Goal: Task Accomplishment & Management: Manage account settings

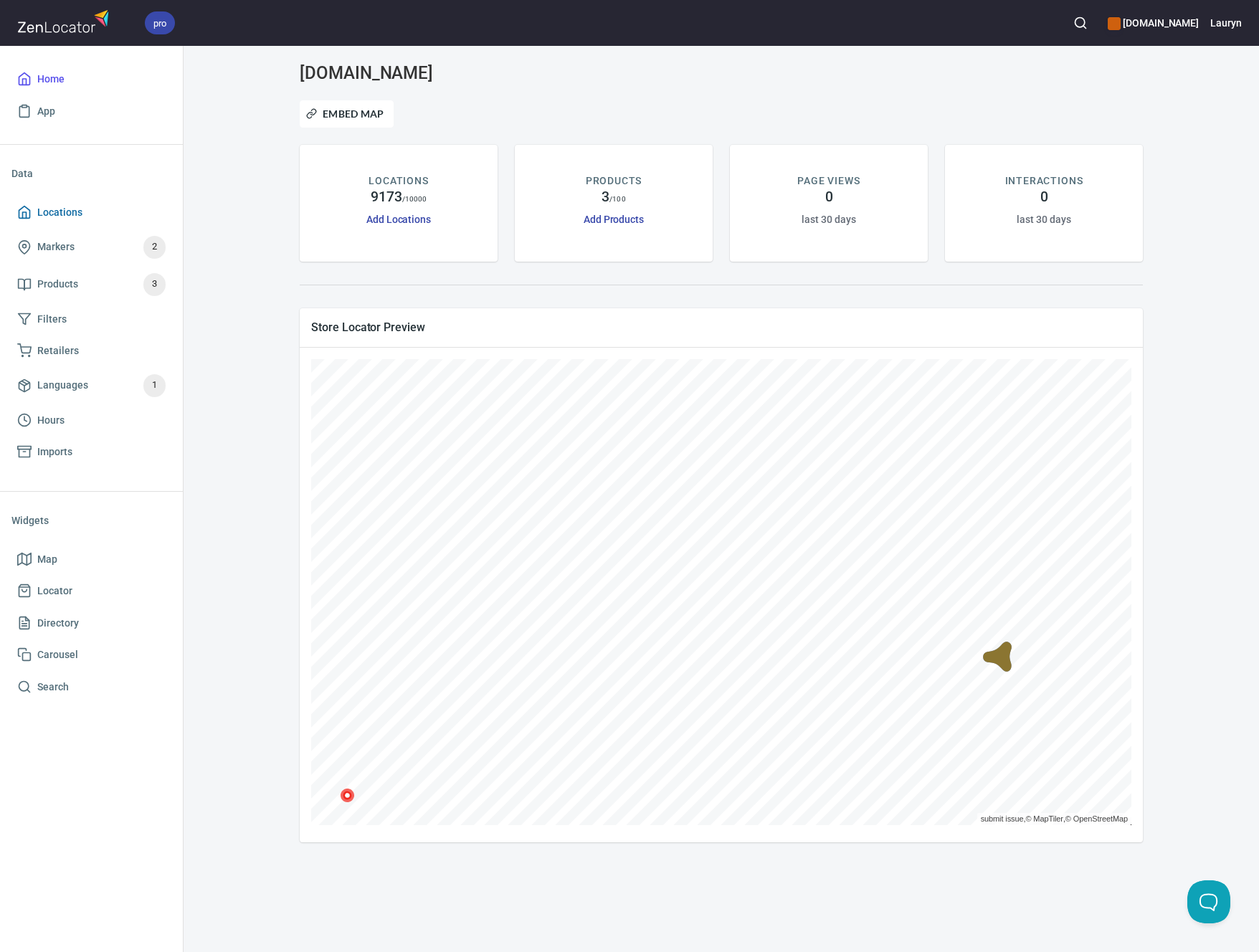
click at [98, 208] on span "Locations" at bounding box center [91, 212] width 148 height 18
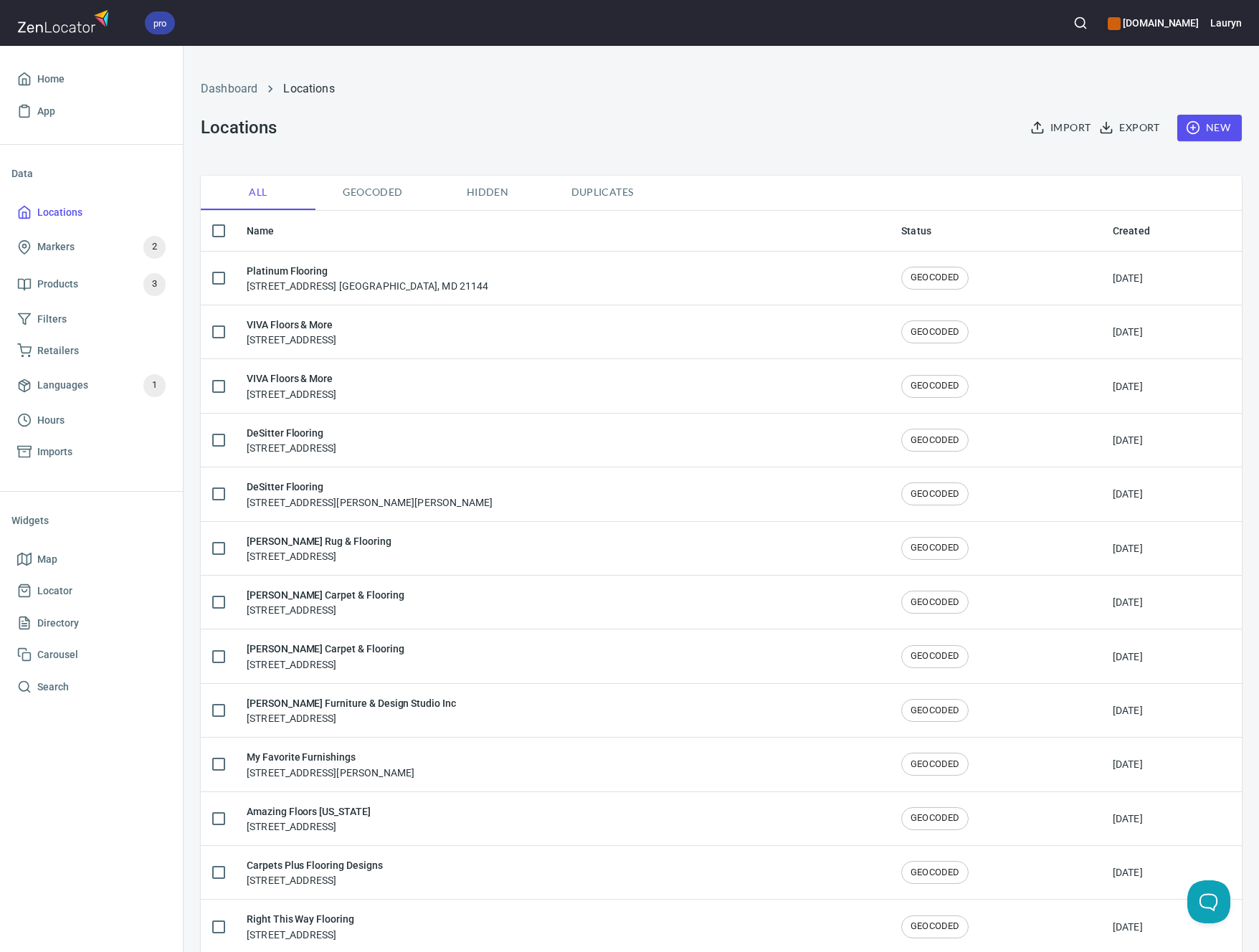
click at [929, 72] on div "Dashboard Locations" at bounding box center [721, 89] width 1058 height 34
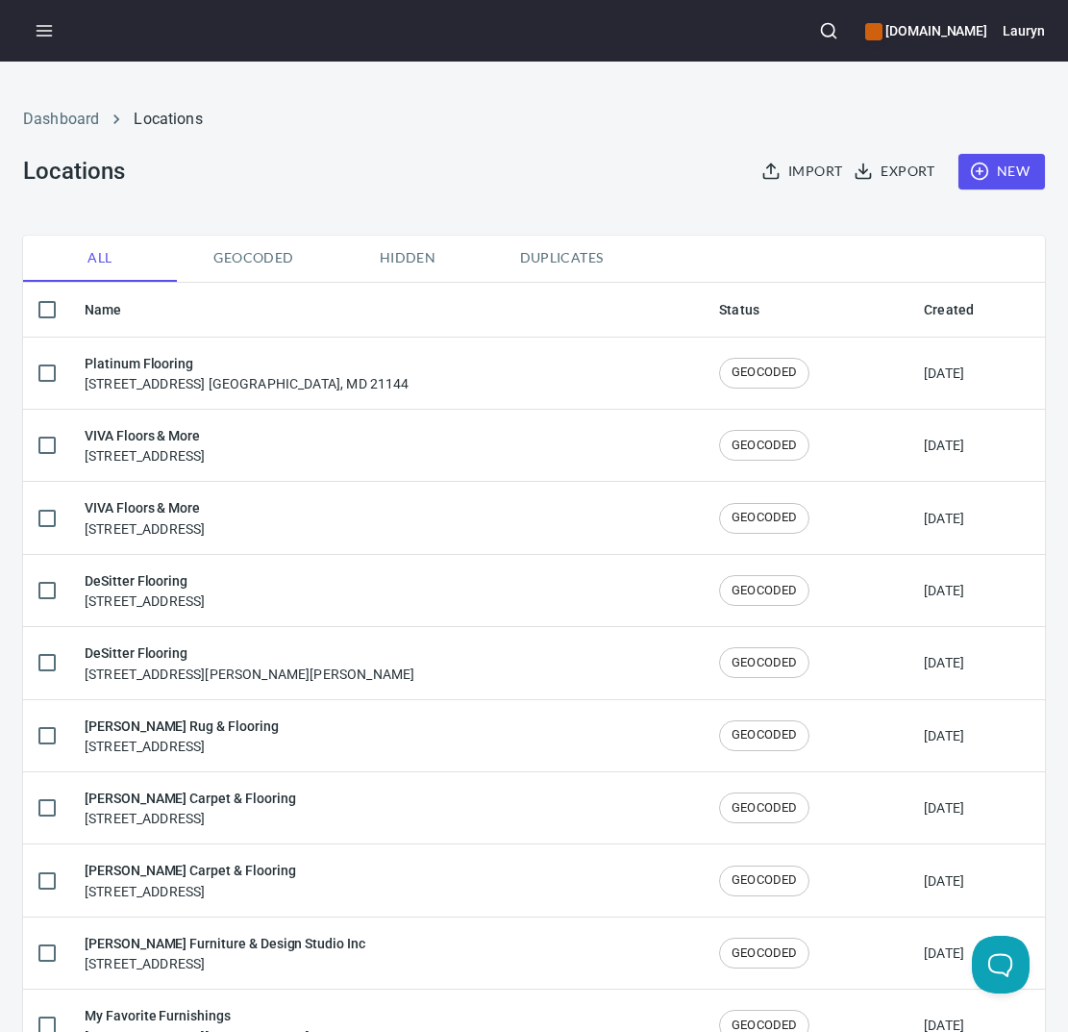
click at [819, 26] on icon "button" at bounding box center [828, 30] width 19 height 19
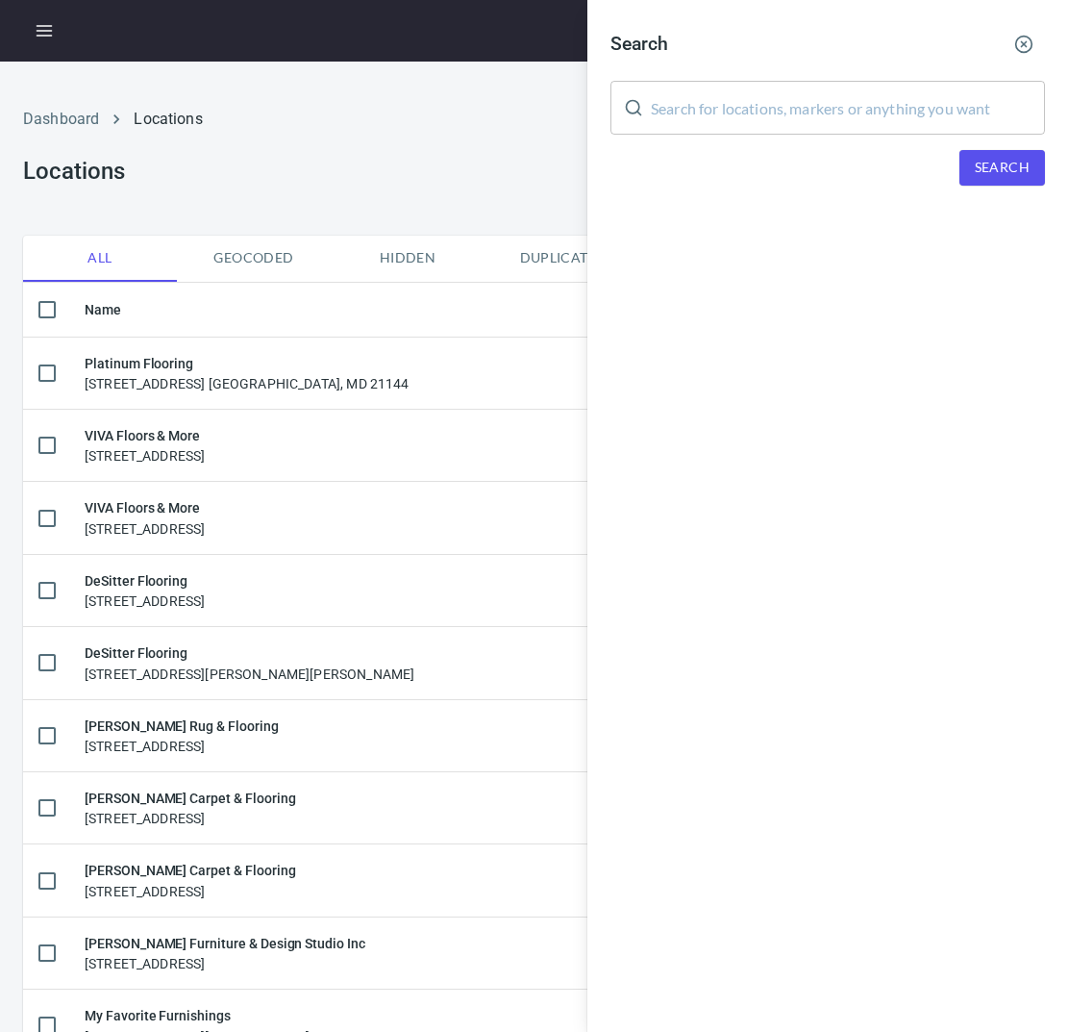
click at [766, 137] on div "Search ​ Search" at bounding box center [827, 119] width 481 height 239
click at [798, 112] on input "text" at bounding box center [848, 108] width 394 height 54
paste input "93292"
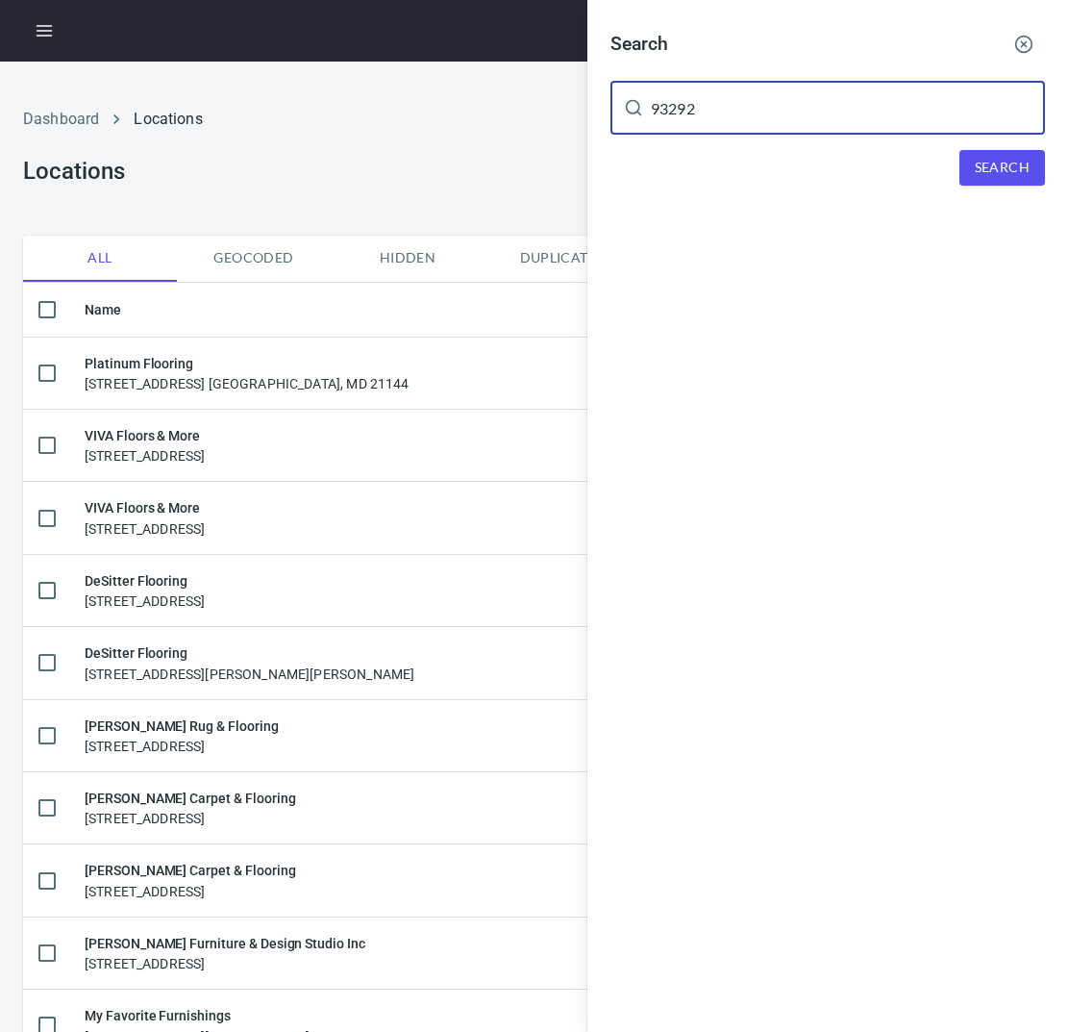
type input "93292"
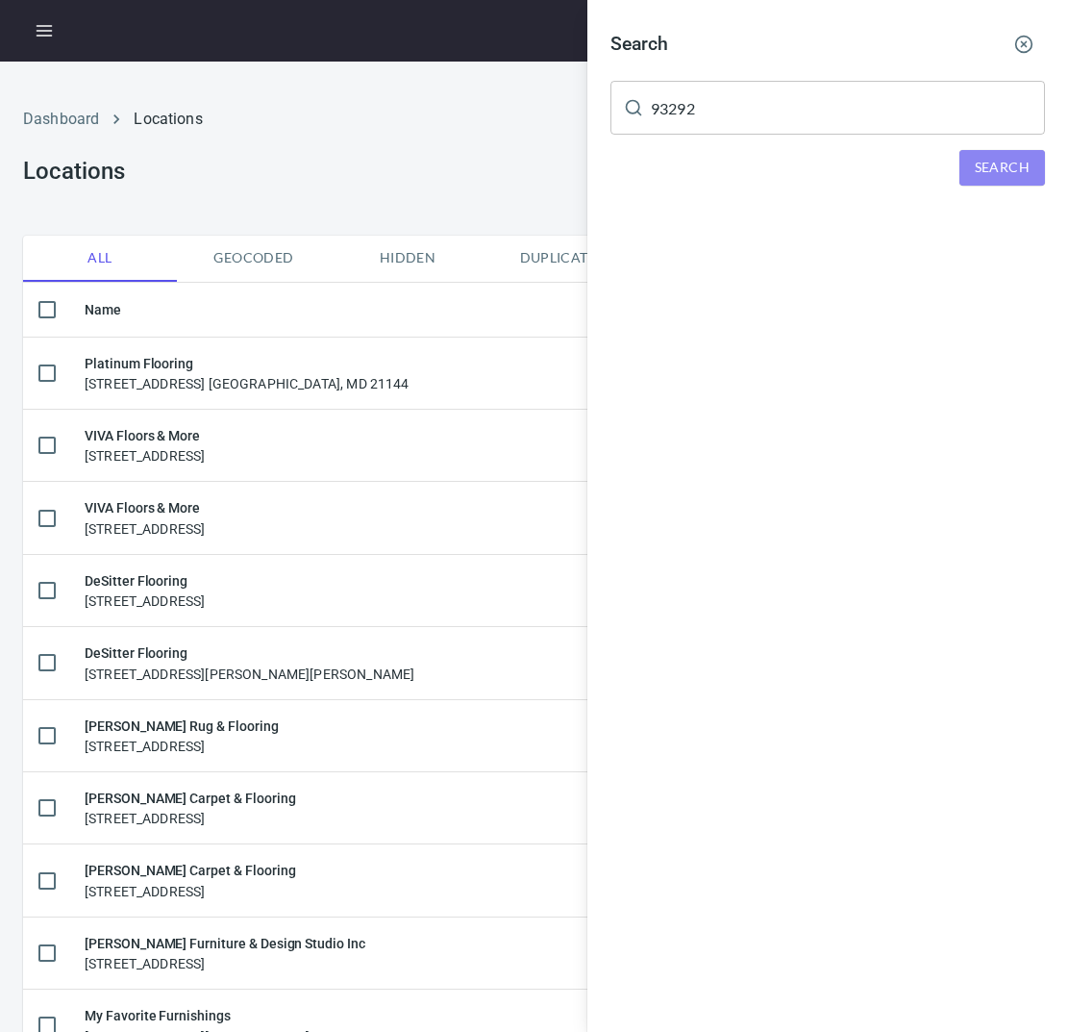
click at [979, 151] on button "Search" at bounding box center [1002, 168] width 86 height 36
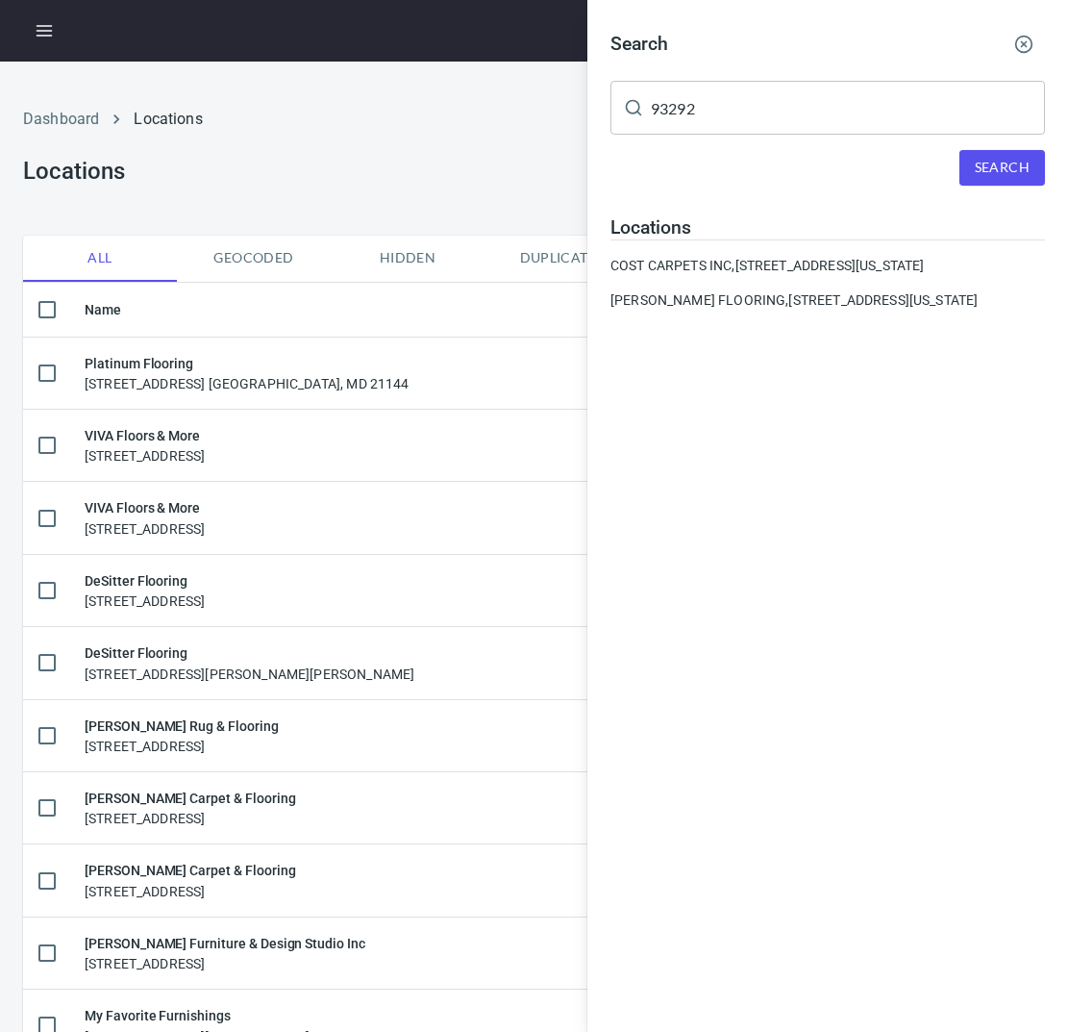
click at [748, 475] on div "Search 93292 ​ Search Locations COST CARPETS INC, 1150 E Acequia Ave, Visalia, …" at bounding box center [827, 516] width 481 height 1032
click at [1018, 47] on icon "button" at bounding box center [1023, 44] width 19 height 19
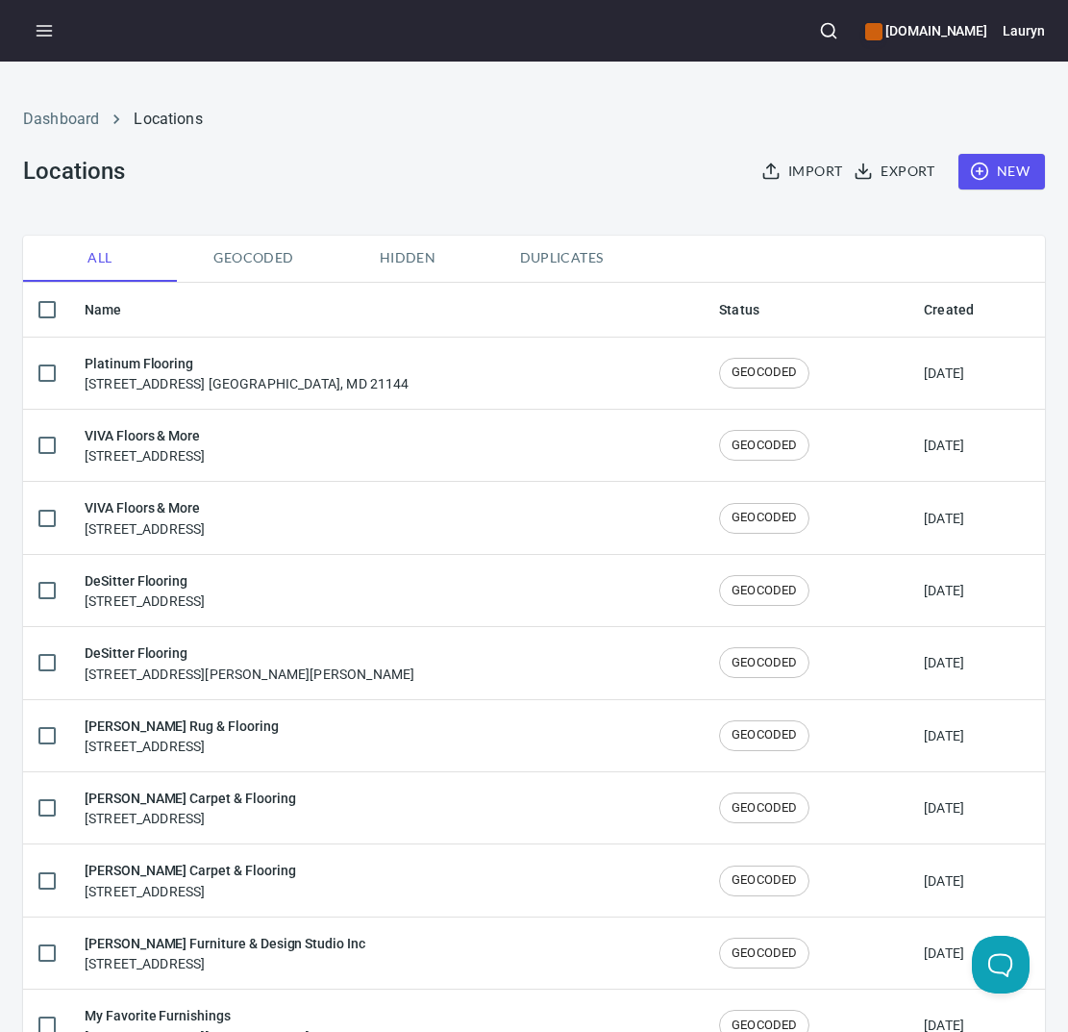
click at [819, 31] on icon "button" at bounding box center [828, 30] width 19 height 19
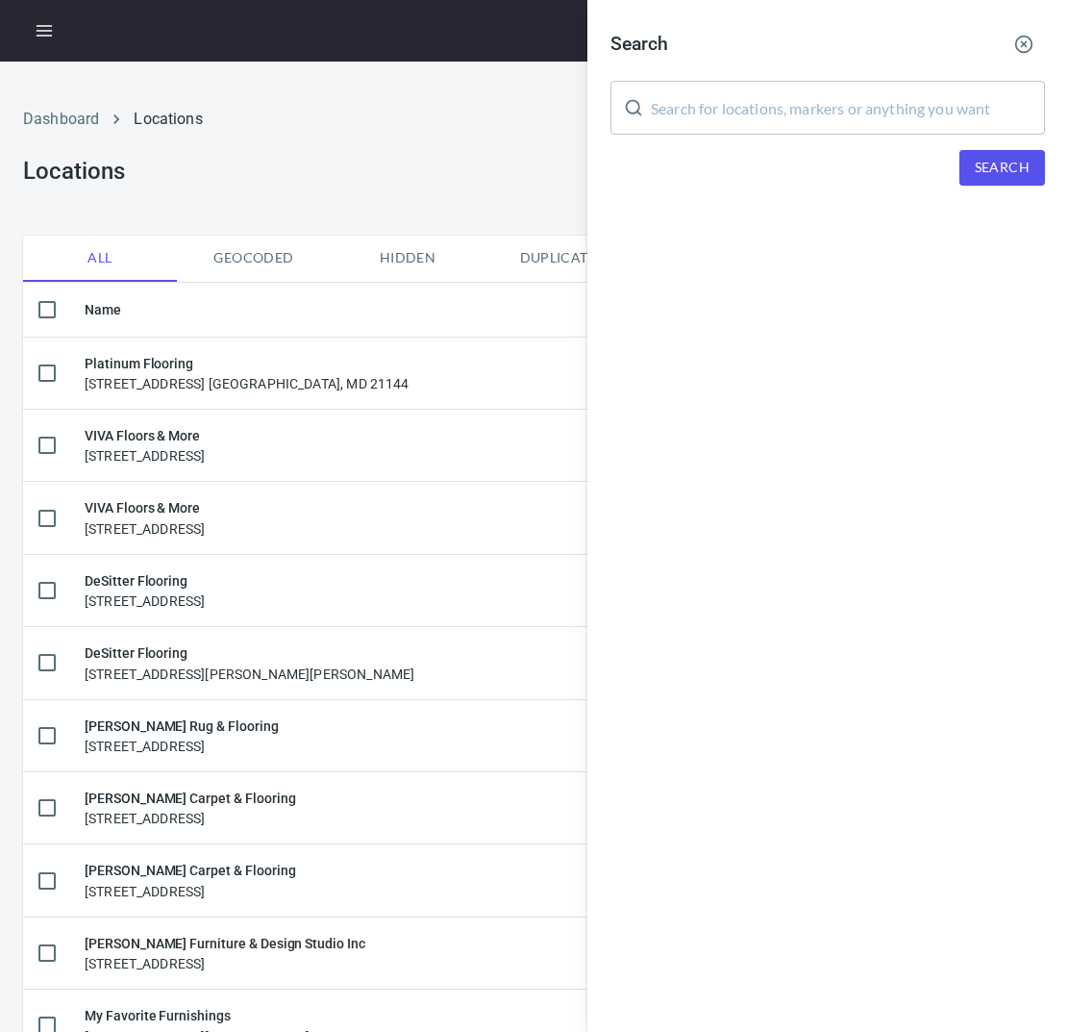
click at [763, 109] on input "text" at bounding box center [848, 108] width 394 height 54
paste input "93292"
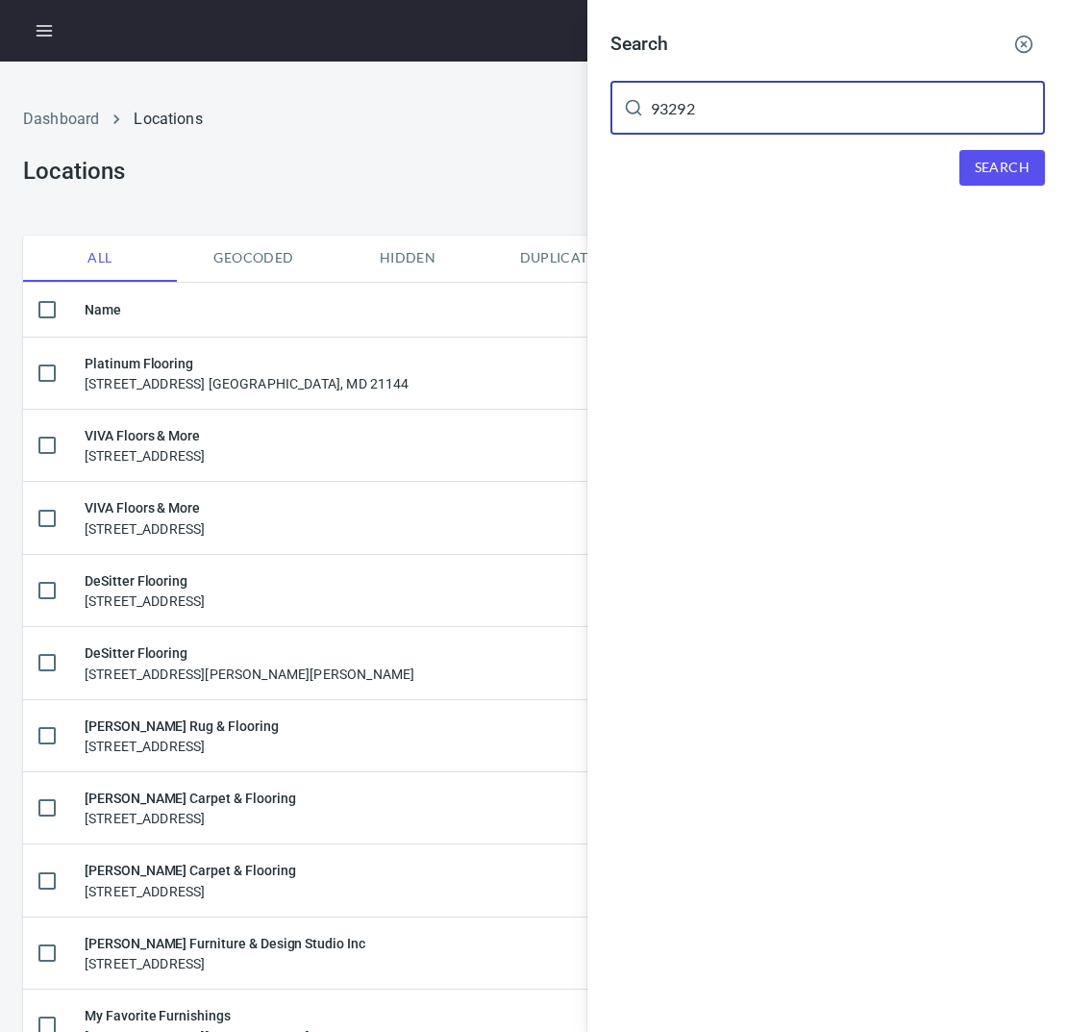
click at [656, 111] on input "93292" at bounding box center [848, 108] width 394 height 54
type input "93292"
click at [1019, 159] on span "Search" at bounding box center [1002, 168] width 55 height 24
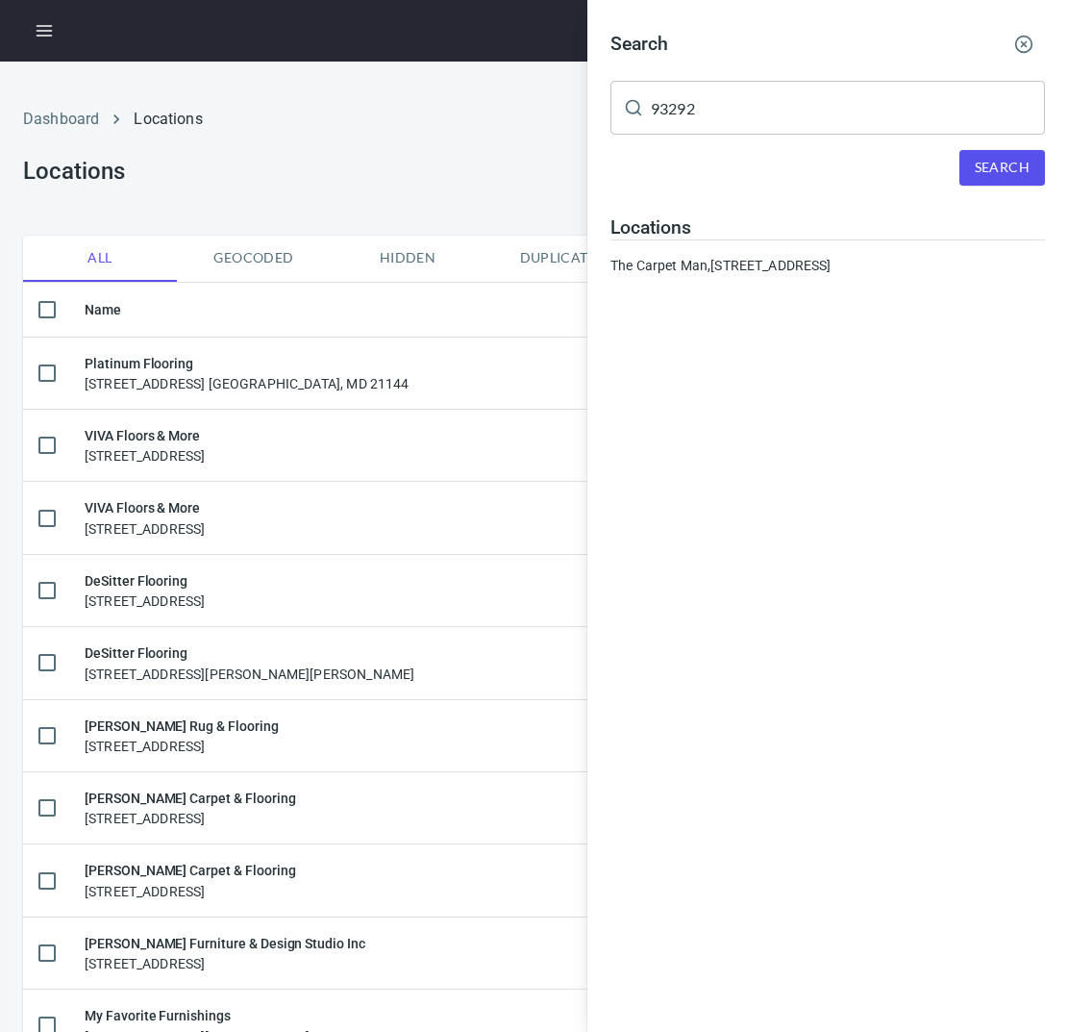
click at [1032, 43] on circle "button" at bounding box center [1024, 45] width 16 height 16
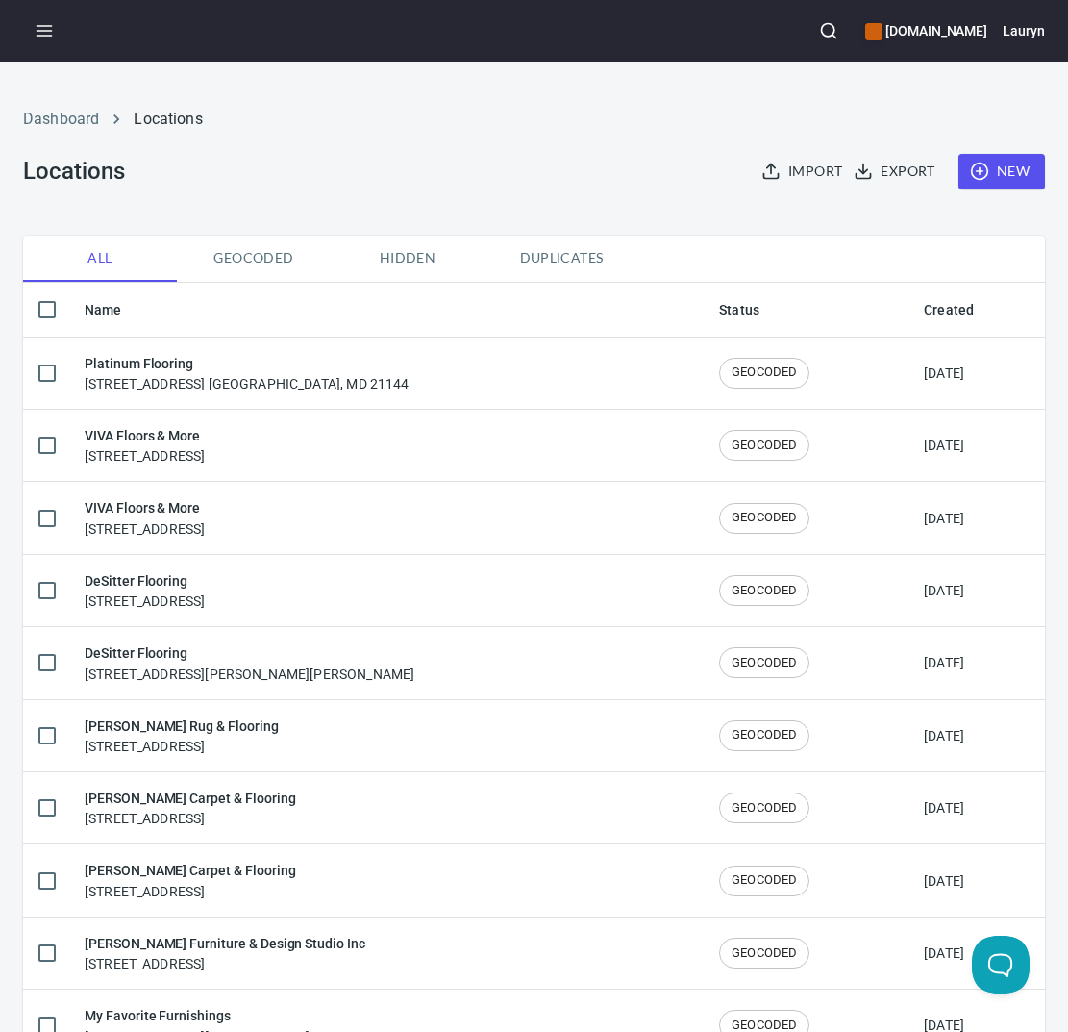
click at [975, 178] on span "New" at bounding box center [1002, 172] width 56 height 24
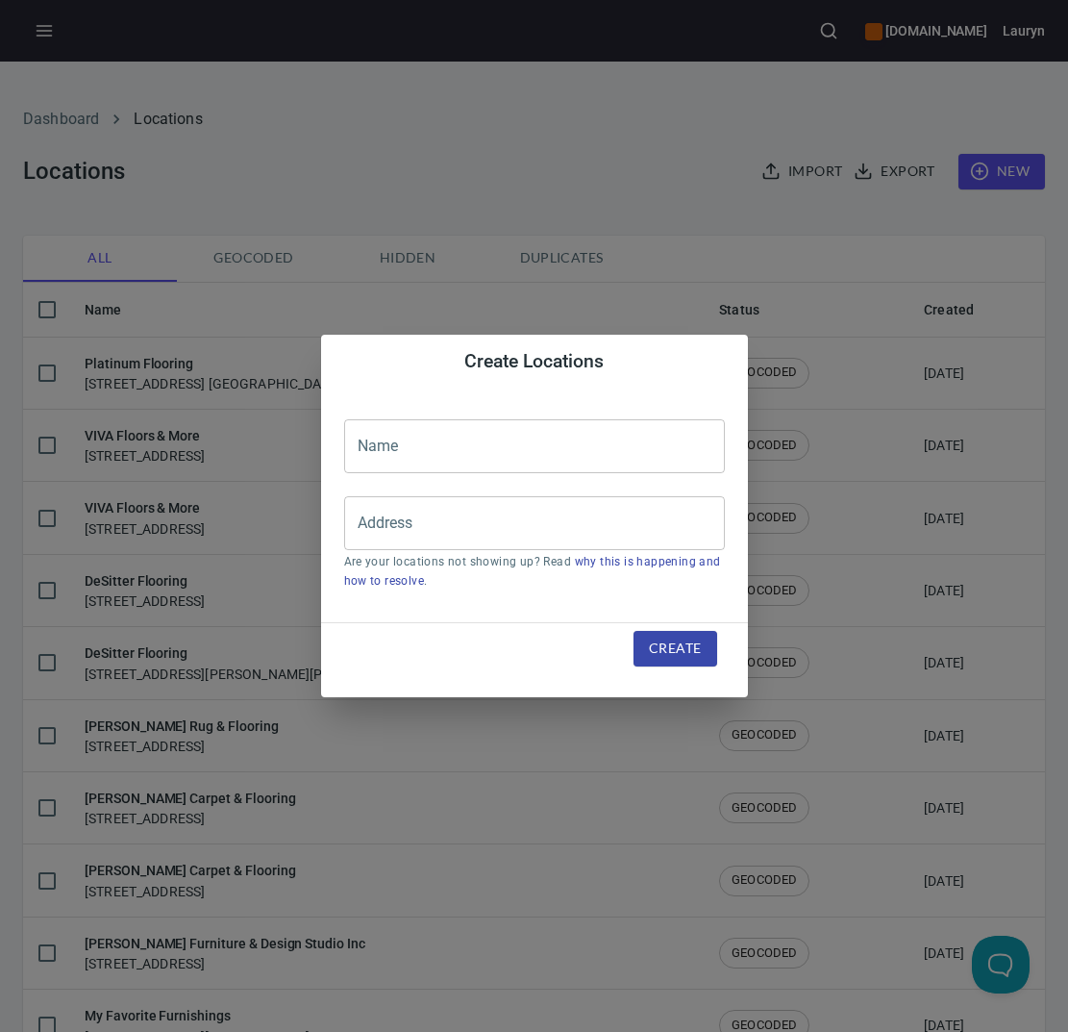
click at [557, 443] on input "text" at bounding box center [534, 446] width 381 height 54
paste input "[PERSON_NAME] Flooring"
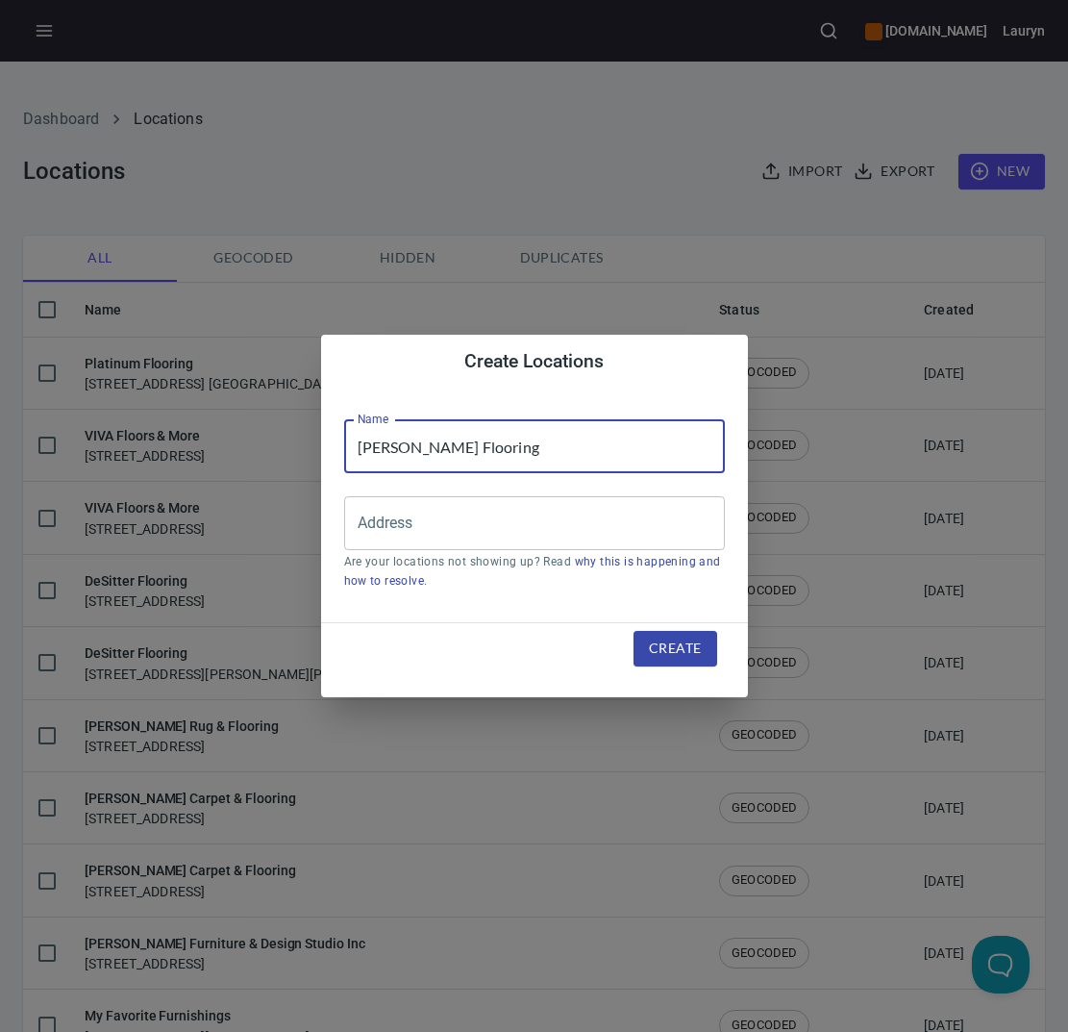
type input "[PERSON_NAME] Flooring"
click at [463, 531] on input "Address" at bounding box center [520, 523] width 335 height 37
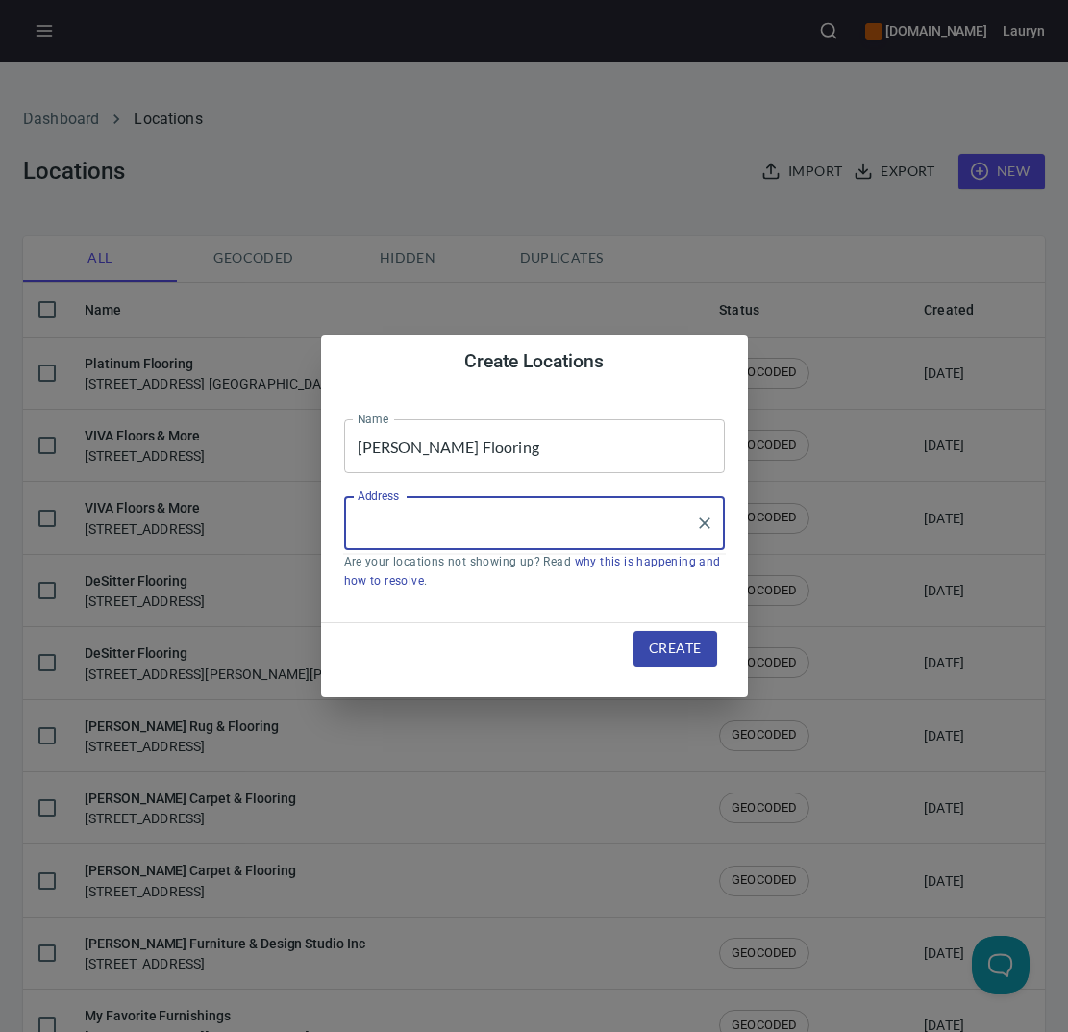
paste input "[STREET_ADDRESS]"
type input "[STREET_ADDRESS]"
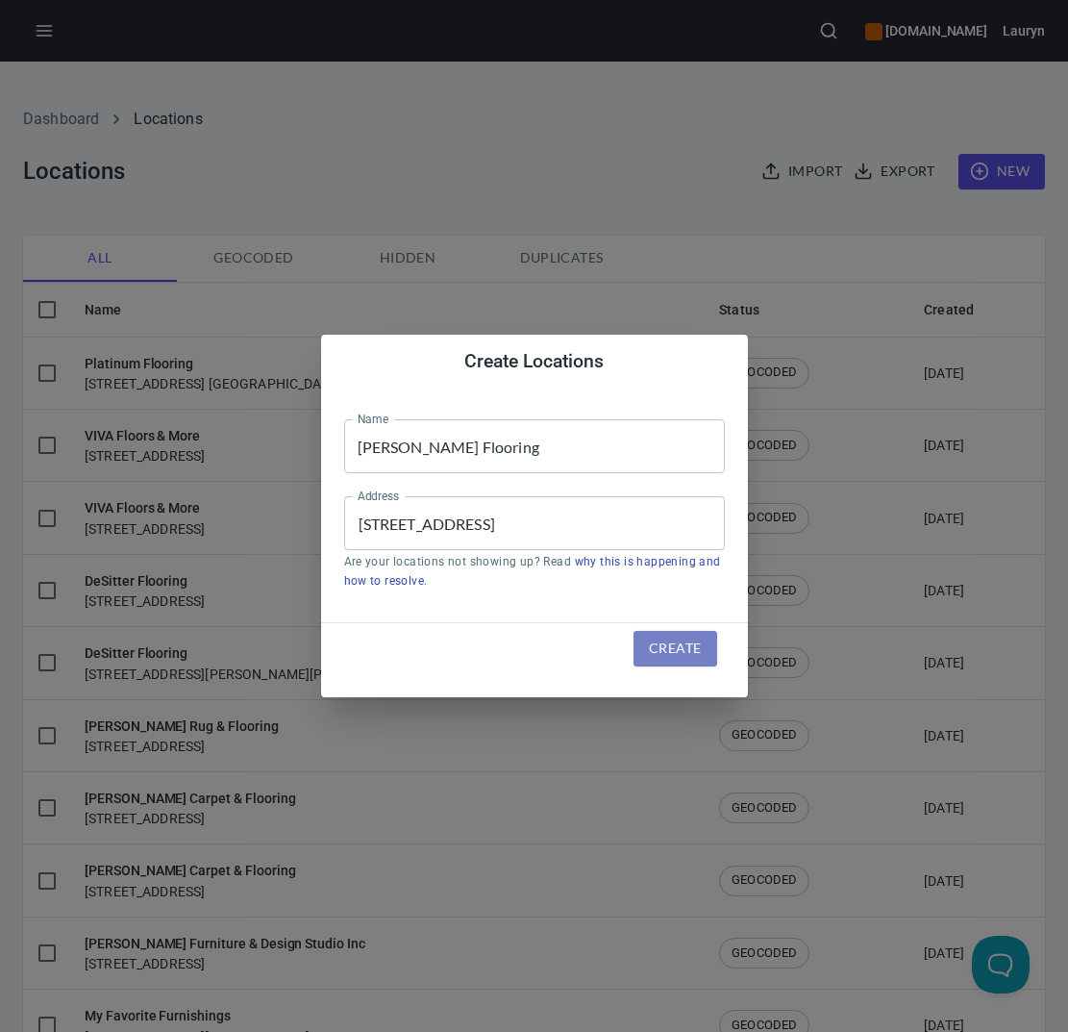
click at [696, 640] on span "Create" at bounding box center [675, 648] width 52 height 24
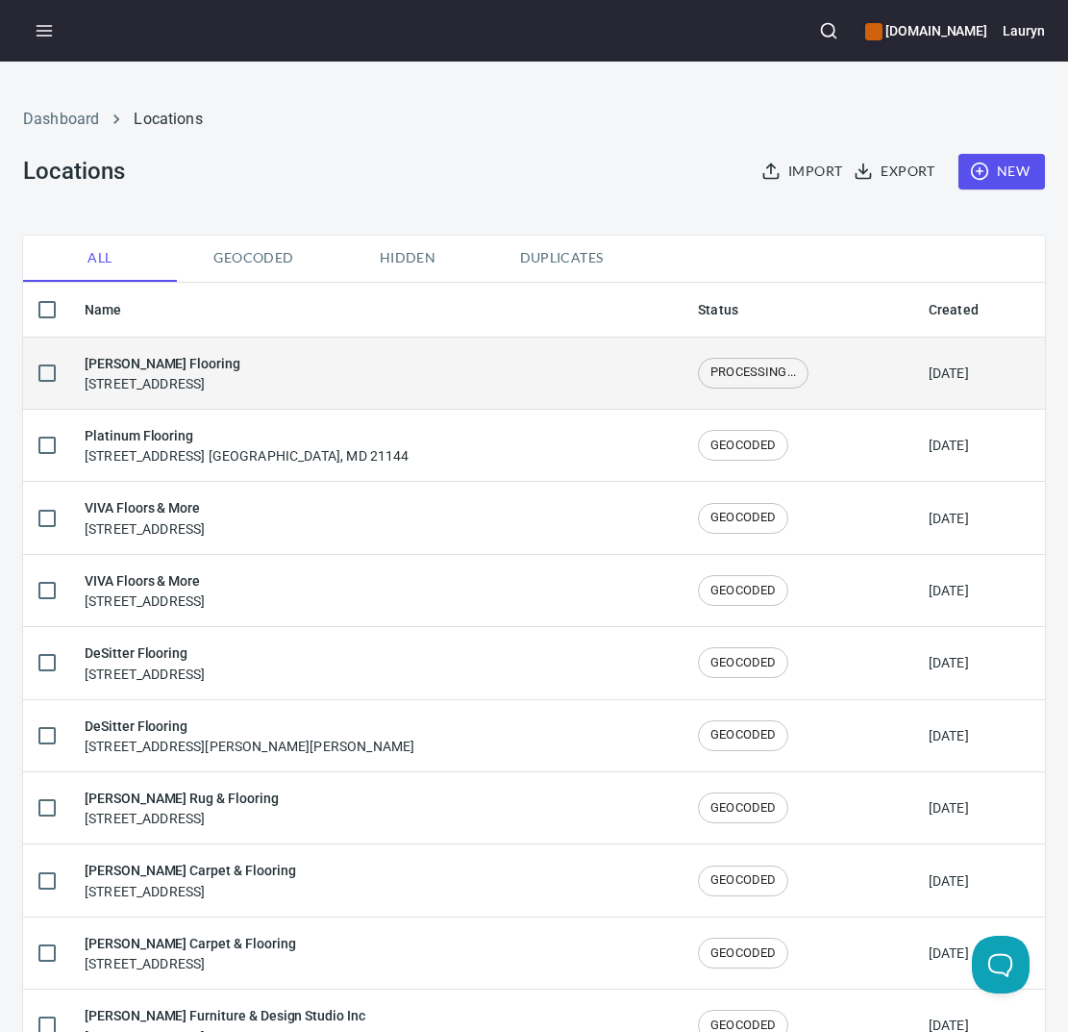
click at [374, 397] on td "Richardson Flooring 2139 E Main St, Visalia, CA 93292" at bounding box center [375, 372] width 613 height 72
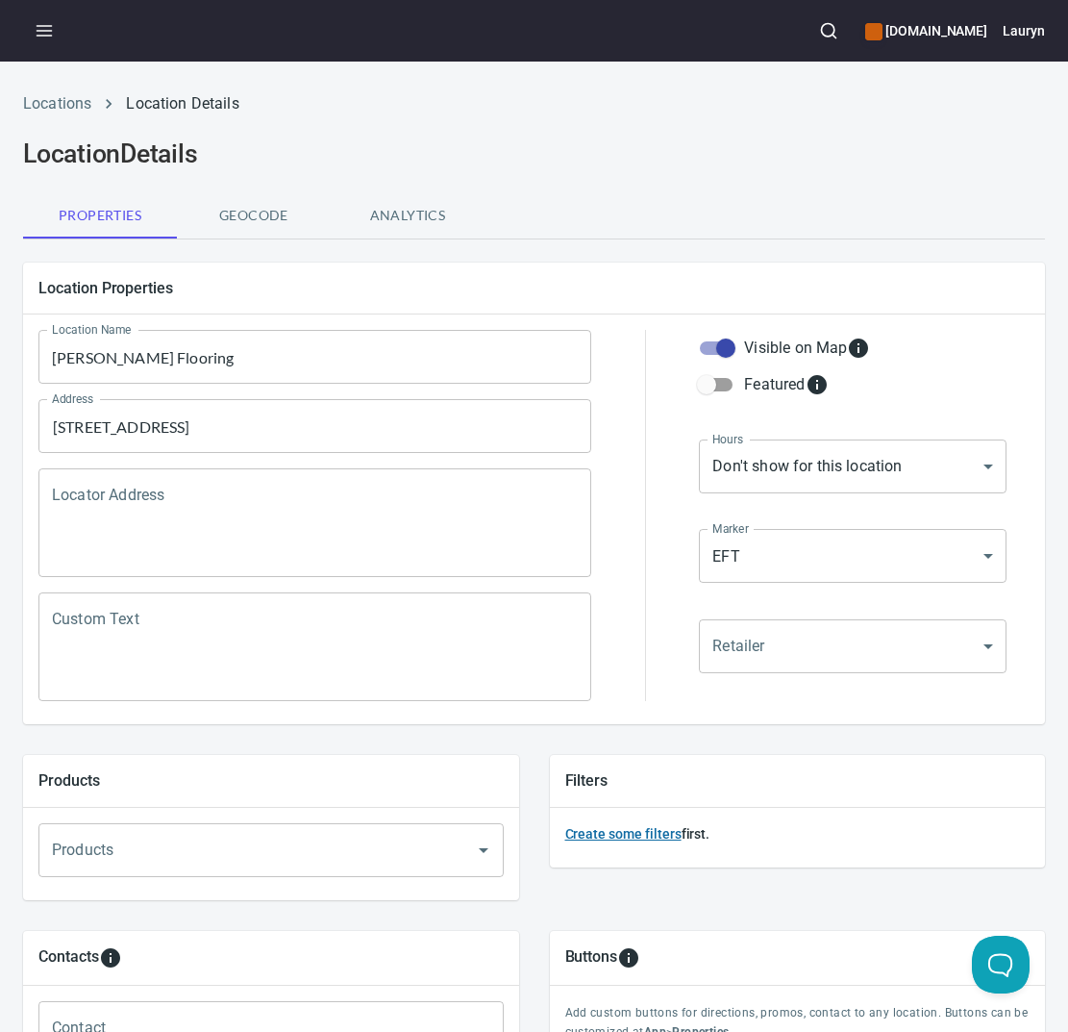
scroll to position [360, 0]
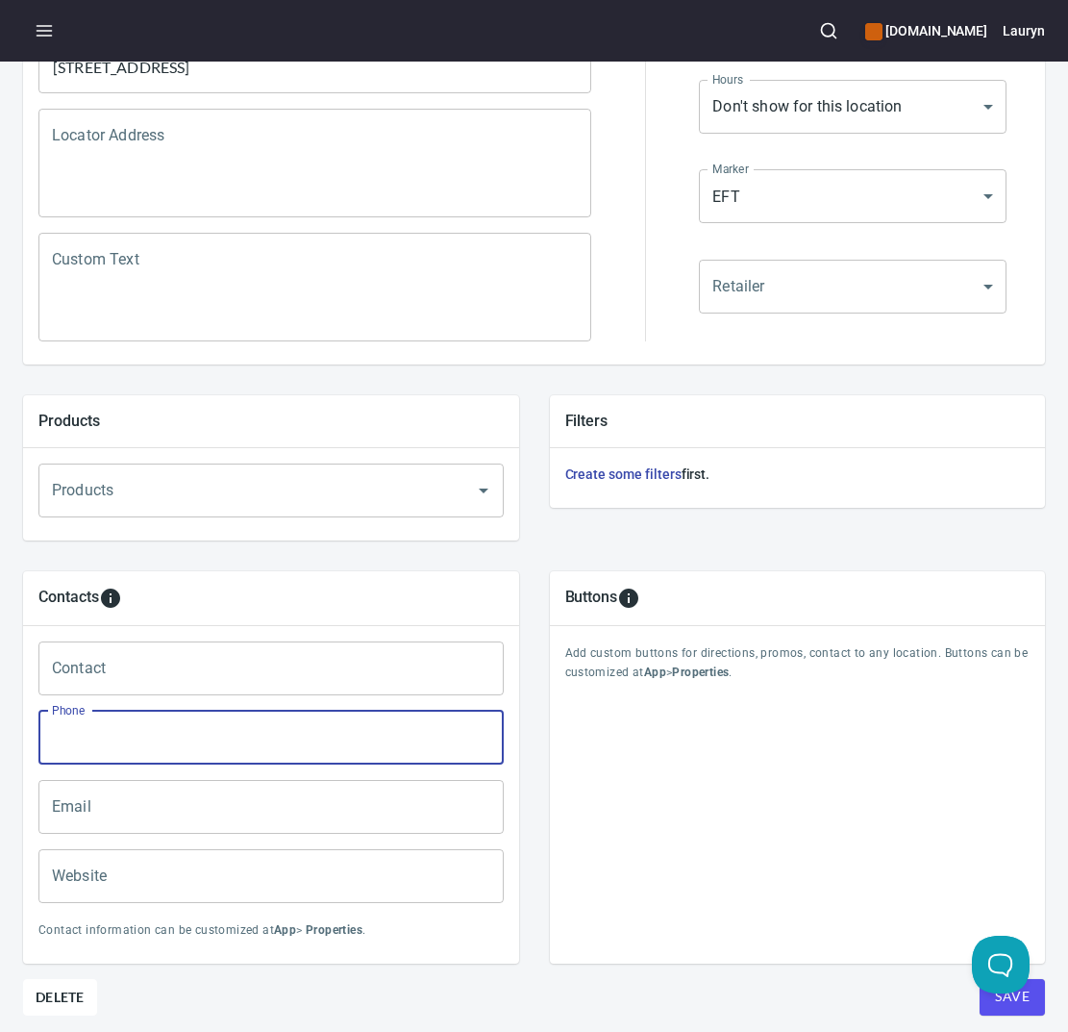
click at [253, 746] on input "Phone" at bounding box center [270, 737] width 465 height 54
paste input "(559) 625-0358"
type input "(559) 625-0358"
click at [263, 894] on input "Website" at bounding box center [270, 876] width 465 height 54
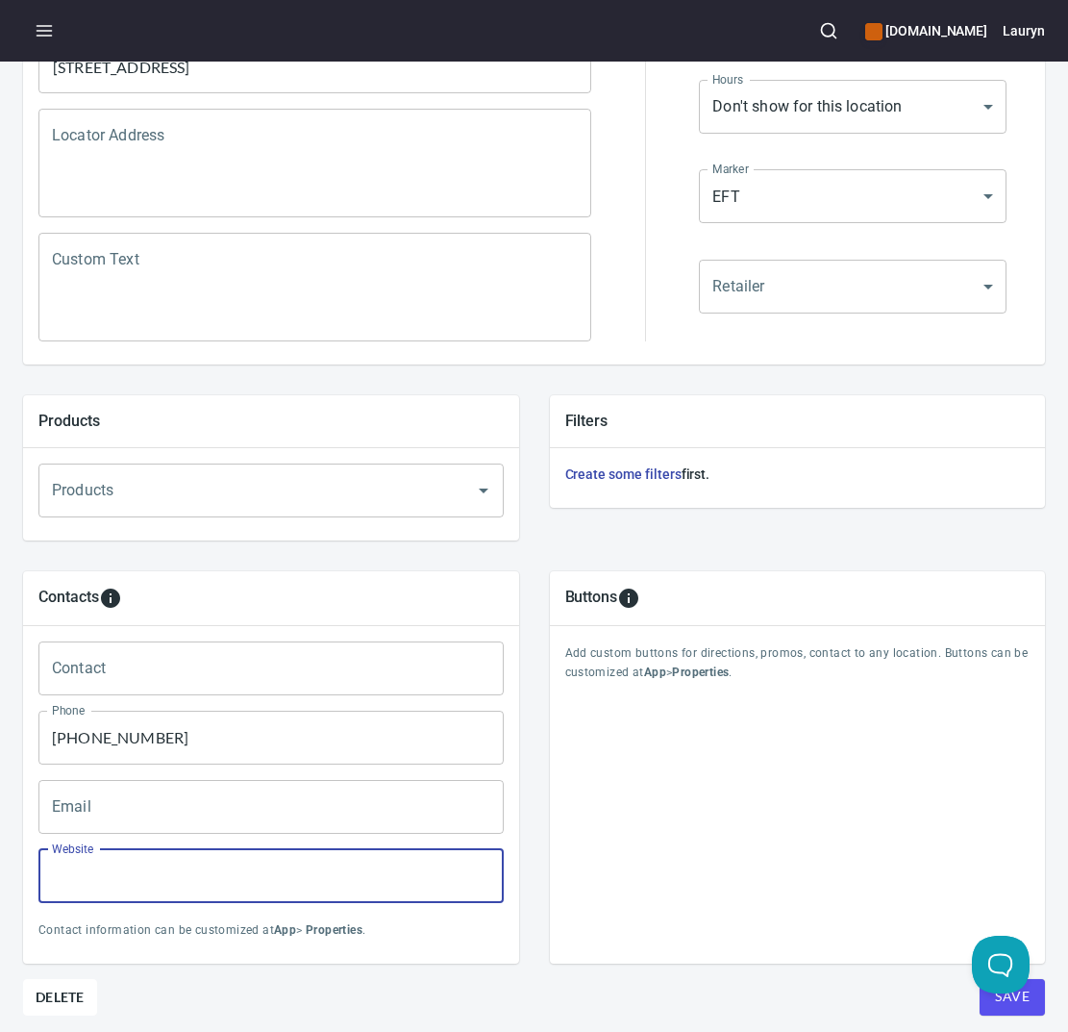
paste input "https://richardsonflooring.net/"
type input "https://richardsonflooring.net/"
click at [659, 943] on div "Buttons Add custom buttons for directions, promos, contact to any location. But…" at bounding box center [798, 767] width 496 height 392
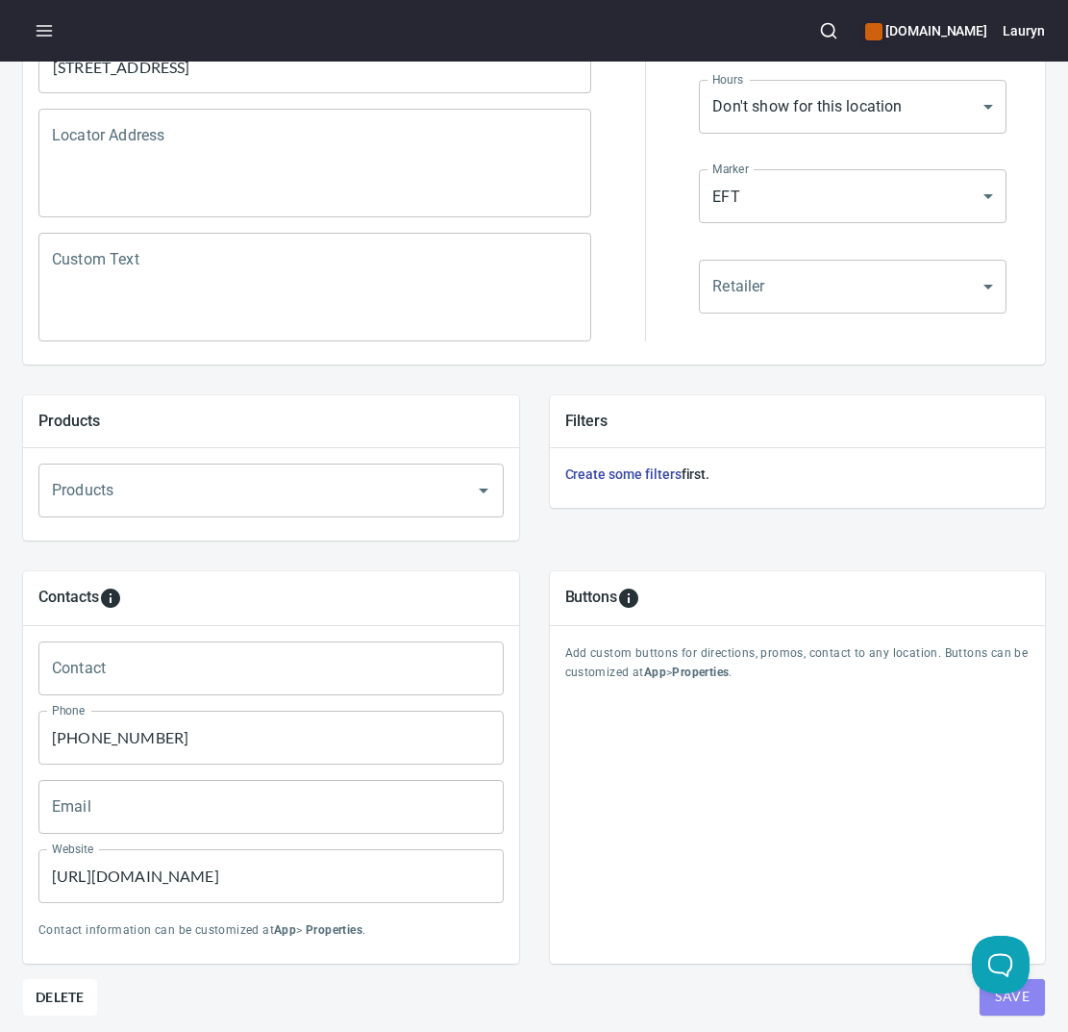
click at [995, 1004] on span "Save" at bounding box center [1012, 996] width 35 height 24
click at [980, 1003] on button "Save" at bounding box center [1012, 997] width 65 height 37
click at [38, 37] on icon "button" at bounding box center [44, 30] width 19 height 19
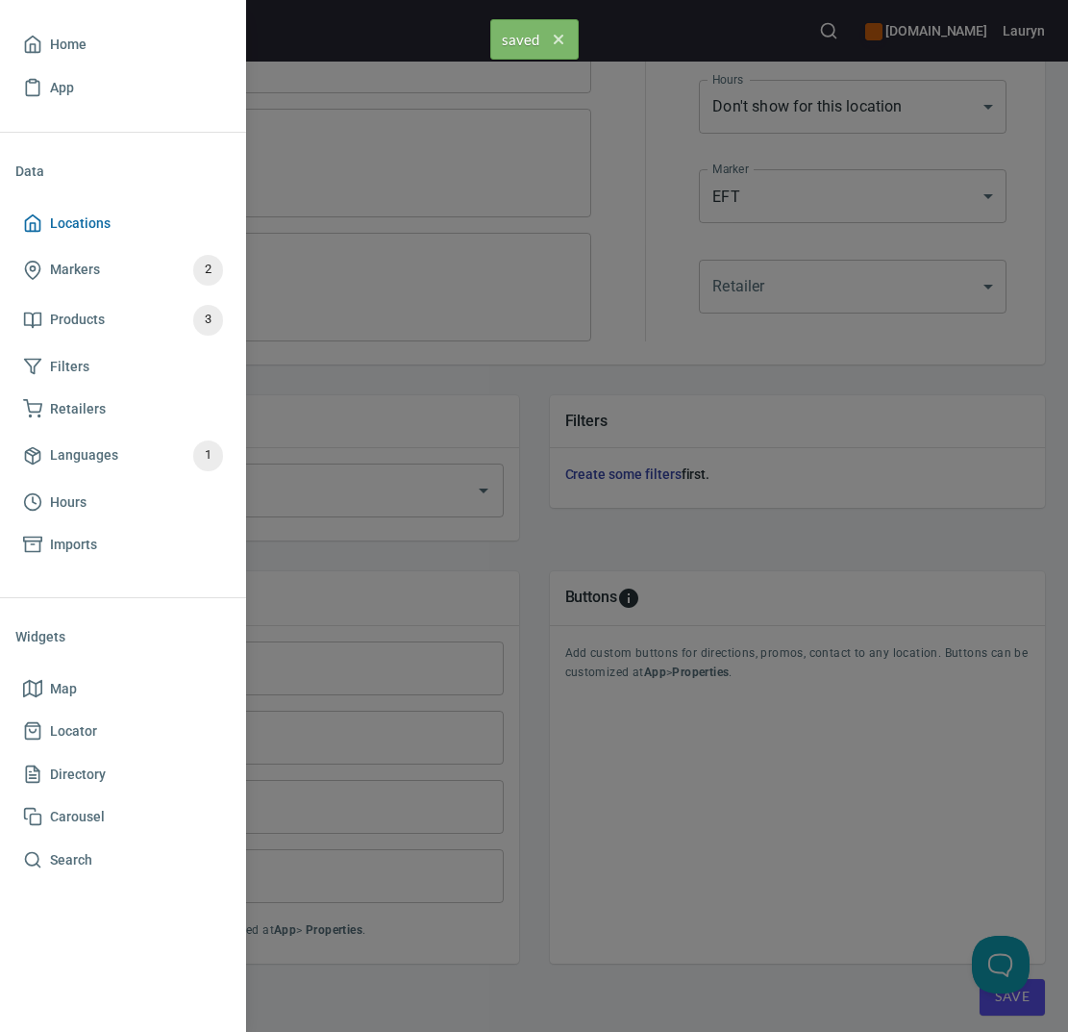
click at [72, 206] on link "Locations" at bounding box center [122, 223] width 215 height 43
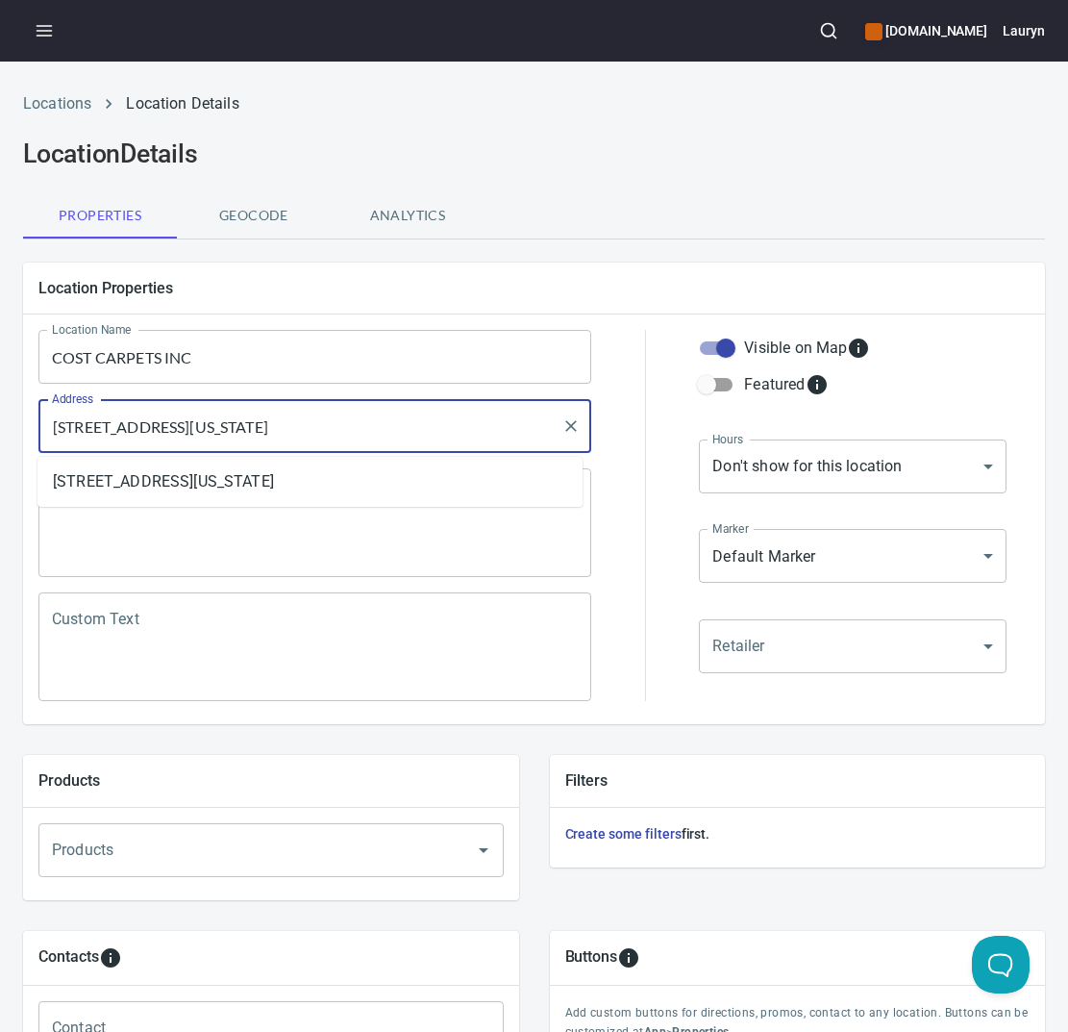
click at [243, 408] on input "1150 E Acequia Ave, Visalia, California 93292, United States" at bounding box center [300, 426] width 507 height 37
click at [243, 408] on input "[STREET_ADDRESS][US_STATE]" at bounding box center [300, 426] width 507 height 37
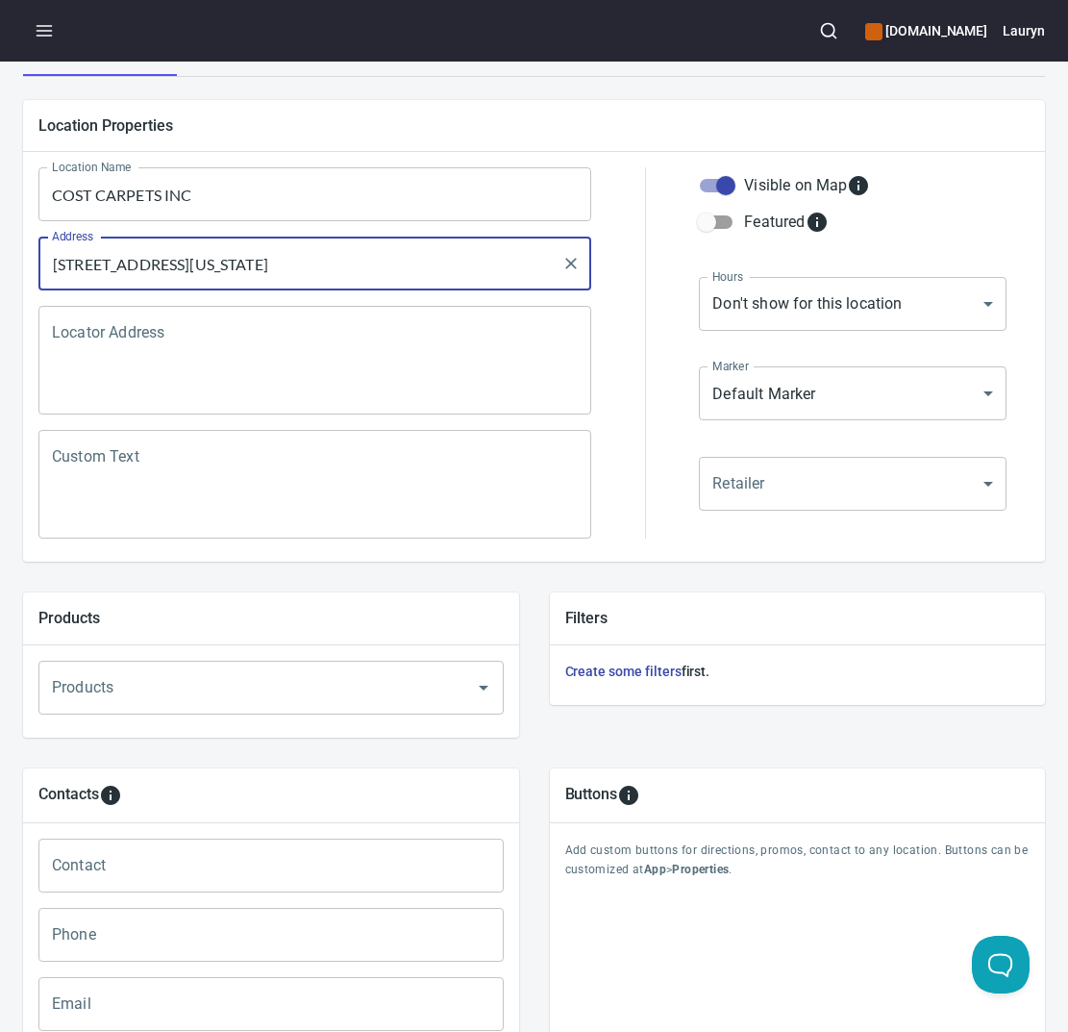
scroll to position [441, 0]
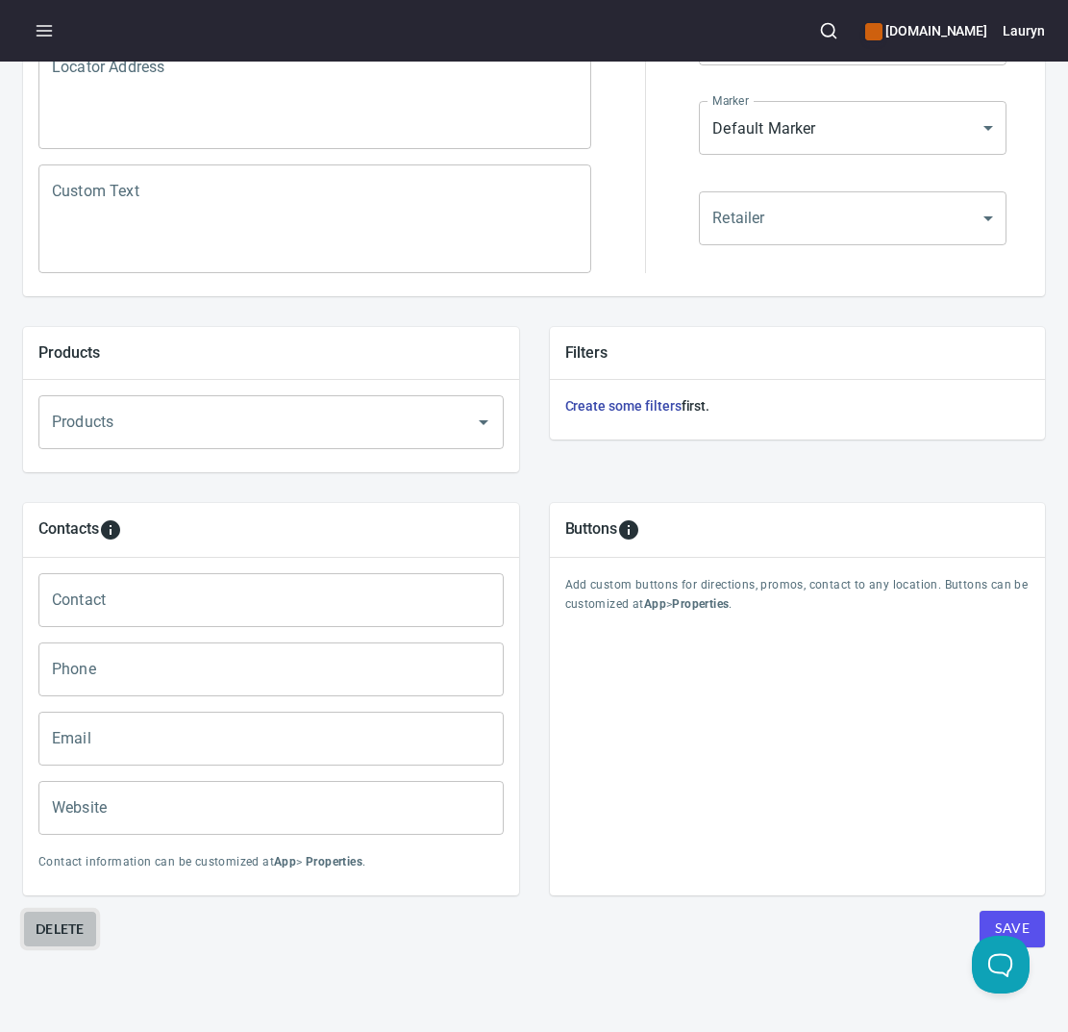
click at [53, 927] on button "Delete" at bounding box center [60, 928] width 74 height 37
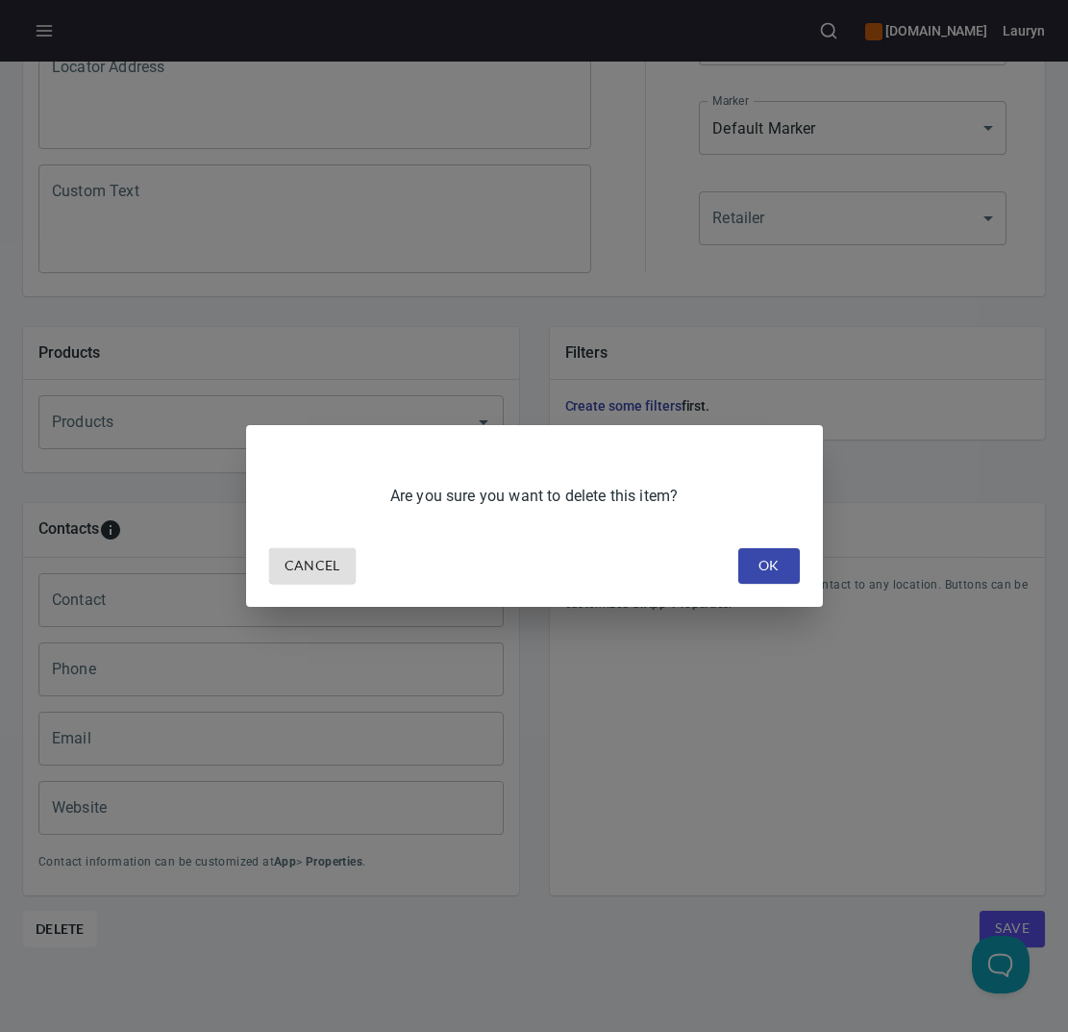
click at [764, 585] on div "Cancel OK" at bounding box center [534, 565] width 546 height 51
click at [764, 559] on span "OK" at bounding box center [769, 566] width 31 height 24
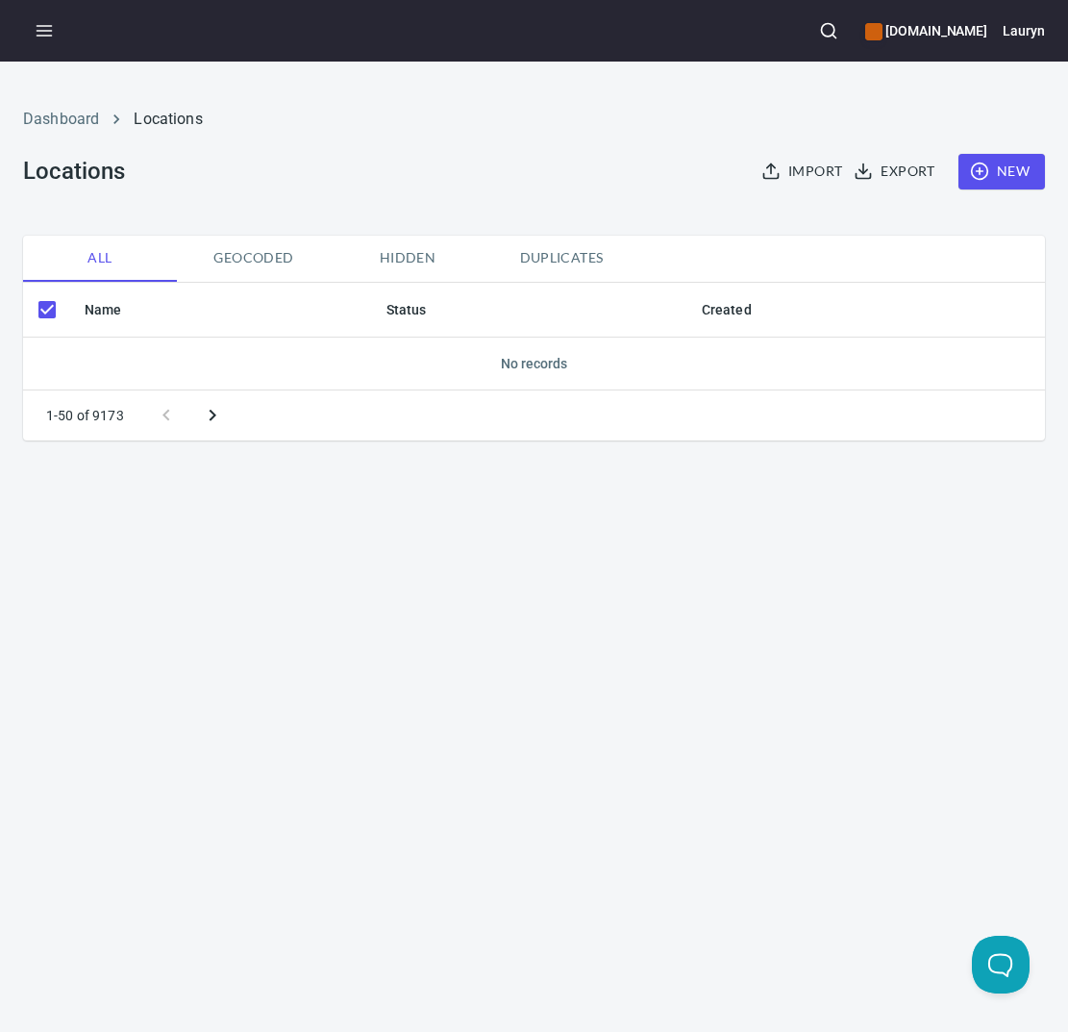
checkbox input "false"
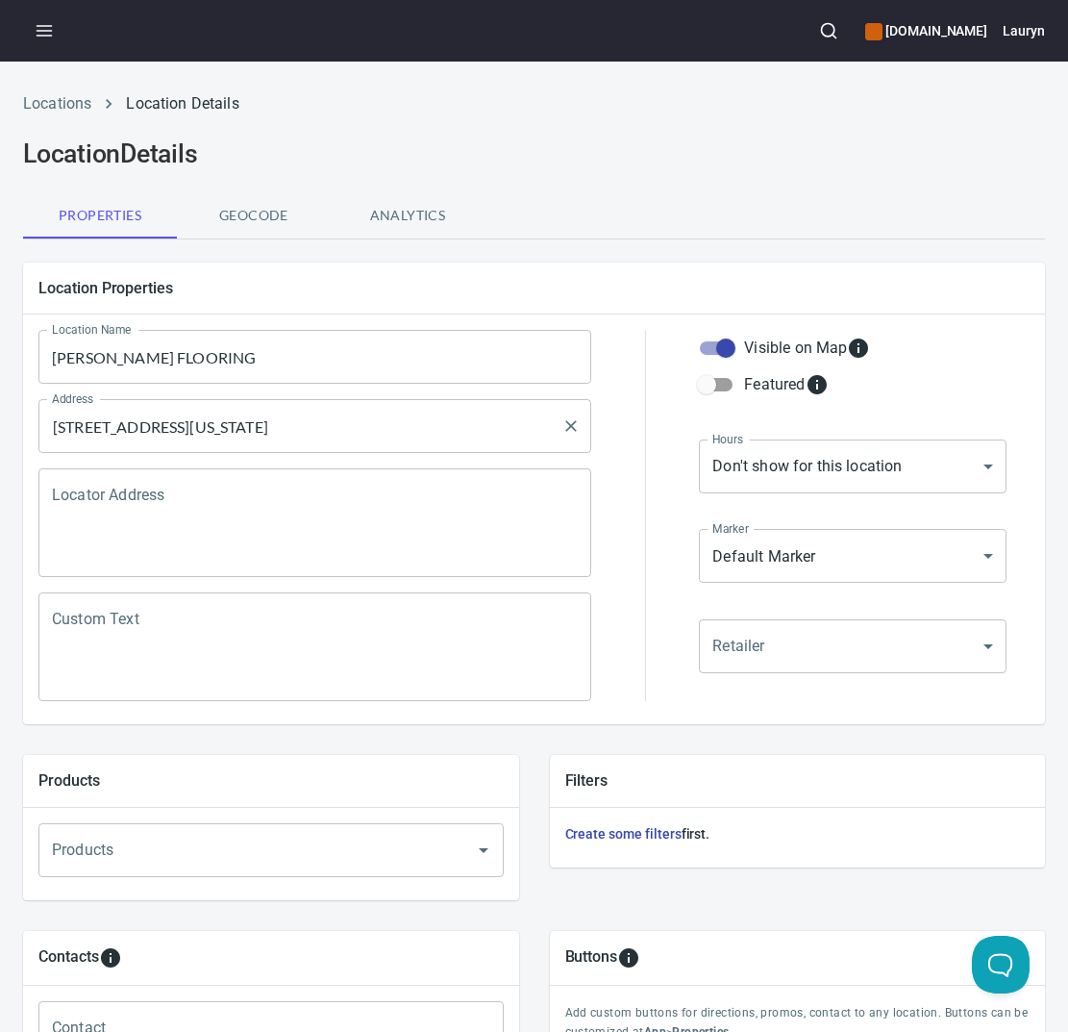
click at [225, 425] on input "[STREET_ADDRESS][US_STATE]" at bounding box center [300, 426] width 507 height 37
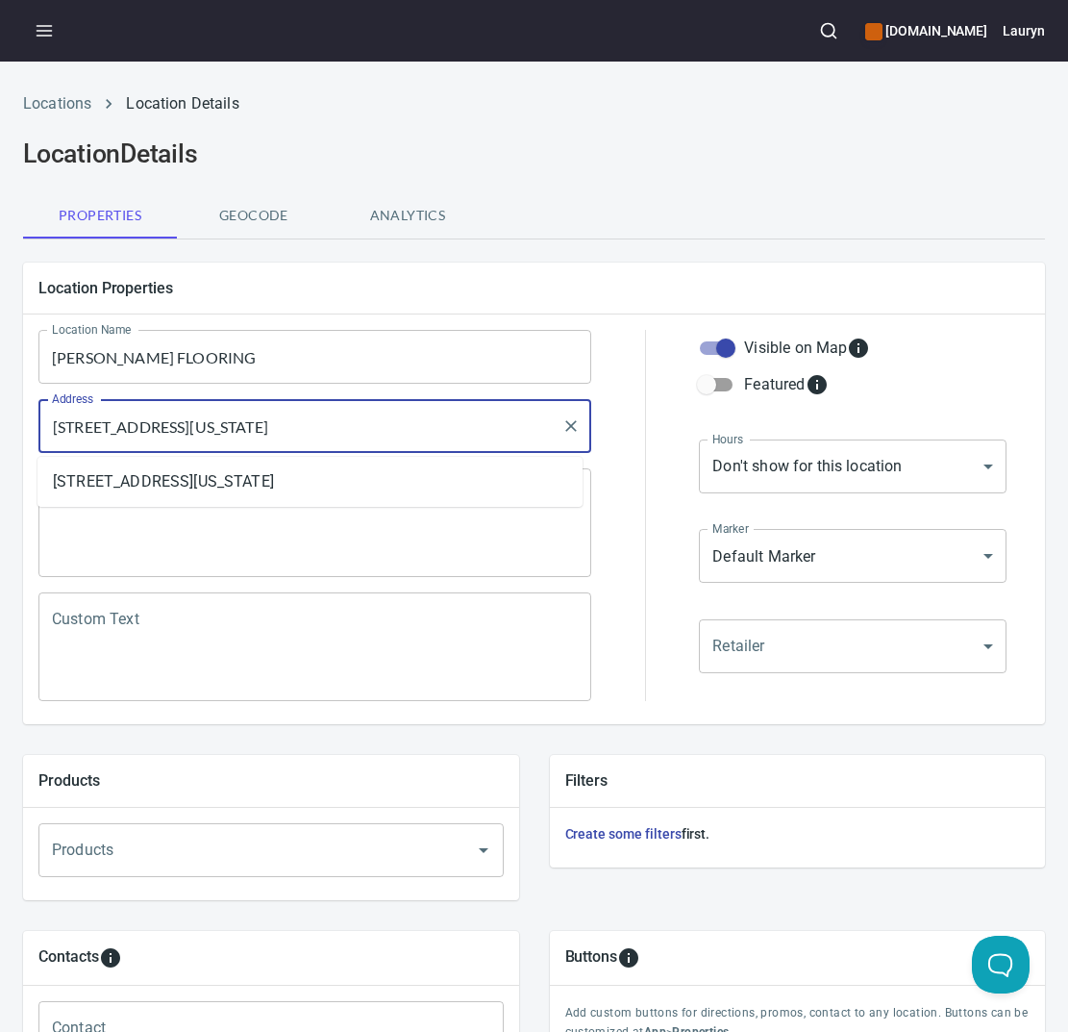
click at [225, 425] on input "[STREET_ADDRESS][US_STATE]" at bounding box center [300, 426] width 507 height 37
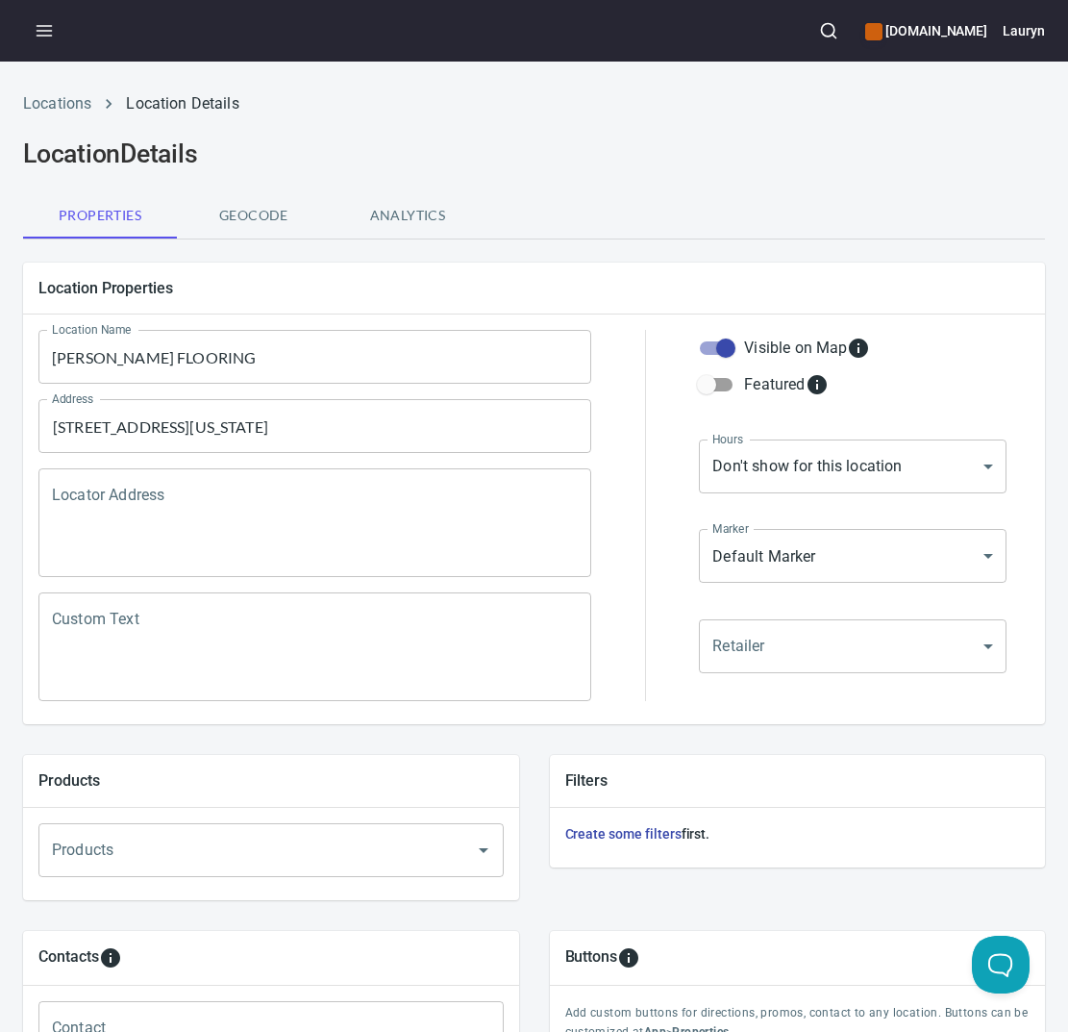
scroll to position [441, 0]
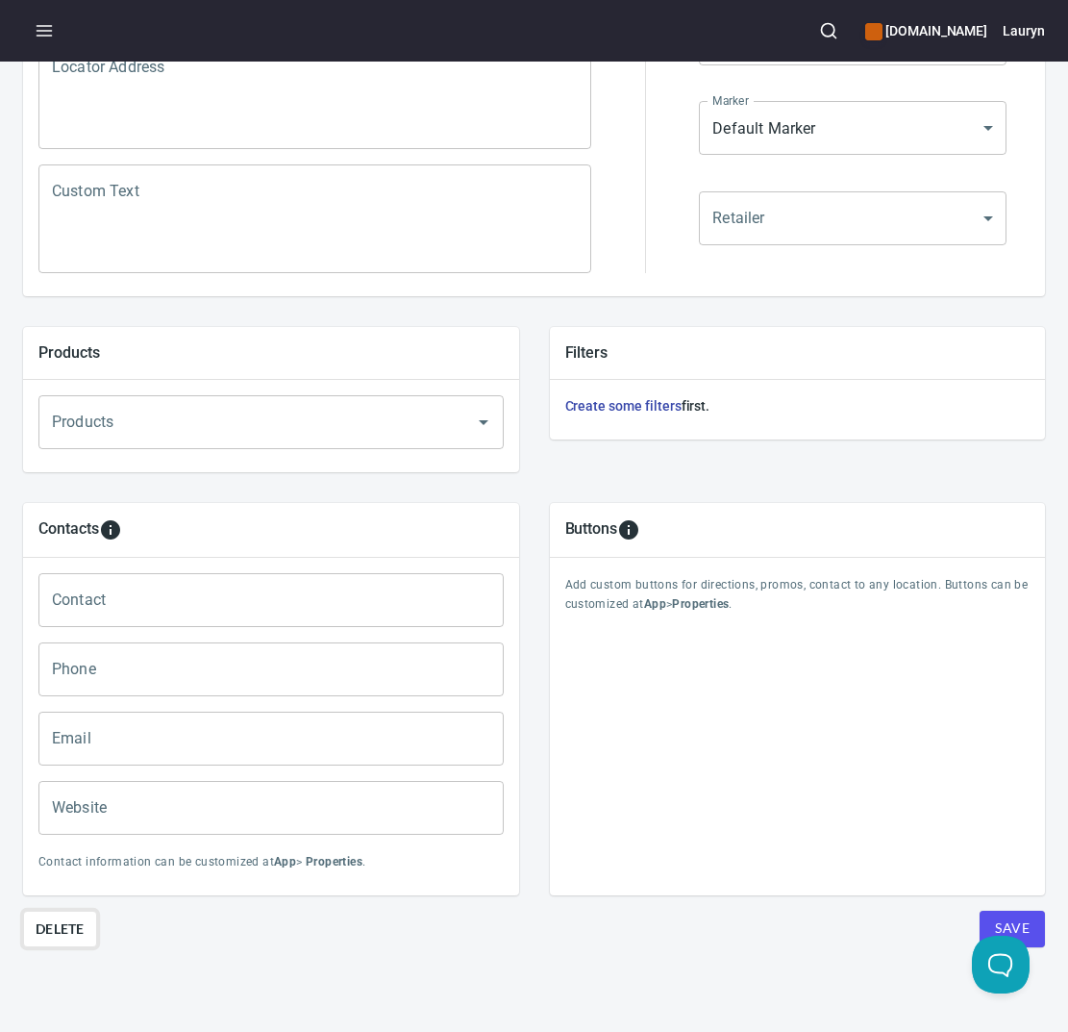
click at [66, 917] on span "Delete" at bounding box center [60, 928] width 49 height 23
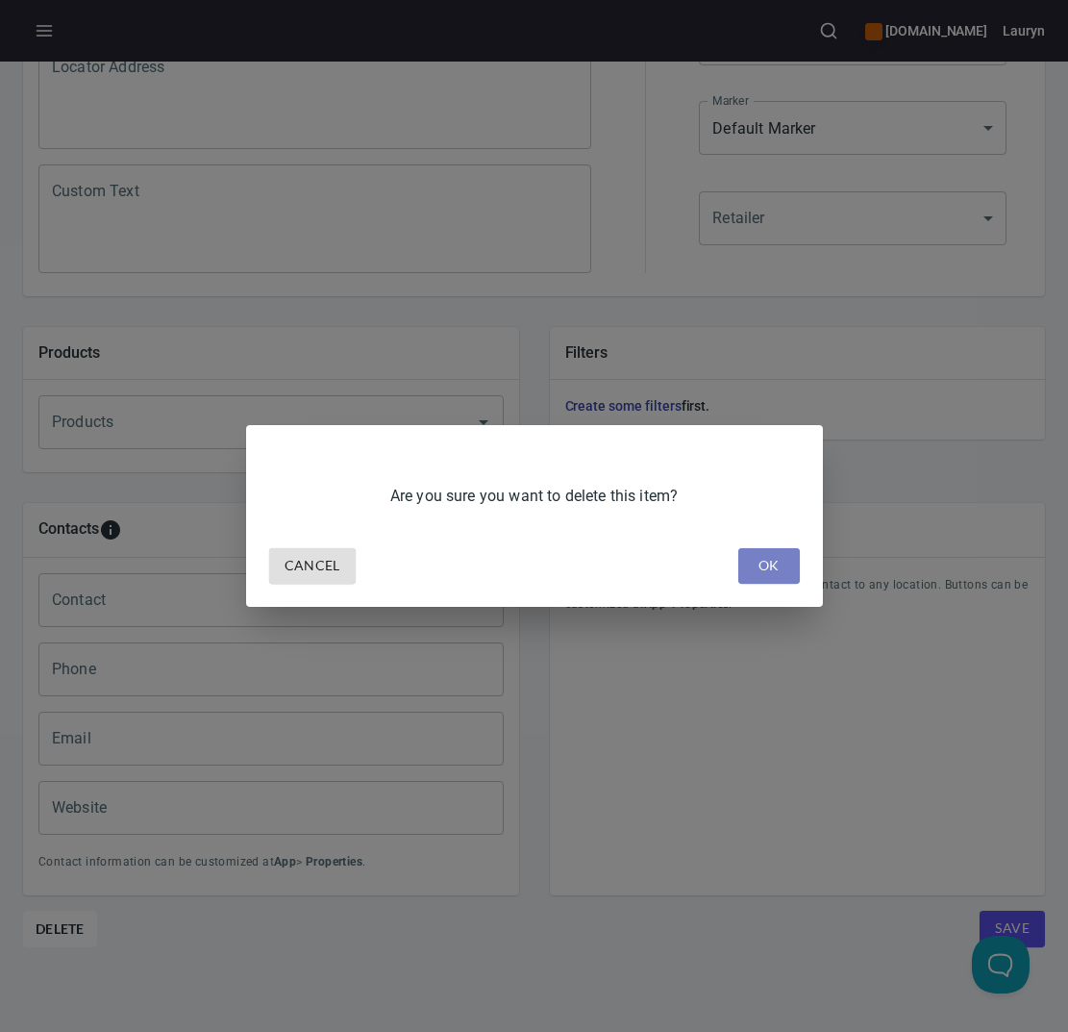
click at [773, 563] on span "OK" at bounding box center [769, 566] width 31 height 24
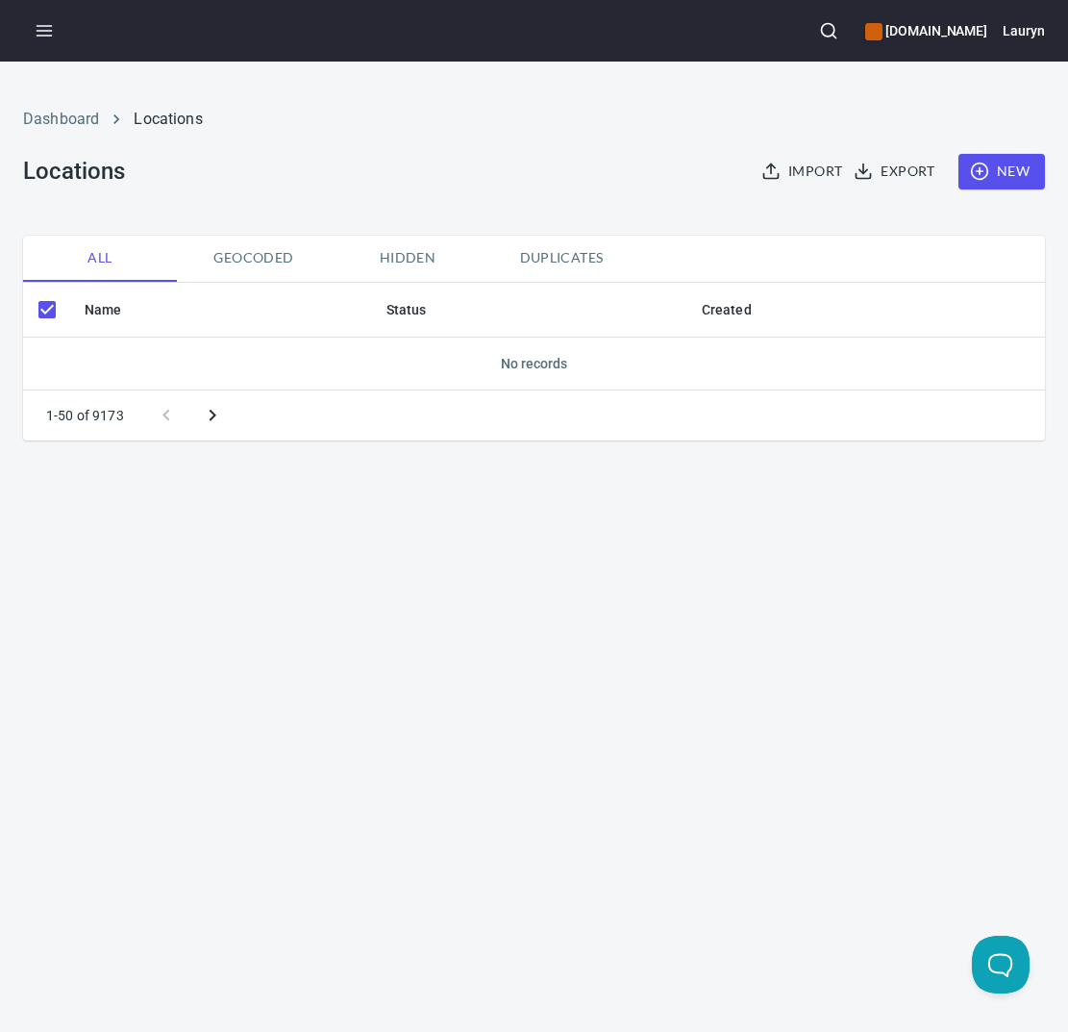
checkbox input "false"
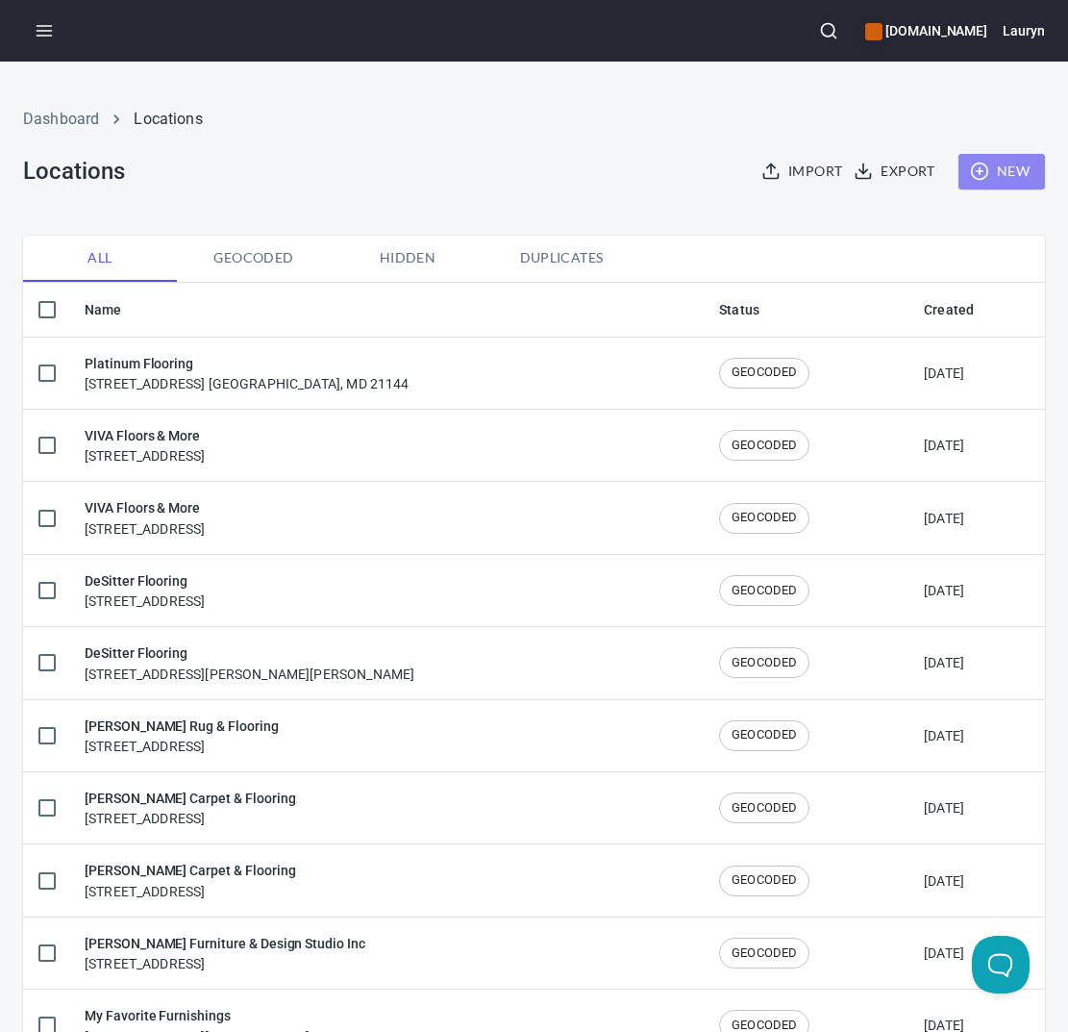
click at [978, 157] on button "New" at bounding box center [1001, 172] width 87 height 36
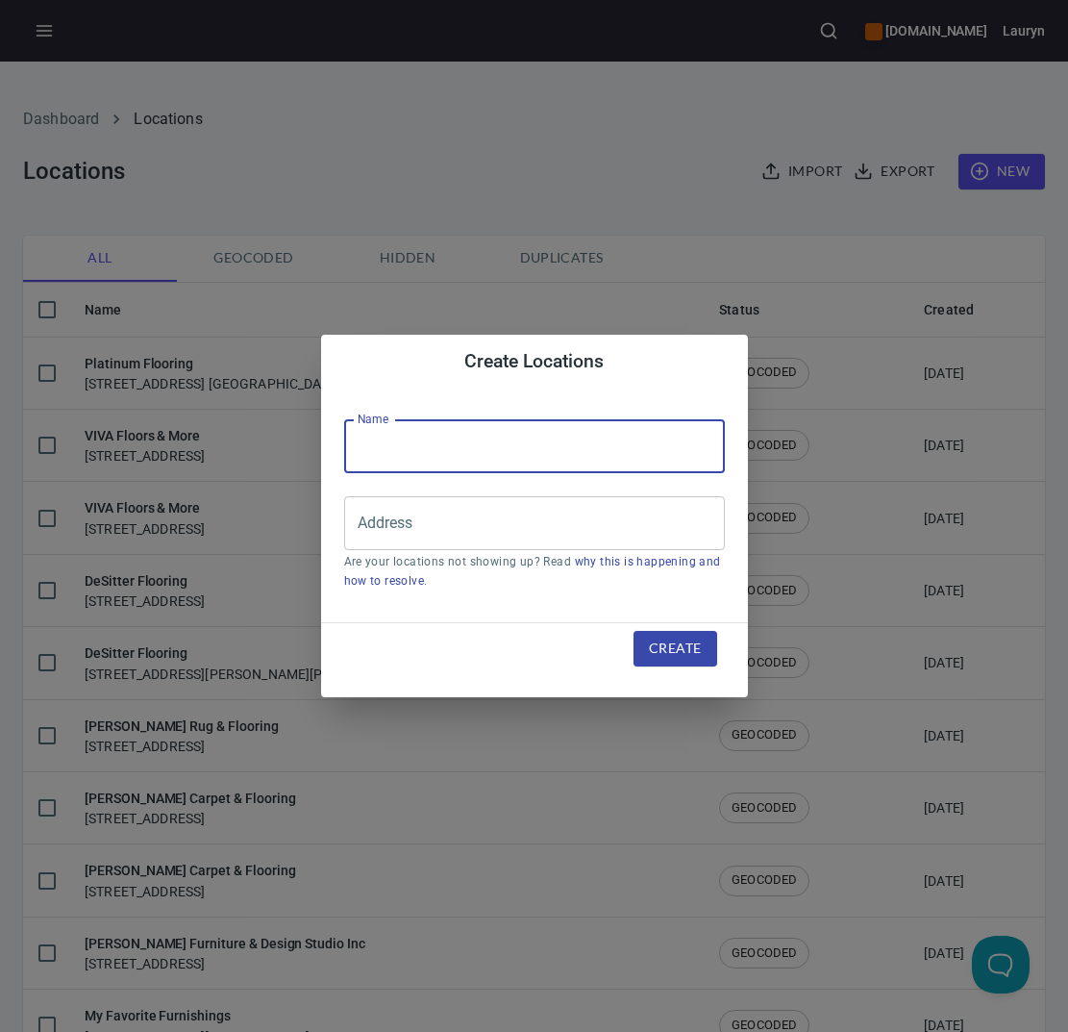
click at [552, 456] on input "text" at bounding box center [534, 446] width 381 height 54
paste input "The Carpet Man"
type input "The Carpet Man"
click at [490, 524] on input "Address" at bounding box center [520, 523] width 335 height 37
paste input "2335 E Noble Ave, Visalia, CA 93292"
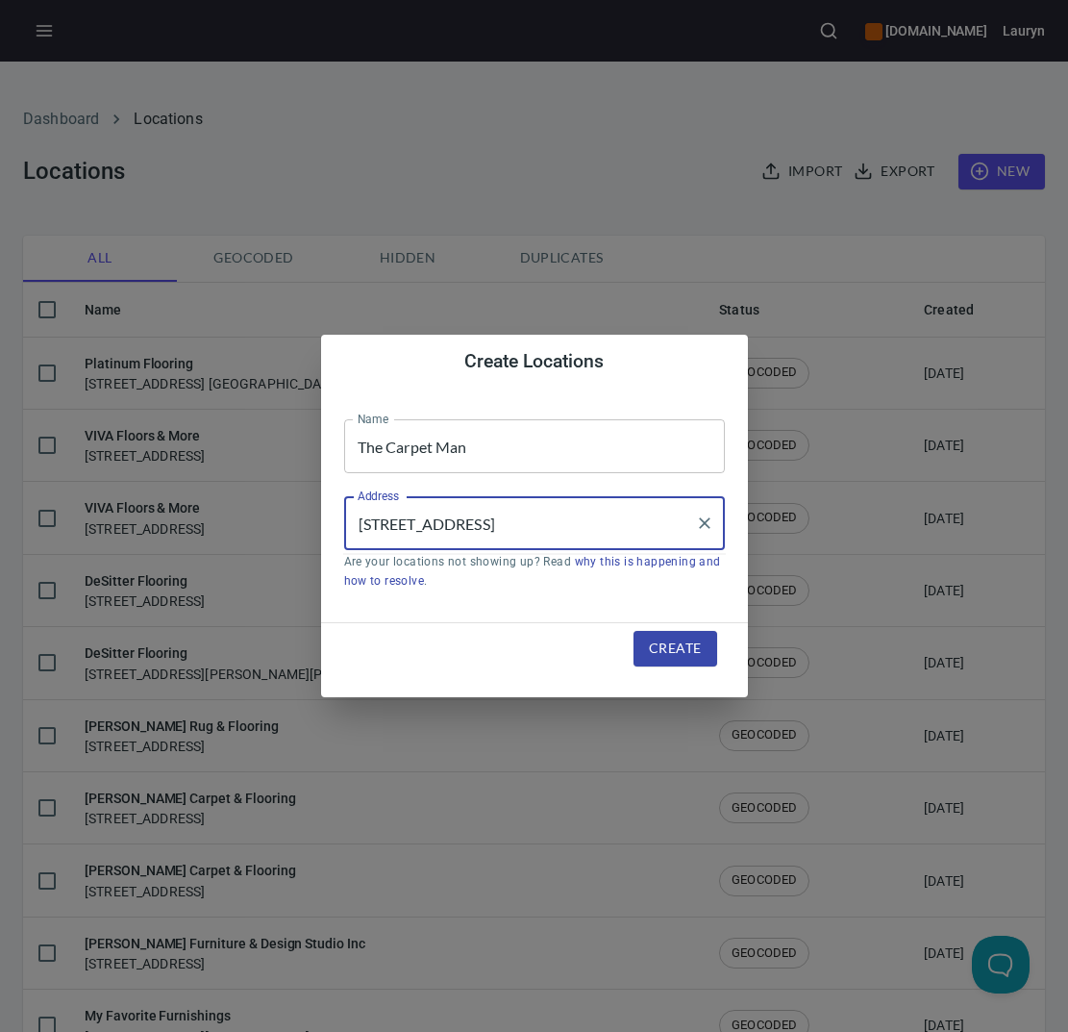
type input "2335 E Noble Ave, Visalia, CA 93292"
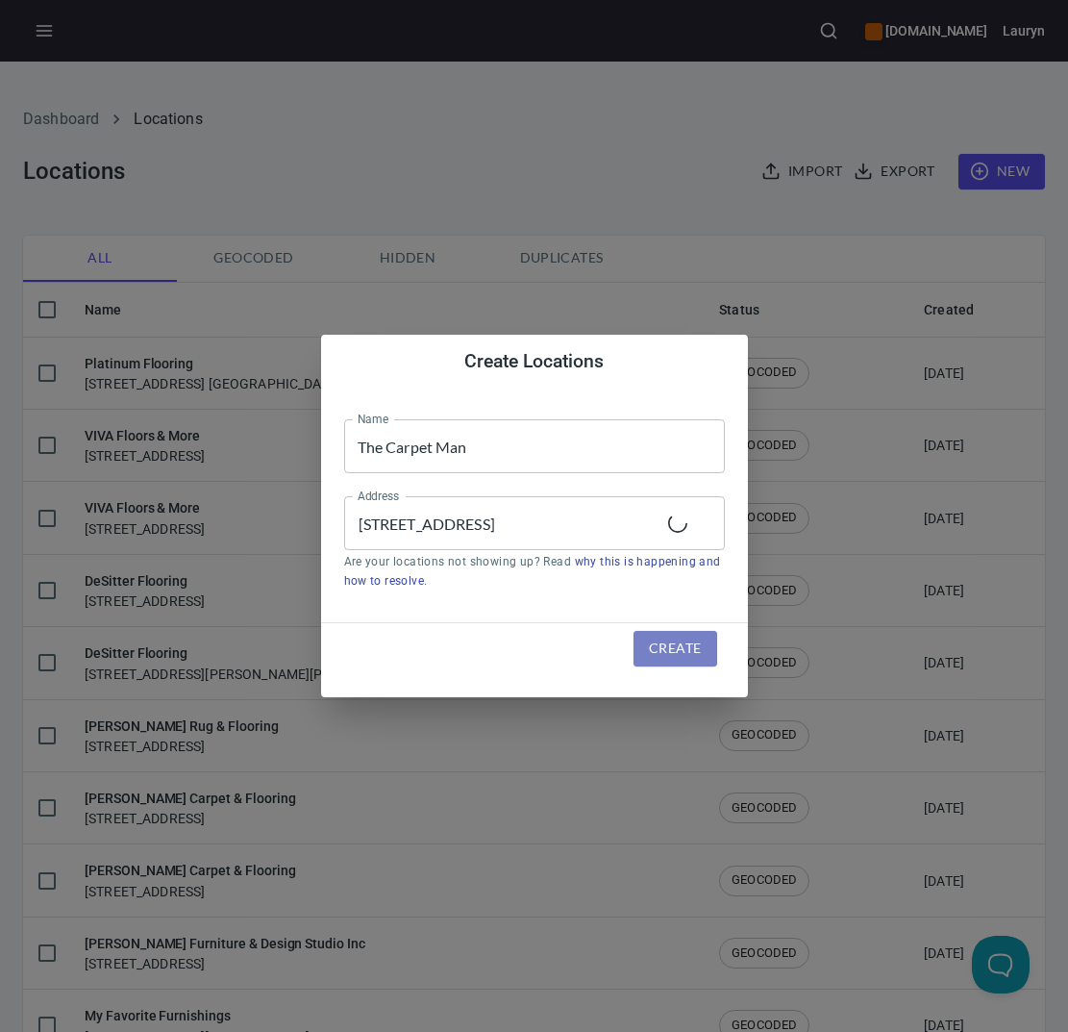
click at [693, 654] on span "Create" at bounding box center [675, 648] width 52 height 24
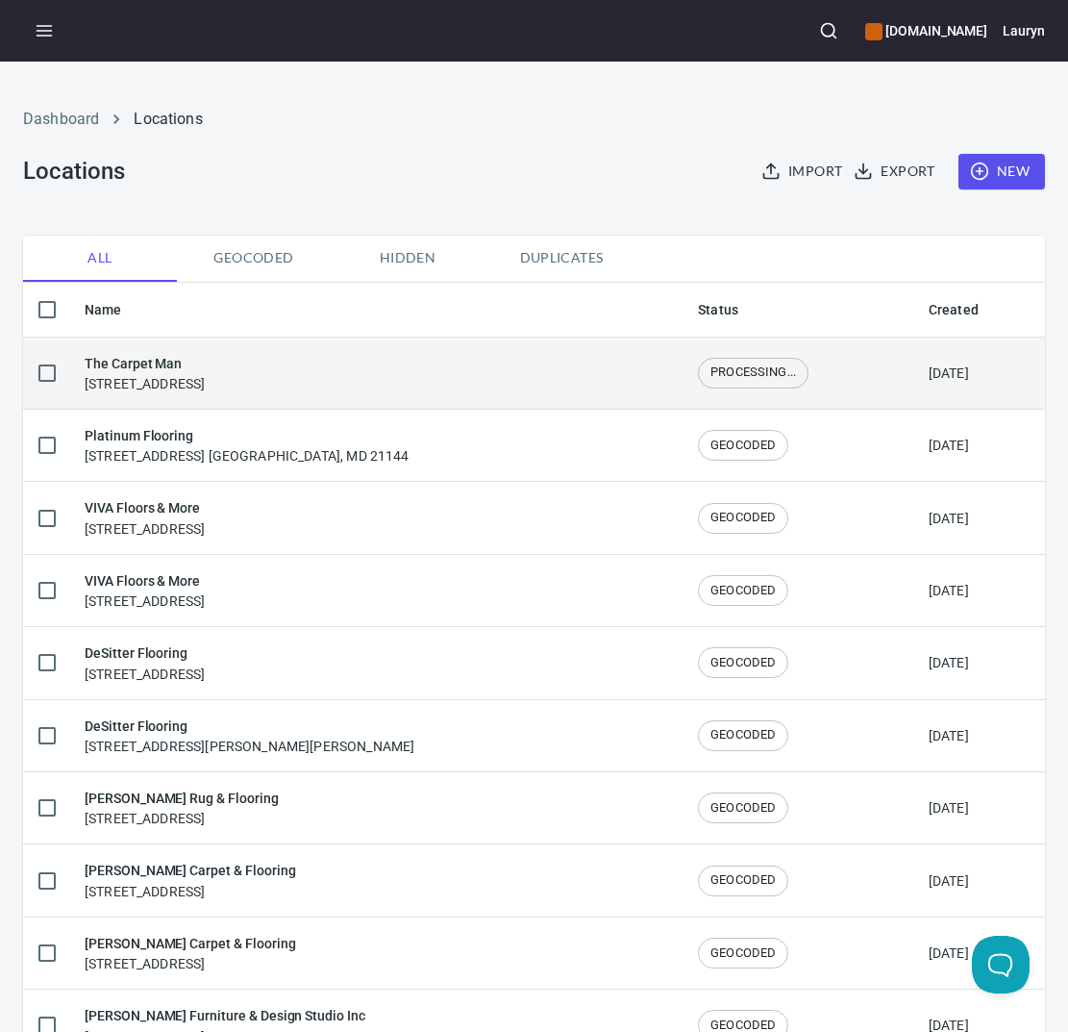
click at [455, 362] on div "The Carpet Man 2335 E Noble Ave, Visalia, CA 93292" at bounding box center [376, 373] width 583 height 40
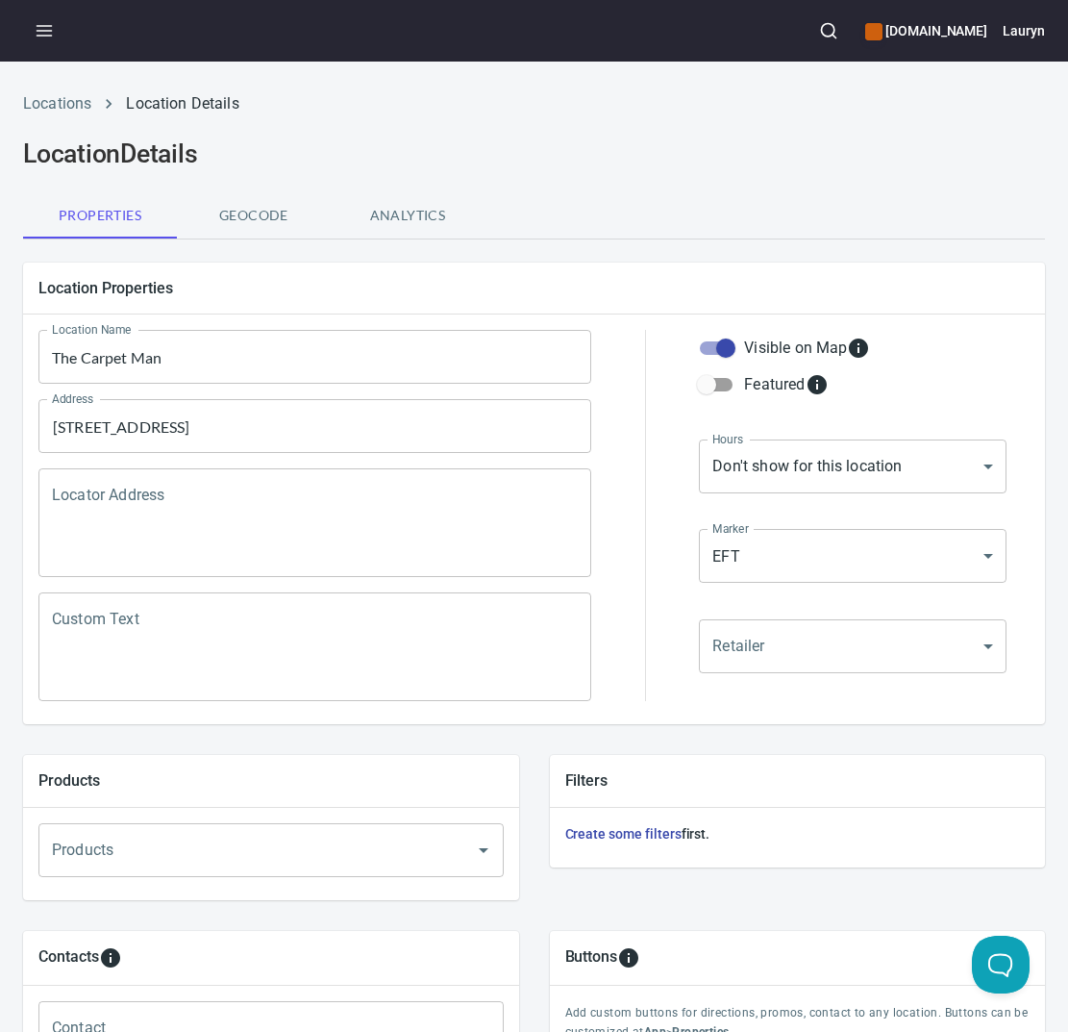
scroll to position [441, 0]
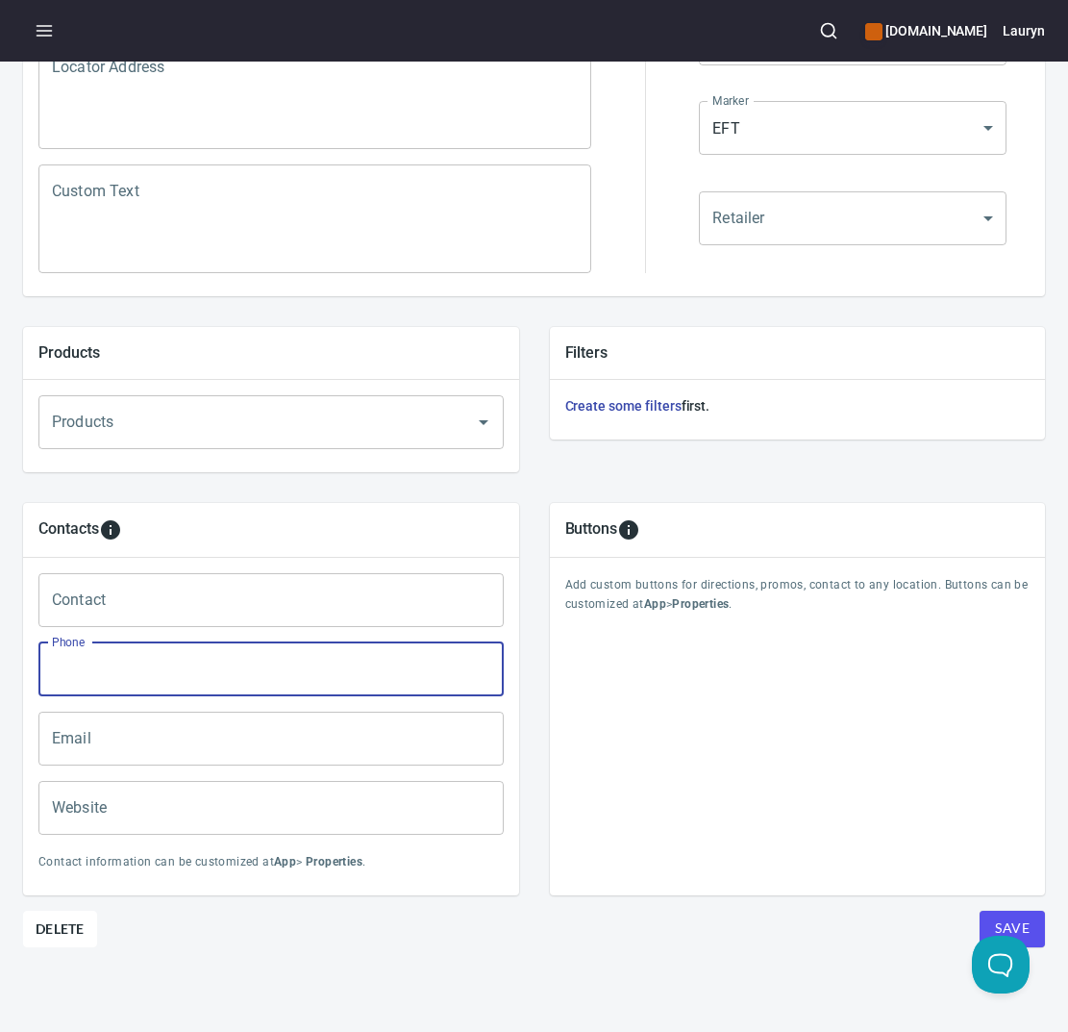
click at [241, 658] on input "Phone" at bounding box center [270, 669] width 465 height 54
paste input "(559) 732-0126"
type input "(559) 732-0126"
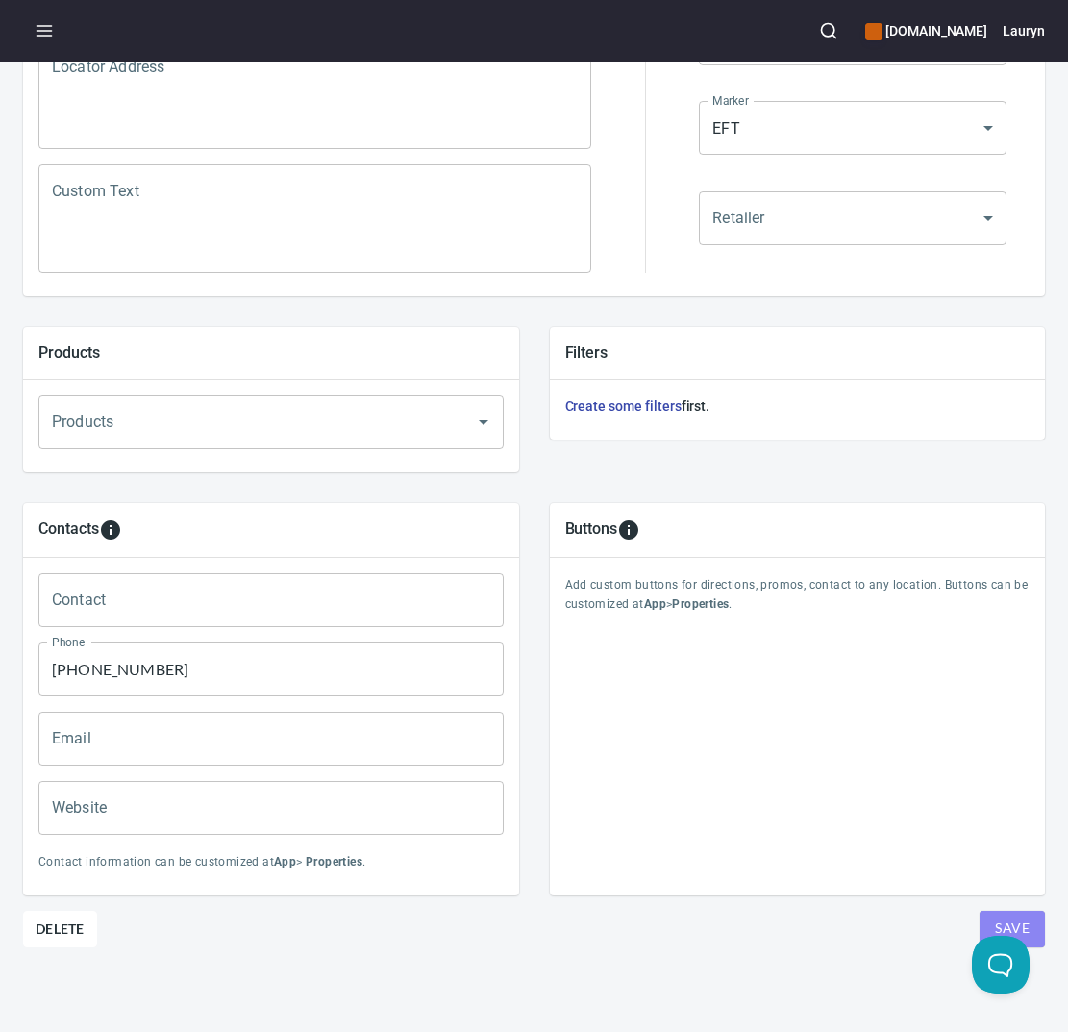
click at [995, 916] on span "Save" at bounding box center [1012, 928] width 35 height 24
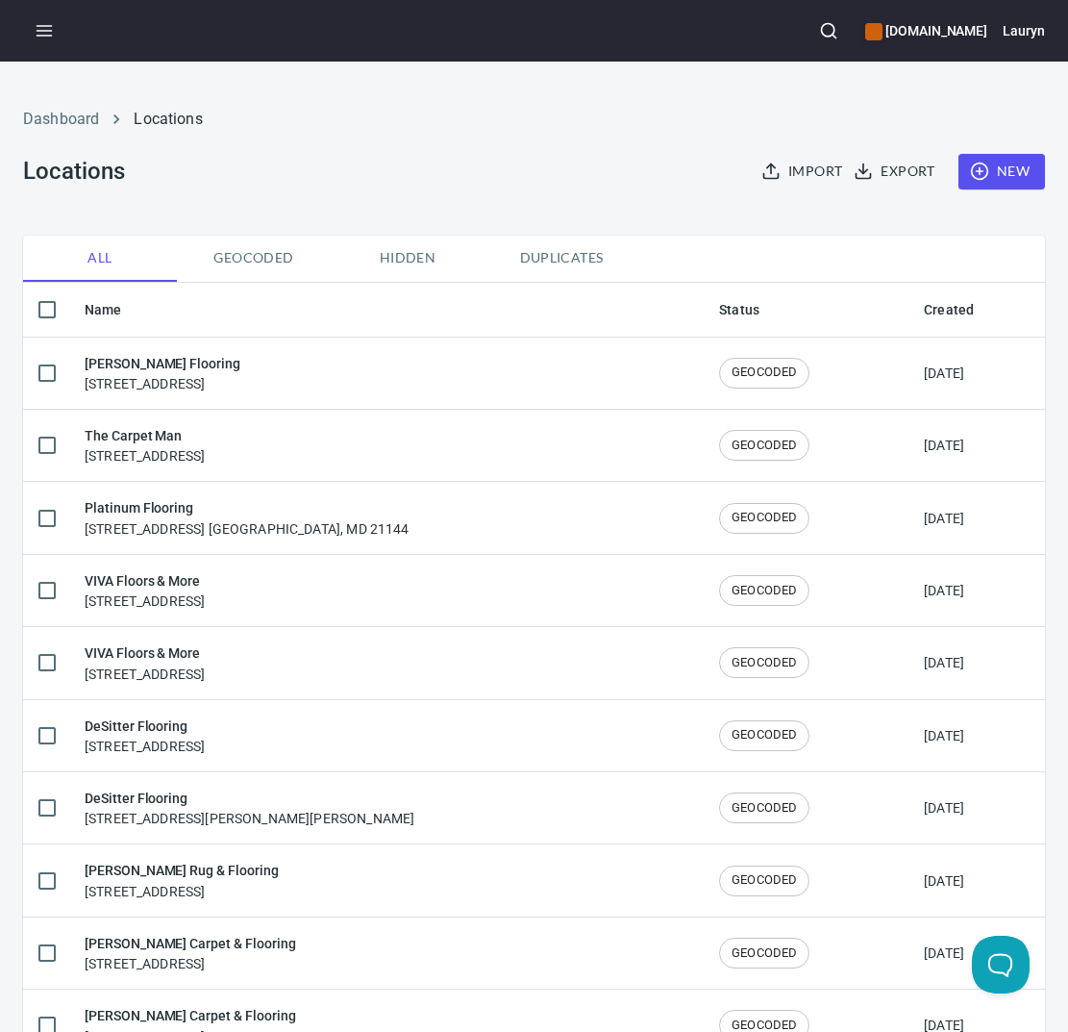
click at [819, 32] on icon "button" at bounding box center [828, 30] width 19 height 19
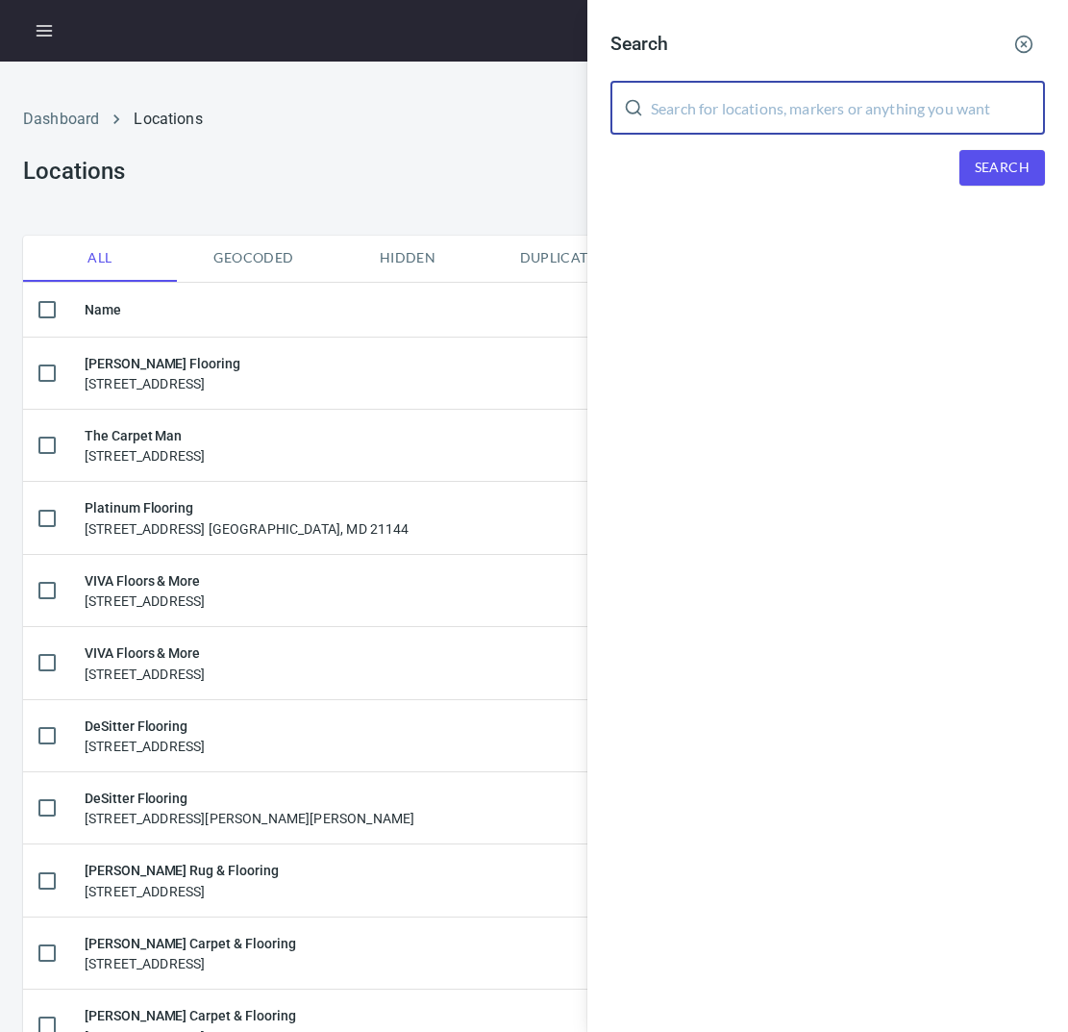
click at [817, 113] on input "text" at bounding box center [848, 108] width 394 height 54
type input "carpetman"
click at [998, 191] on div "Search carpetman ​ Search" at bounding box center [827, 119] width 481 height 239
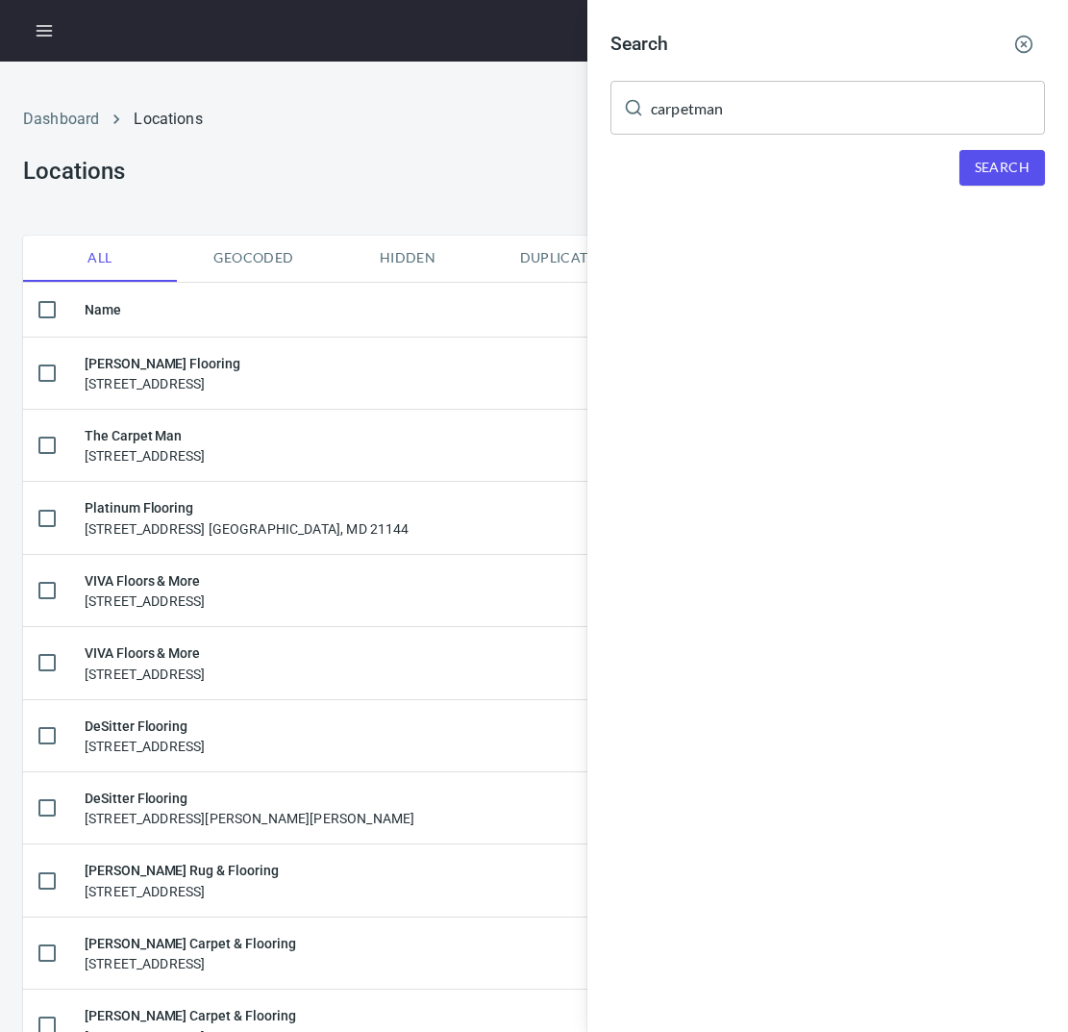
click at [998, 167] on span "Search" at bounding box center [1002, 168] width 55 height 24
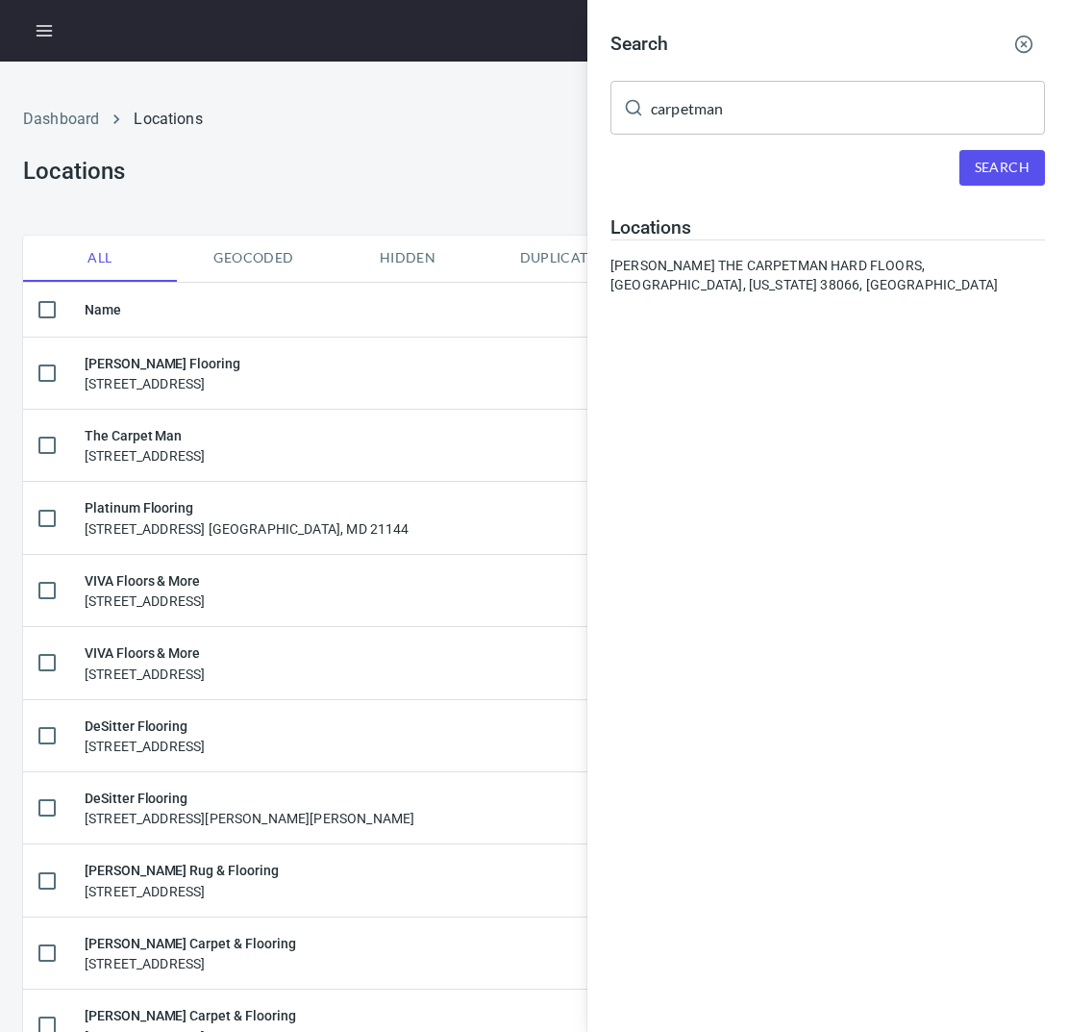
click at [1025, 46] on line "button" at bounding box center [1024, 44] width 5 height 5
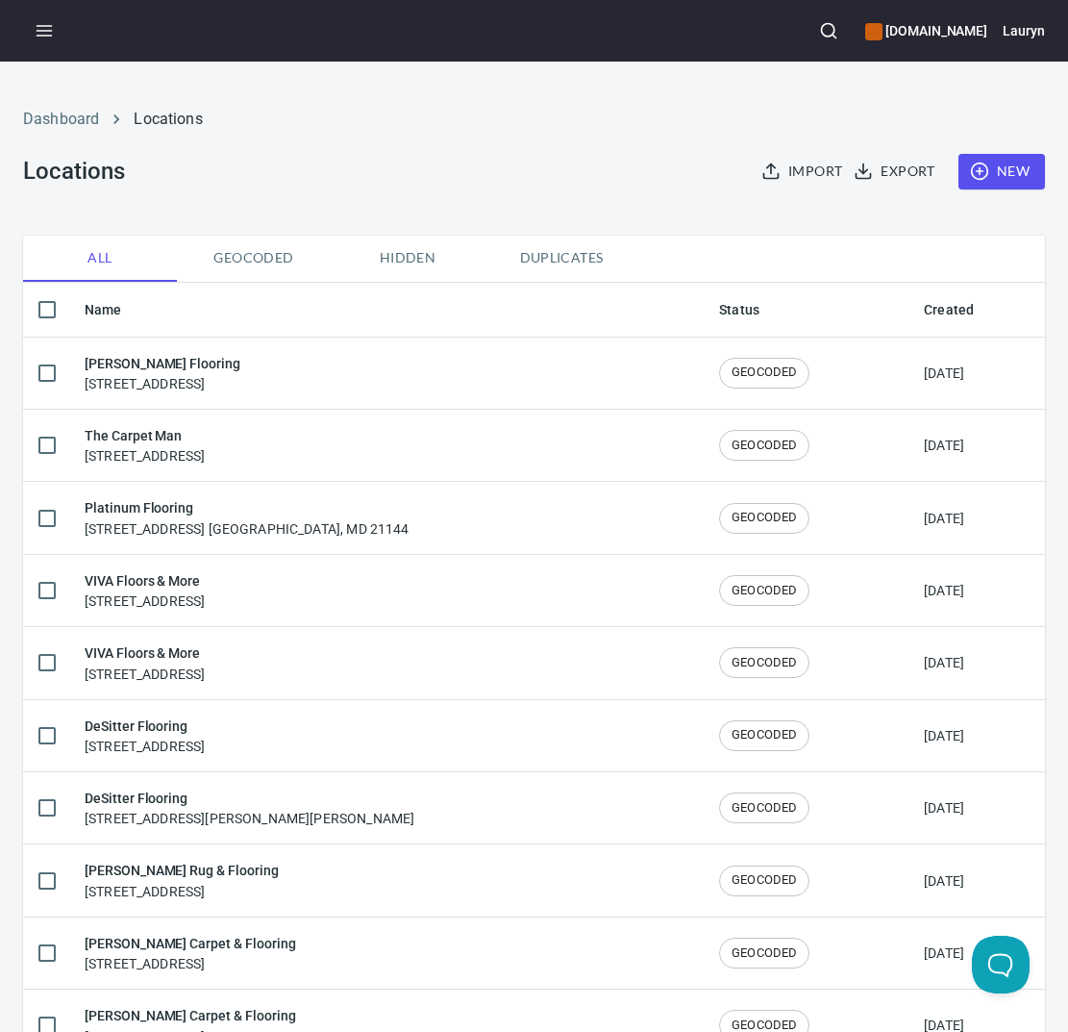
click at [808, 14] on button "button" at bounding box center [829, 31] width 42 height 42
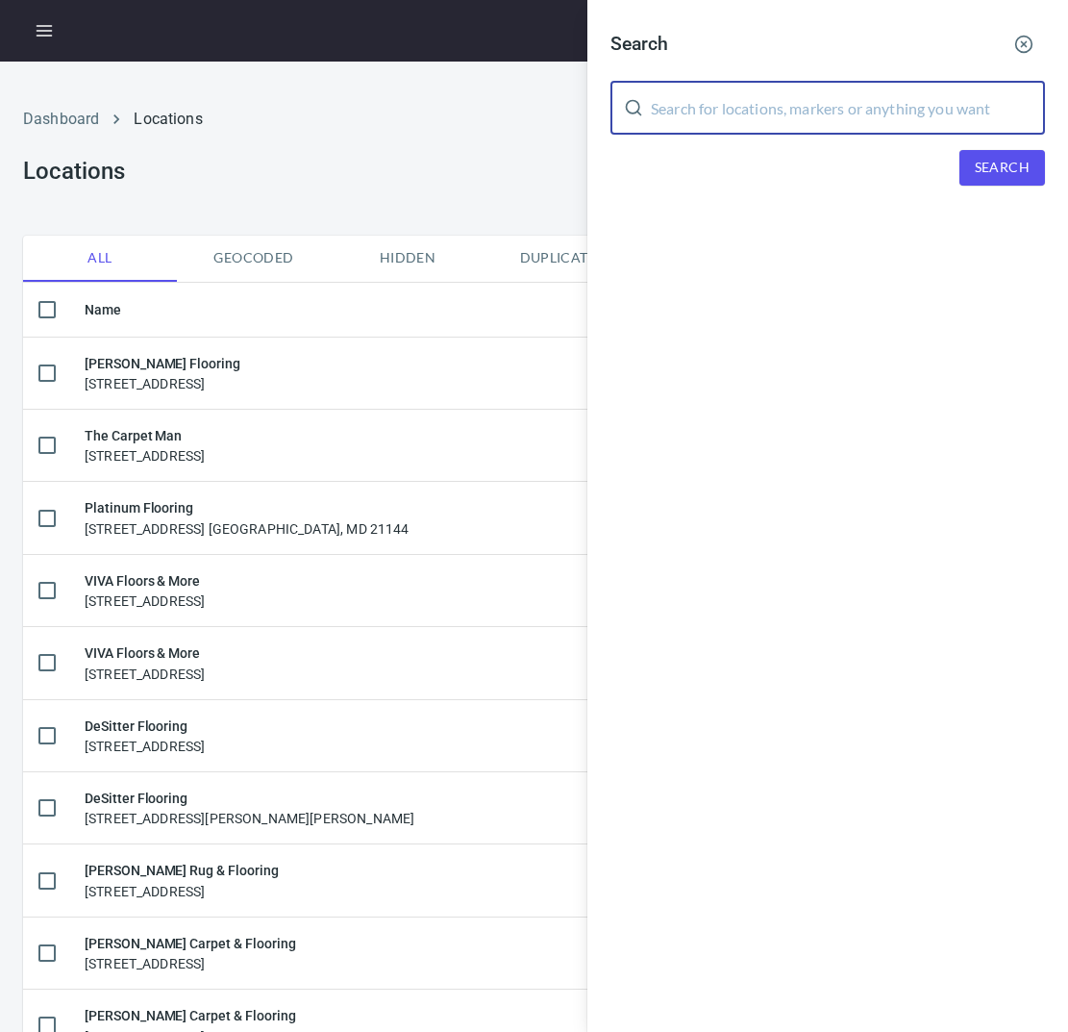
click at [782, 99] on input "text" at bounding box center [848, 108] width 394 height 54
paste input "44130"
type input "44130"
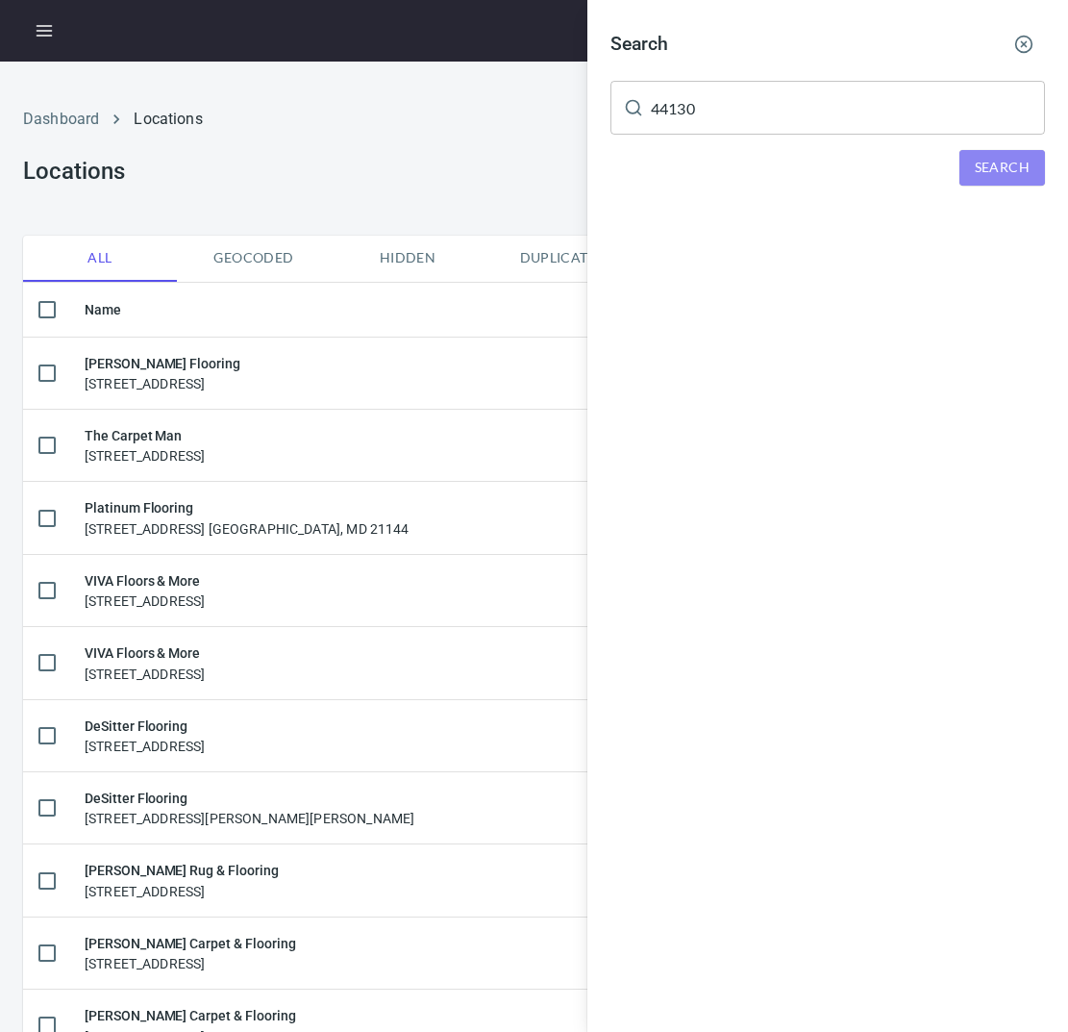
click at [959, 155] on button "Search" at bounding box center [1002, 168] width 86 height 36
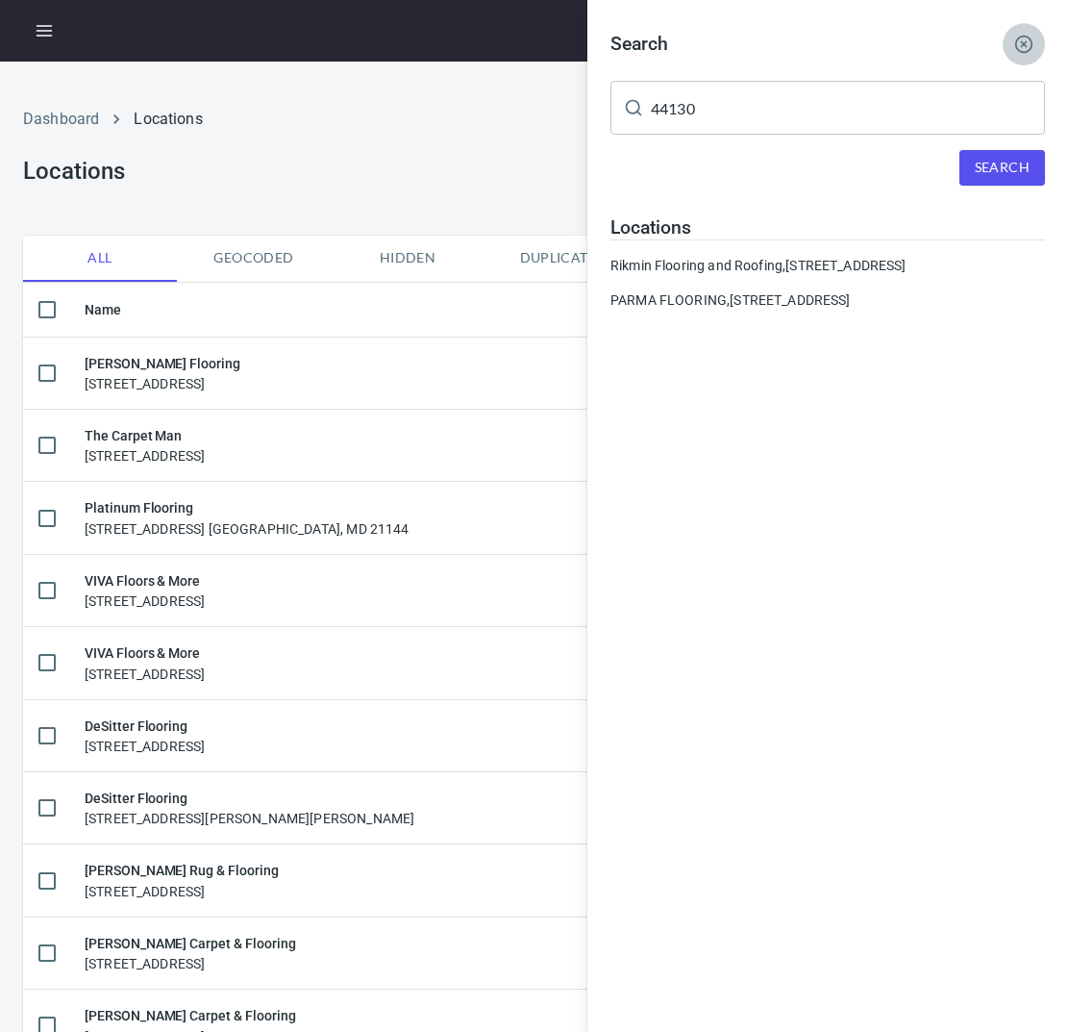
click at [1022, 46] on line "button" at bounding box center [1024, 44] width 5 height 5
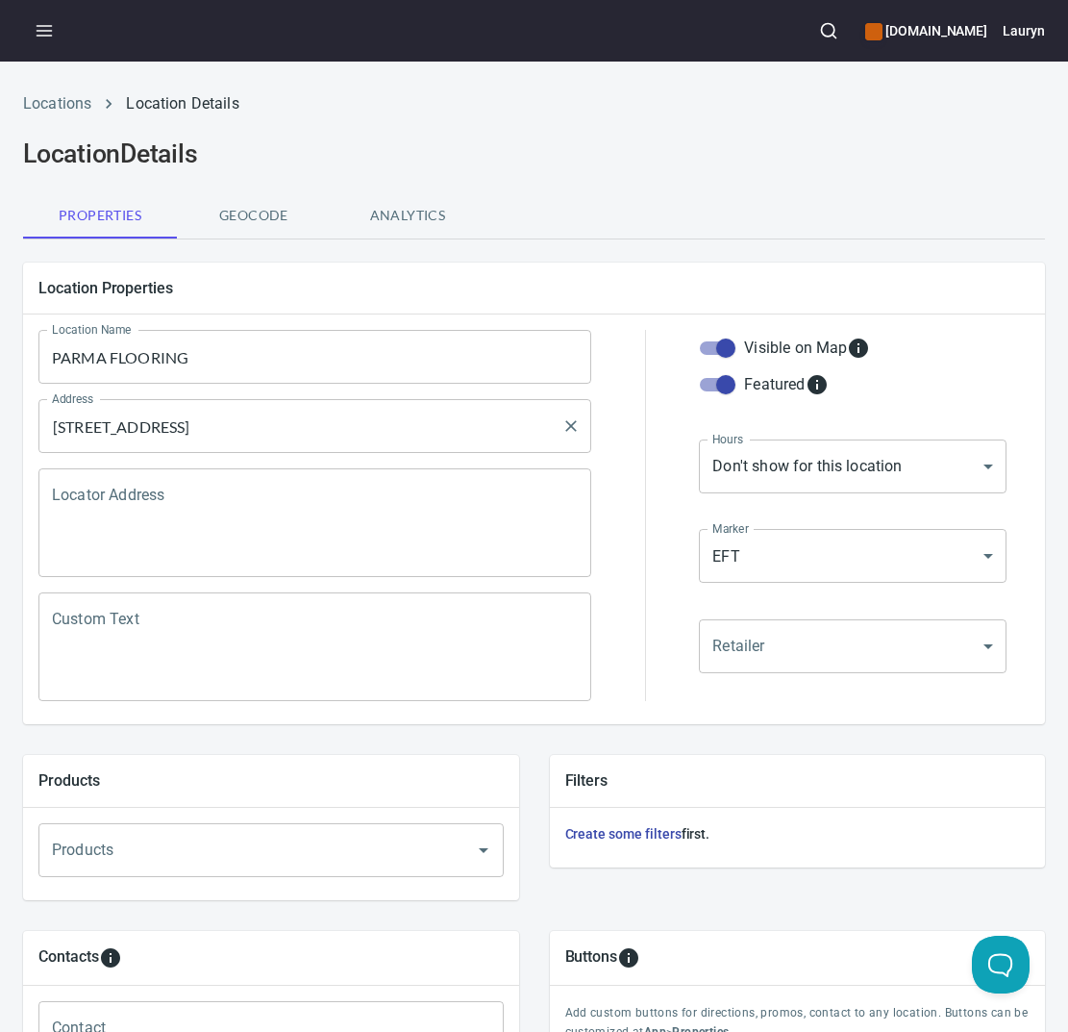
click at [385, 433] on input "[STREET_ADDRESS]" at bounding box center [300, 426] width 507 height 37
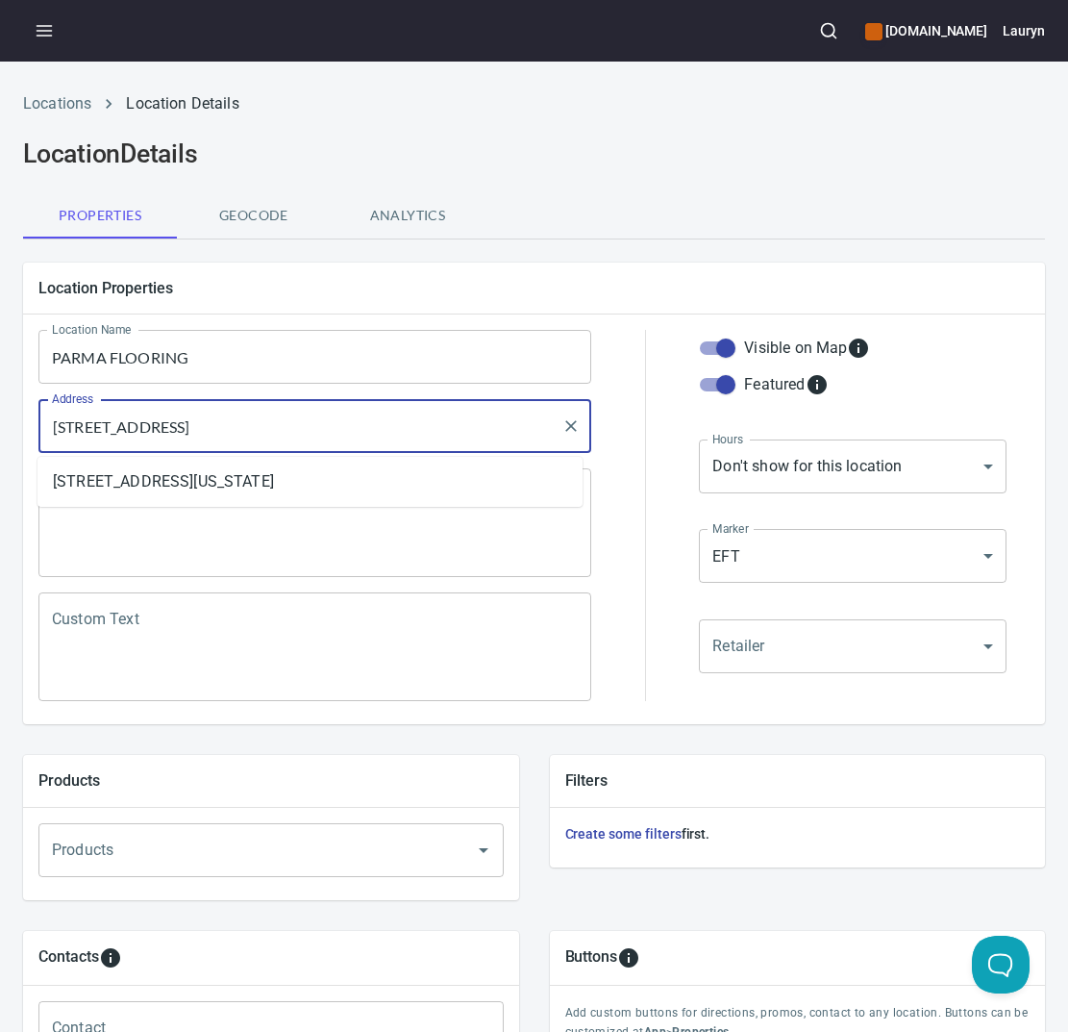
click at [385, 433] on input "[STREET_ADDRESS]" at bounding box center [300, 426] width 507 height 37
click at [391, 429] on input "[STREET_ADDRESS]" at bounding box center [300, 426] width 507 height 37
click at [391, 429] on input "6665 Pearl Rd, Parma Heights, OH 44130" at bounding box center [300, 426] width 507 height 37
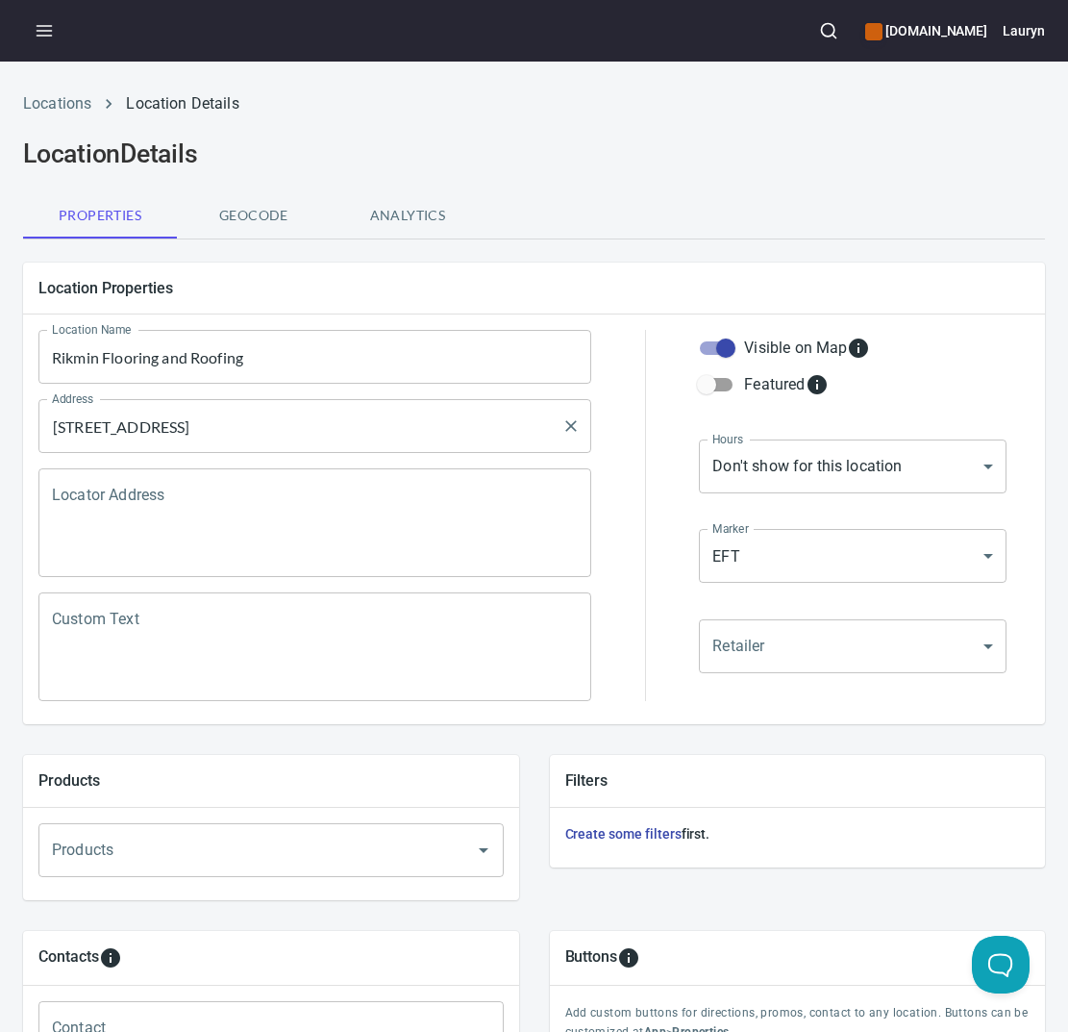
click at [443, 449] on div "[STREET_ADDRESS] Address" at bounding box center [314, 426] width 553 height 54
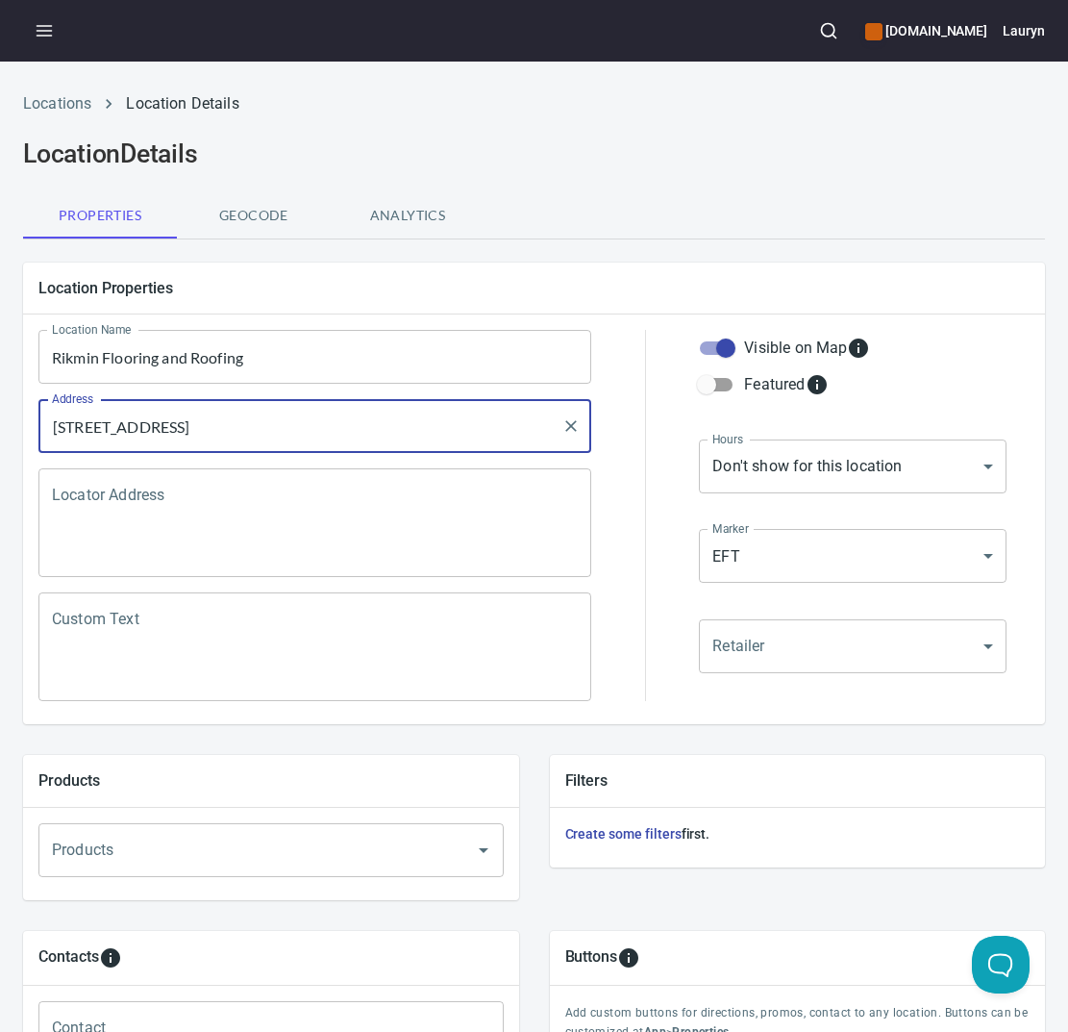
click at [443, 449] on div "6477 Pearl Rd, Parma Heights, OH 44130 Address" at bounding box center [314, 426] width 553 height 54
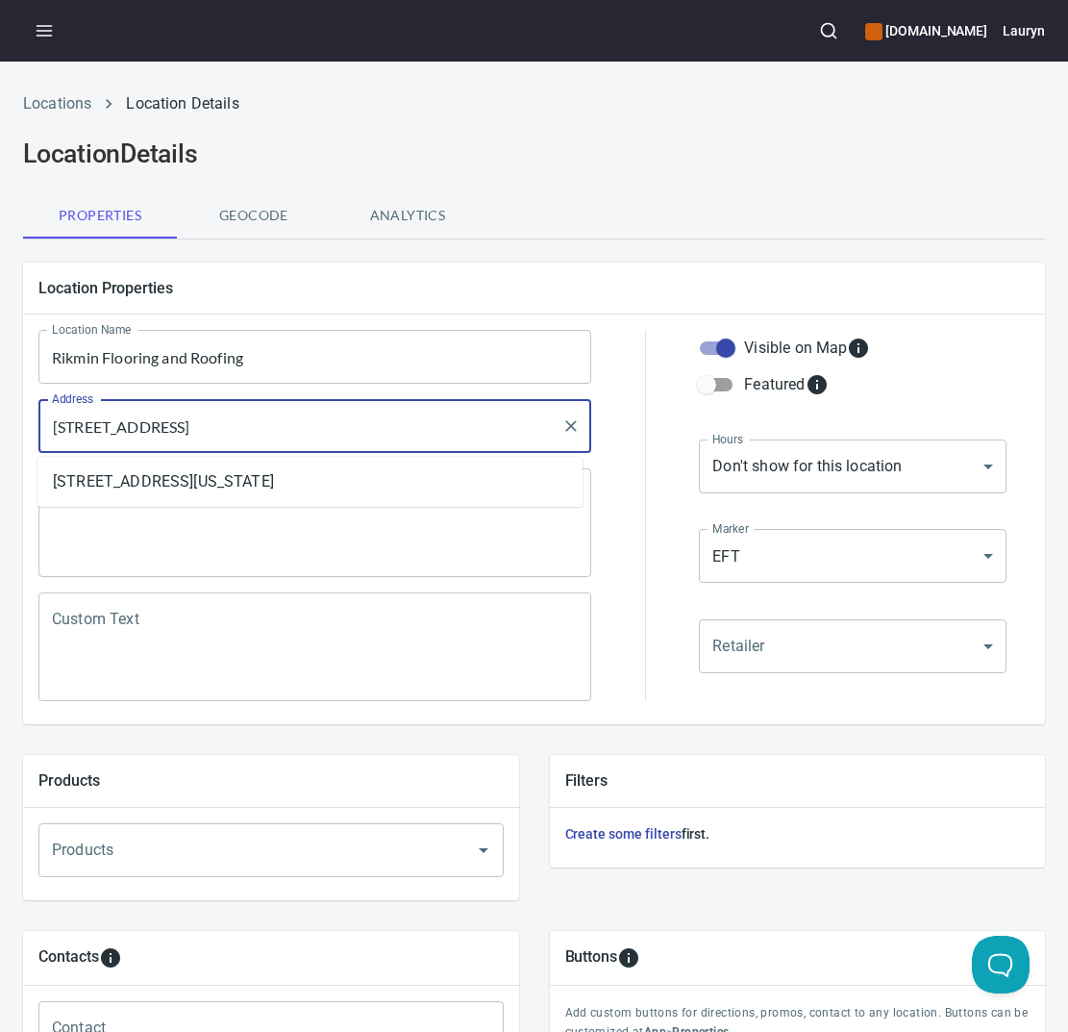
drag, startPoint x: 412, startPoint y: 422, endPoint x: -87, endPoint y: 422, distance: 499.9
click at [0, 422] on html "www.engineeredfloors.com Lauryn Locations Location Details Location Details Pro…" at bounding box center [534, 516] width 1068 height 1032
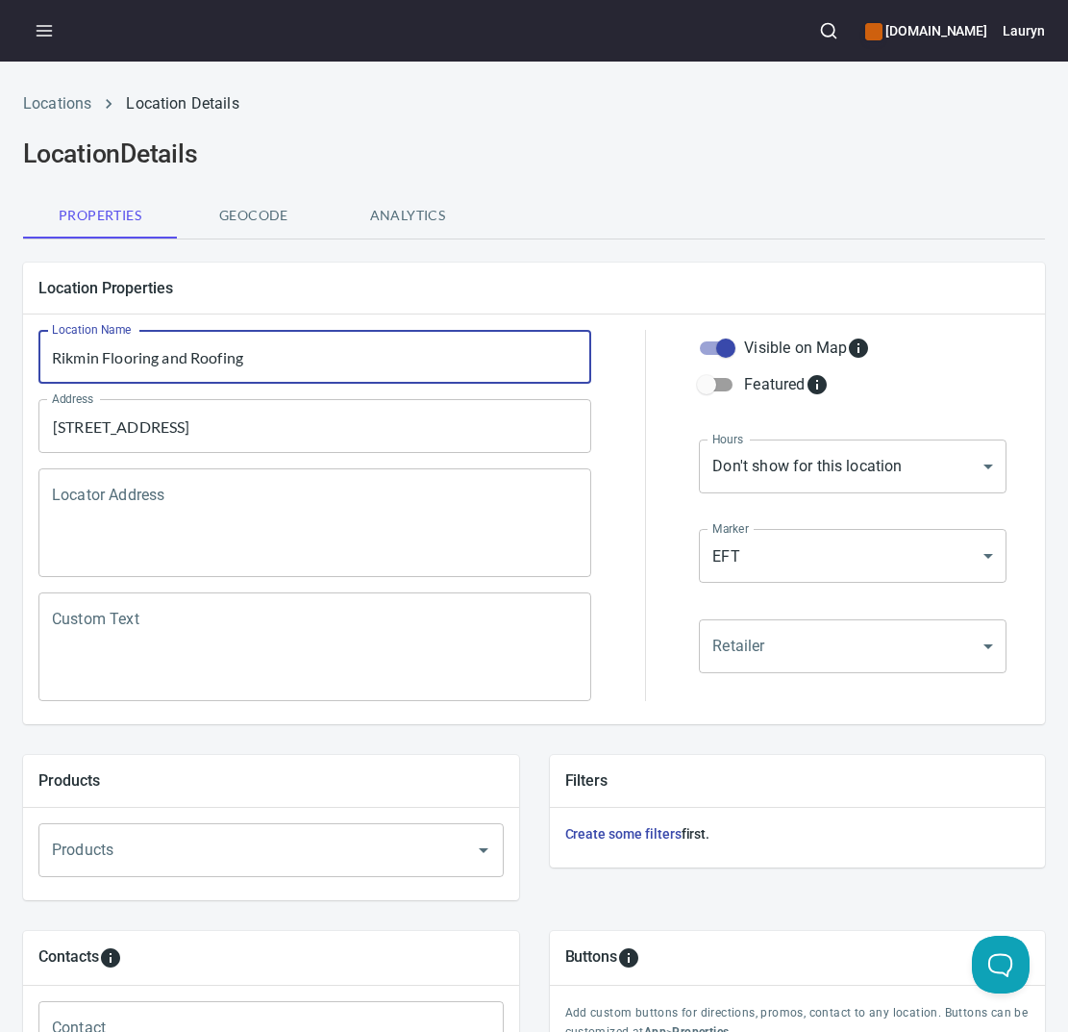
drag, startPoint x: 273, startPoint y: 366, endPoint x: -1, endPoint y: 347, distance: 274.7
click at [0, 347] on div "Locations Location Details Location Details Properties Geocode Analytics Locati…" at bounding box center [534, 770] width 1068 height 1379
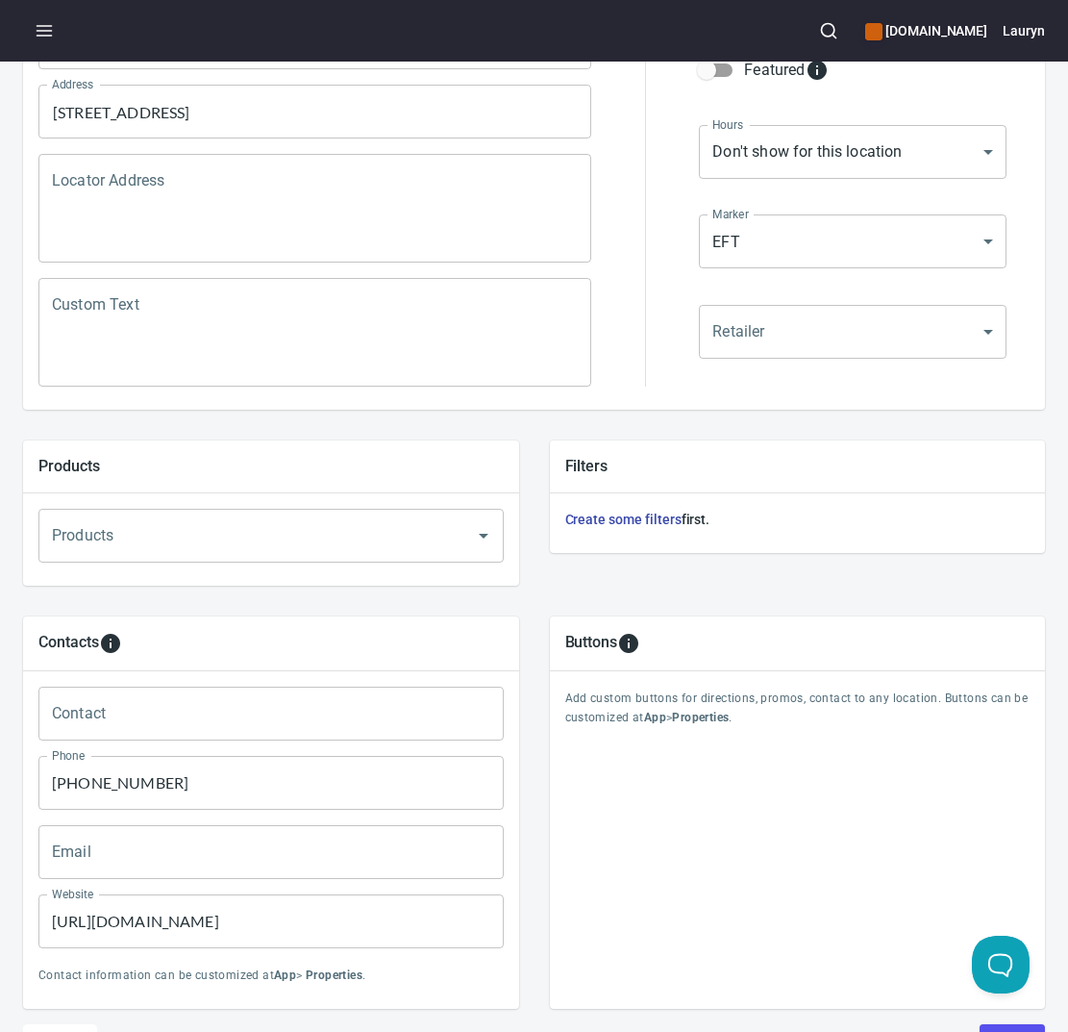
scroll to position [441, 0]
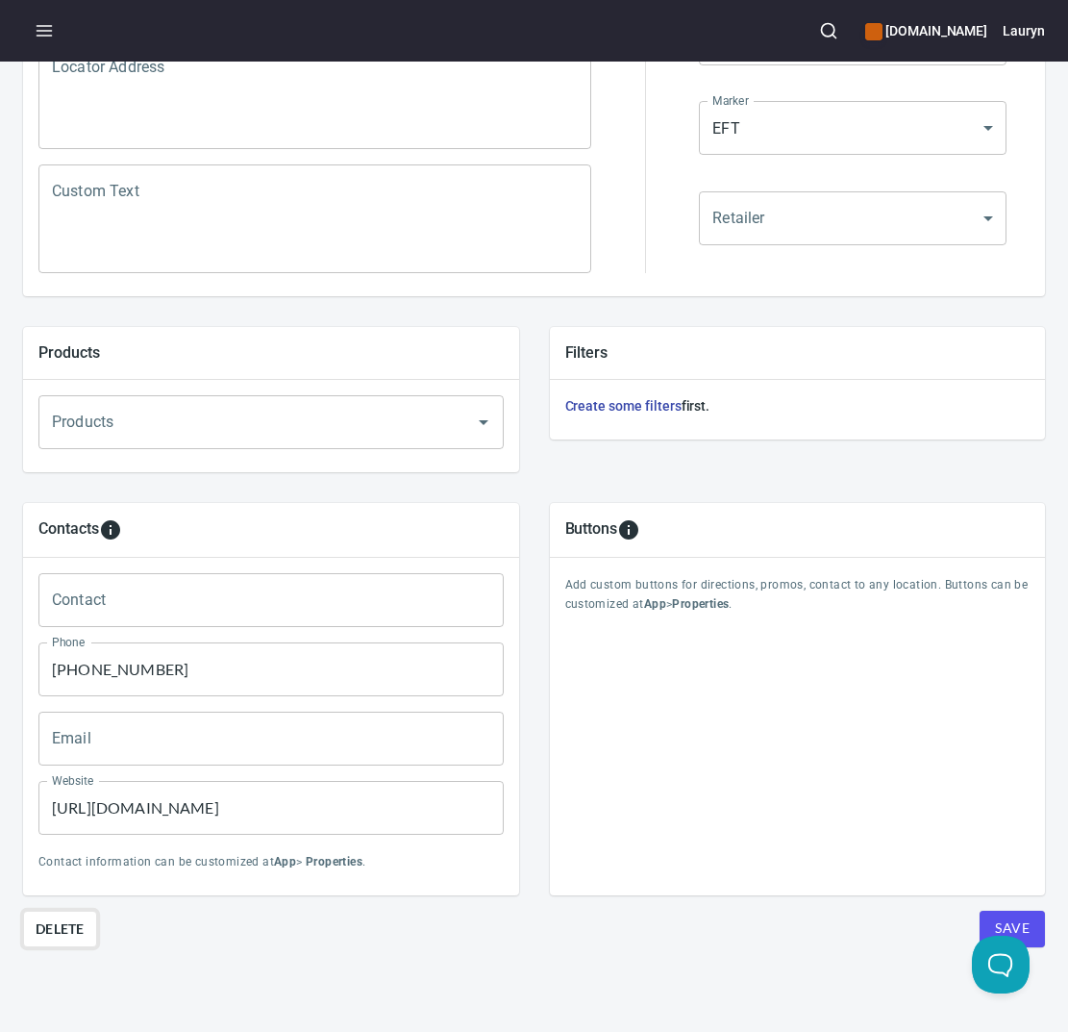
click at [65, 917] on span "Delete" at bounding box center [60, 928] width 49 height 23
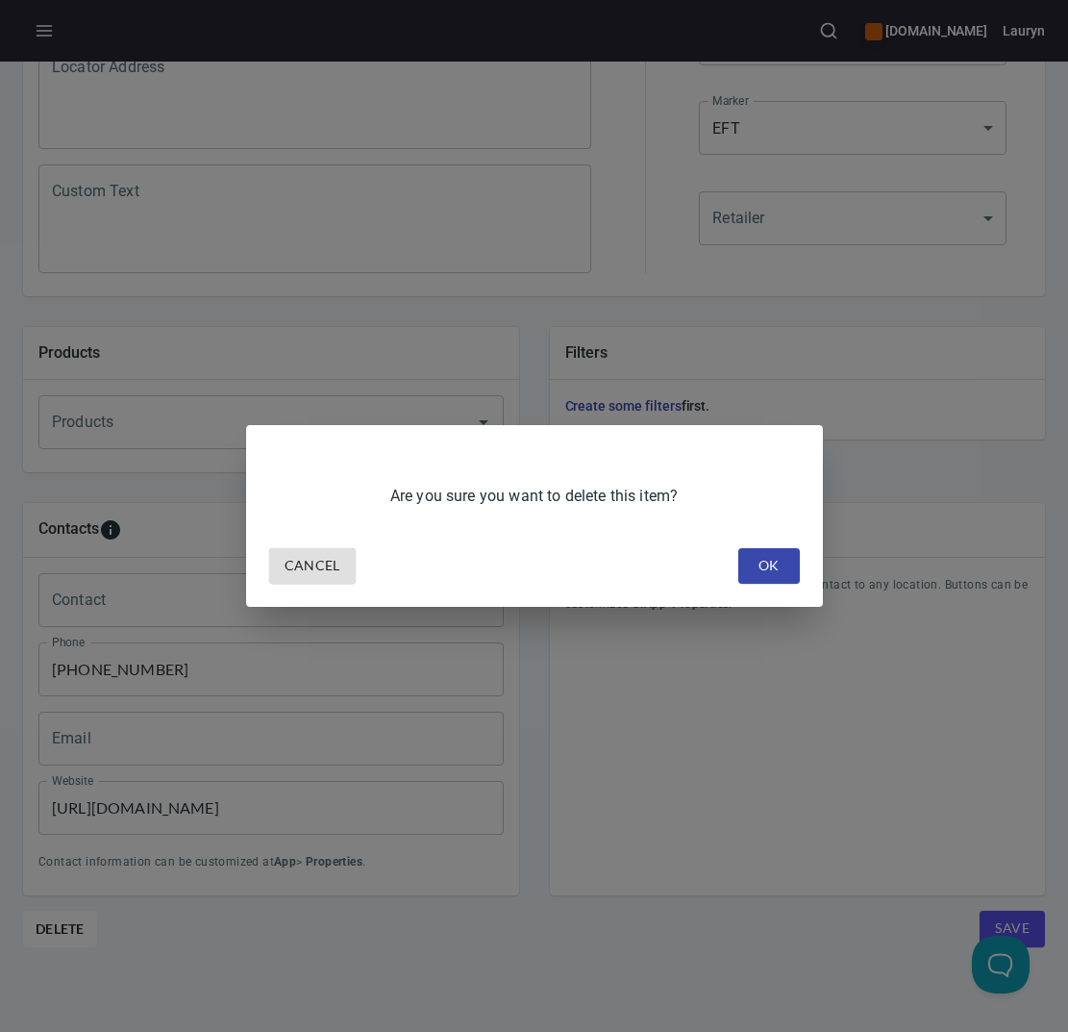
click at [782, 562] on span "OK" at bounding box center [769, 566] width 31 height 24
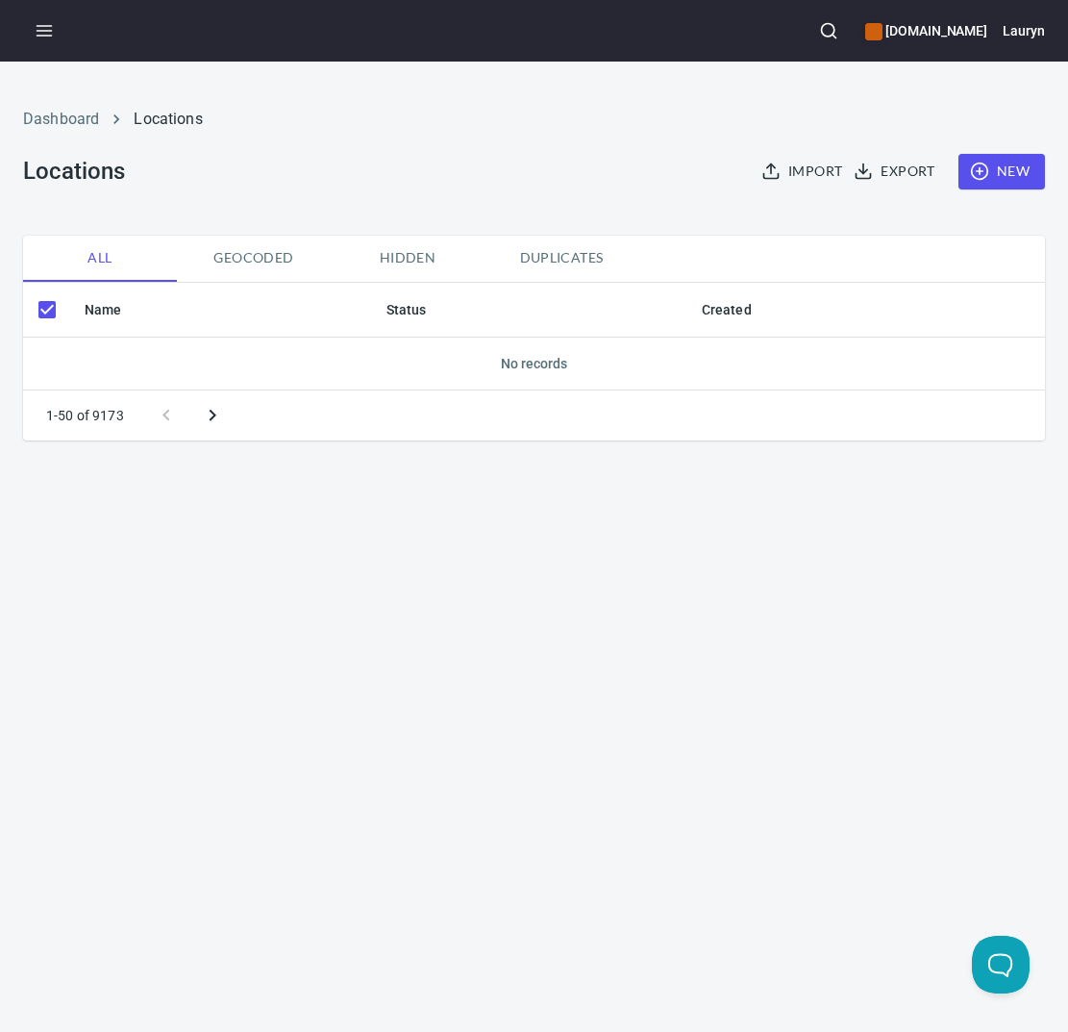
checkbox input "false"
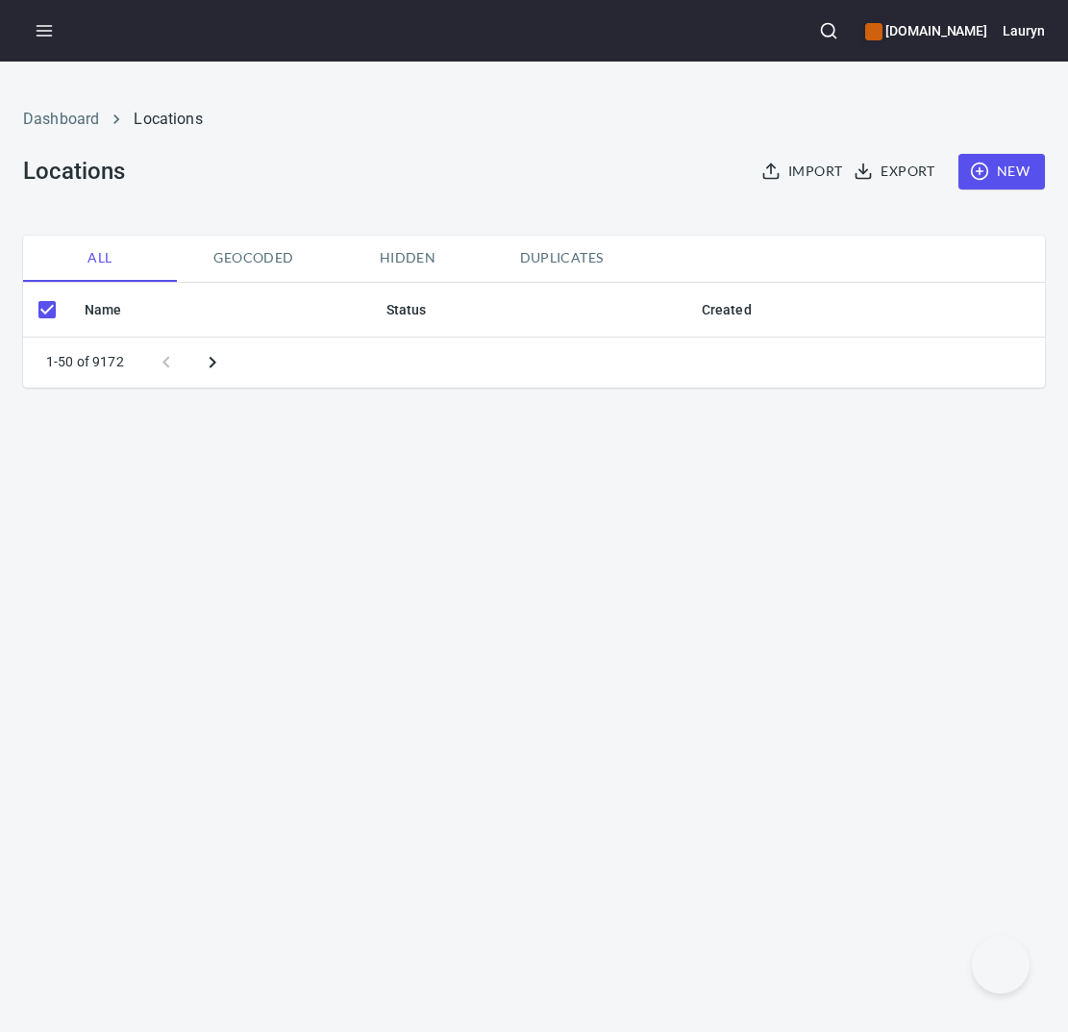
checkbox input "false"
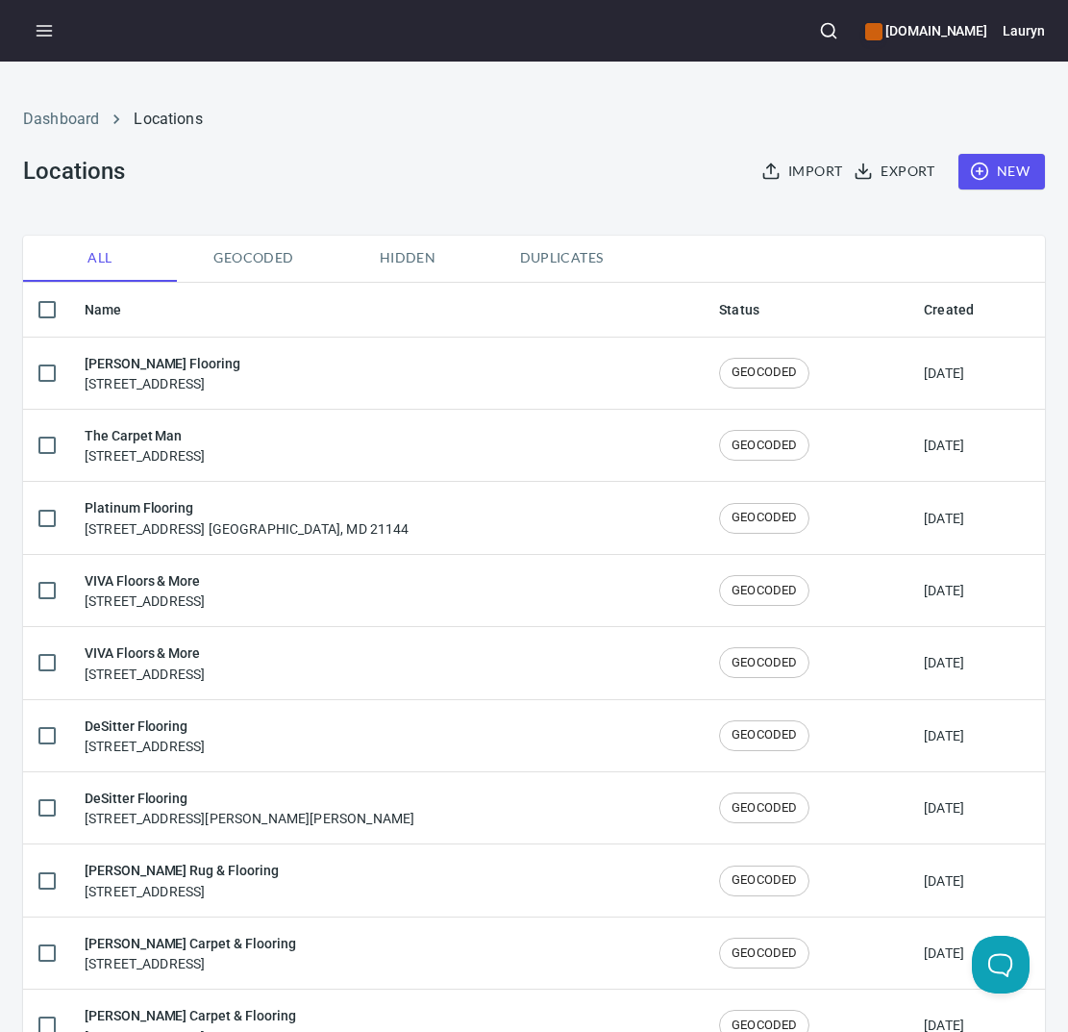
click at [975, 172] on span "New" at bounding box center [1002, 172] width 56 height 24
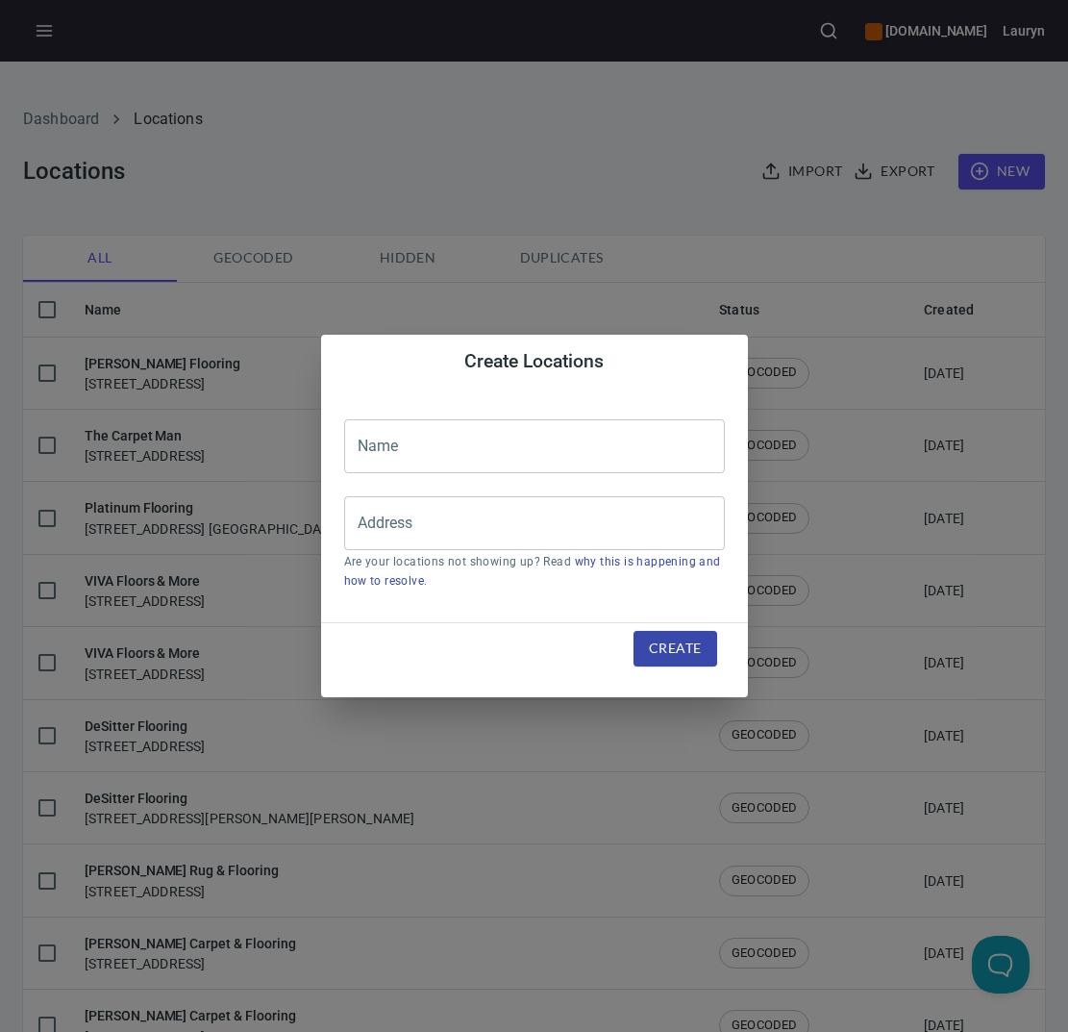
click at [603, 438] on input "text" at bounding box center [534, 446] width 381 height 54
paste input "Cleveland Home Outlet"
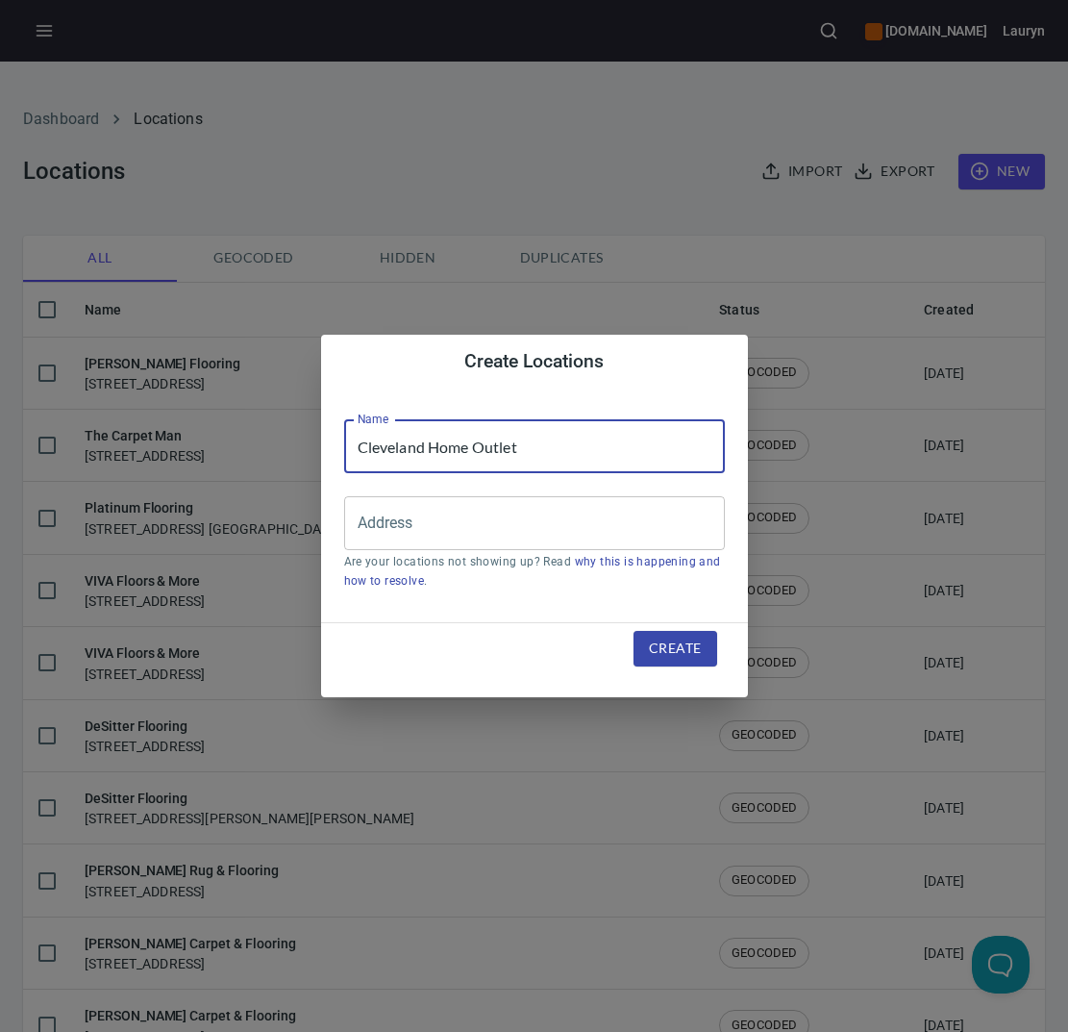
type input "Cleveland Home Outlet"
click at [565, 538] on input "Address" at bounding box center [520, 523] width 335 height 37
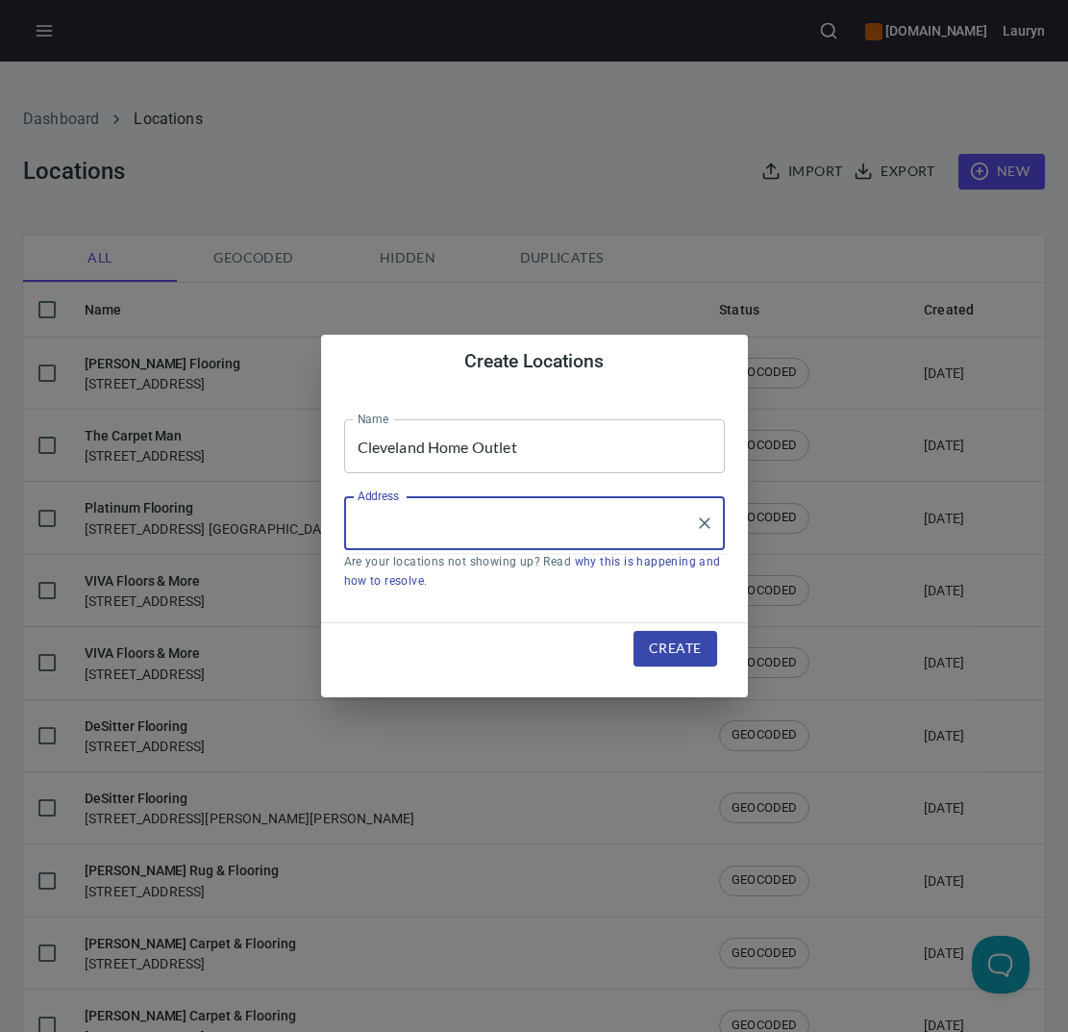
paste input "[STREET_ADDRESS]"
type input "[STREET_ADDRESS]"
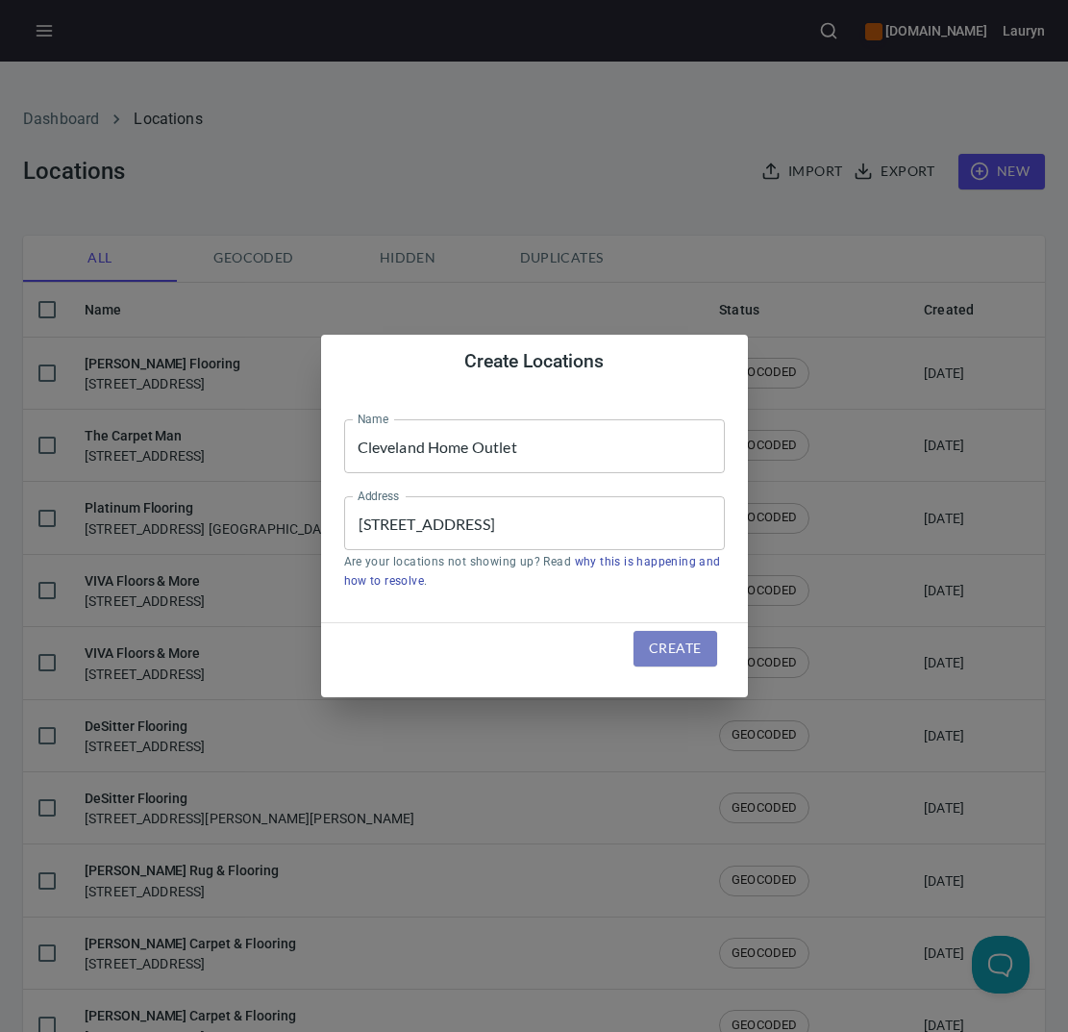
click at [690, 652] on span "Create" at bounding box center [675, 648] width 52 height 24
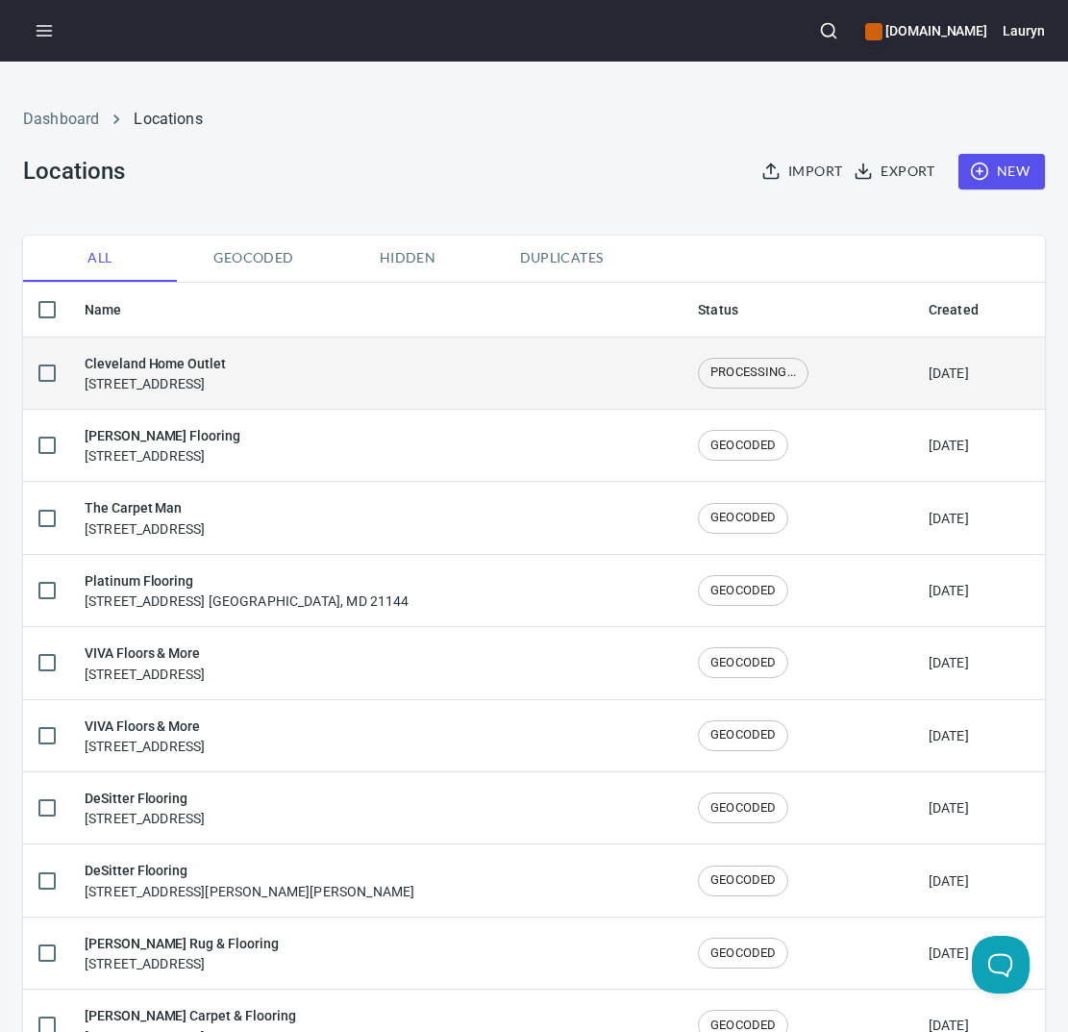
click at [500, 392] on td "Cleveland Home Outlet [STREET_ADDRESS]" at bounding box center [375, 372] width 613 height 72
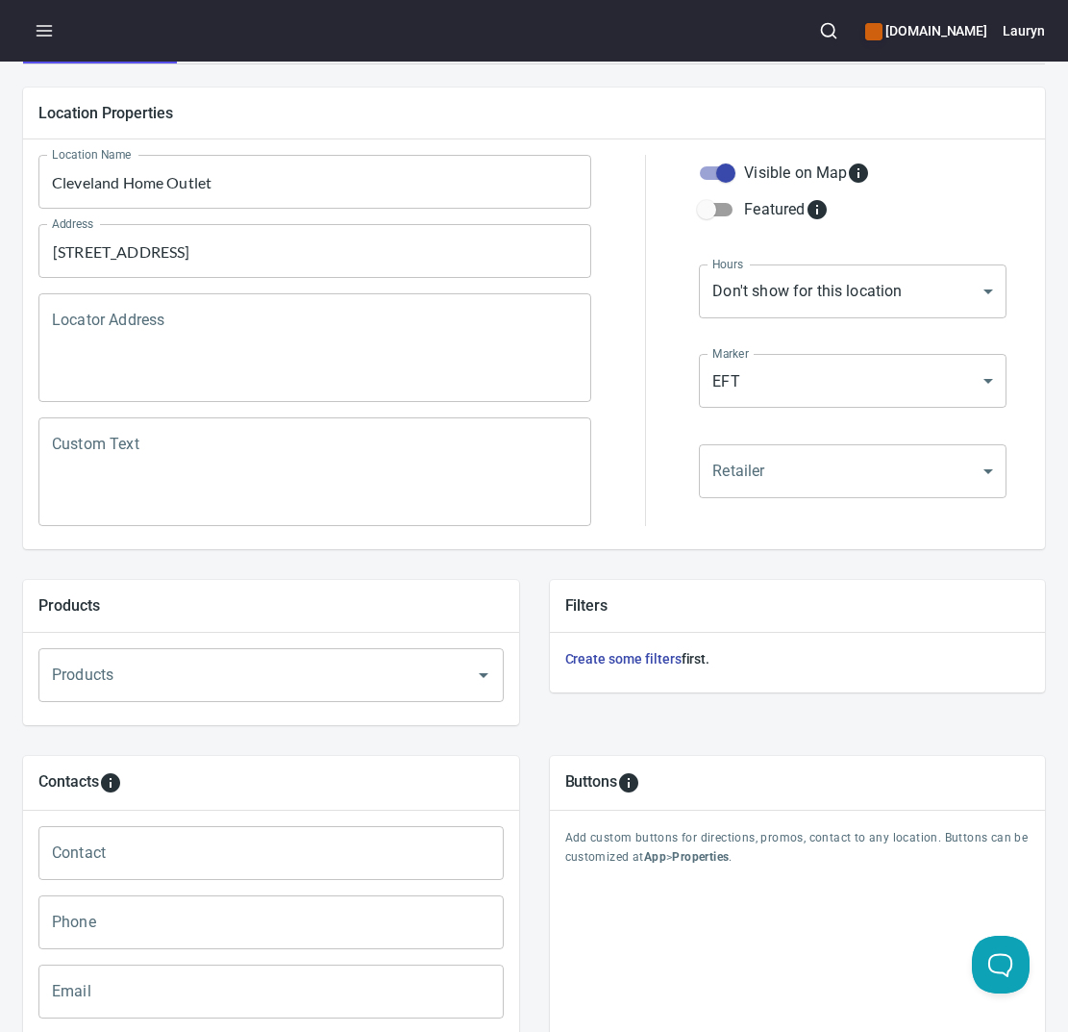
scroll to position [441, 0]
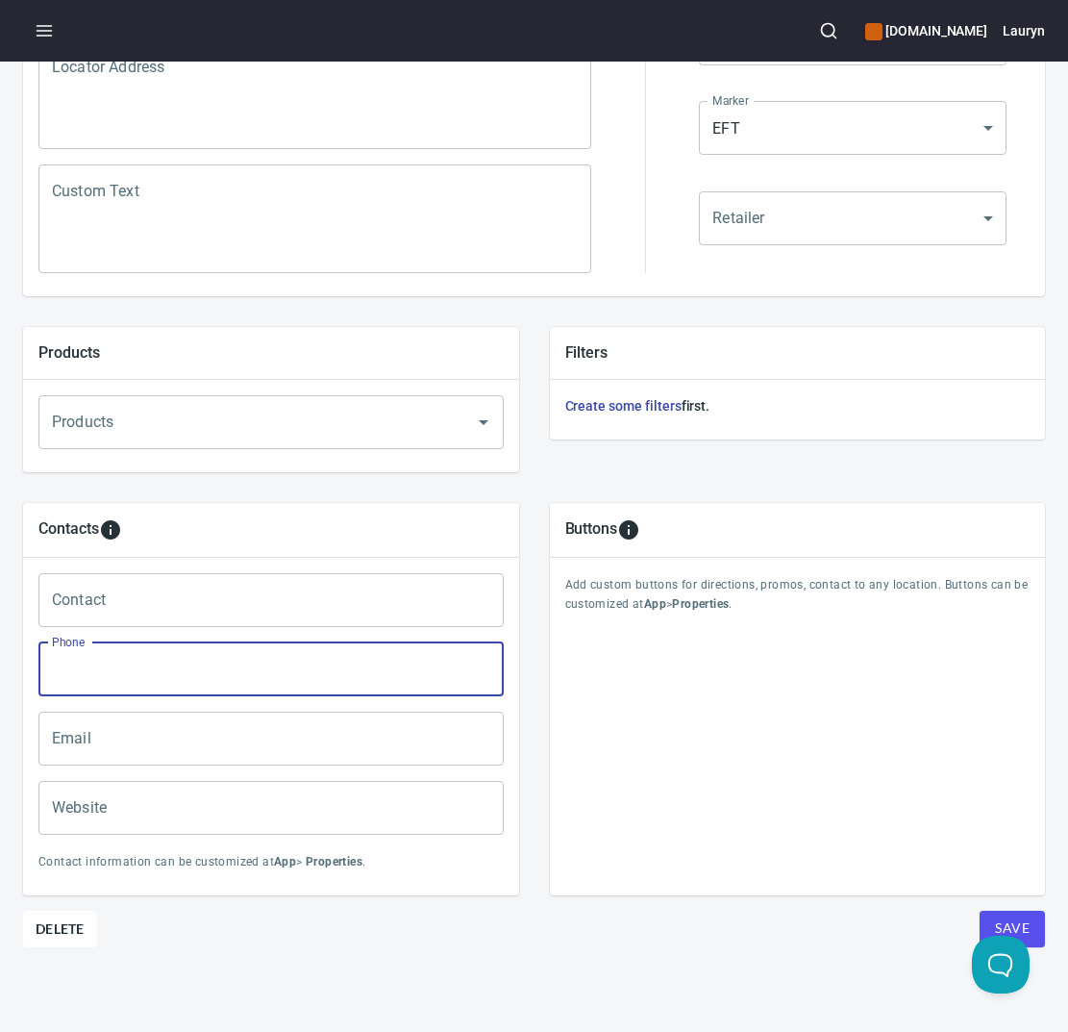
click at [286, 658] on input "Phone" at bounding box center [270, 669] width 465 height 54
paste input "[PHONE_NUMBER]"
type input "[PHONE_NUMBER]"
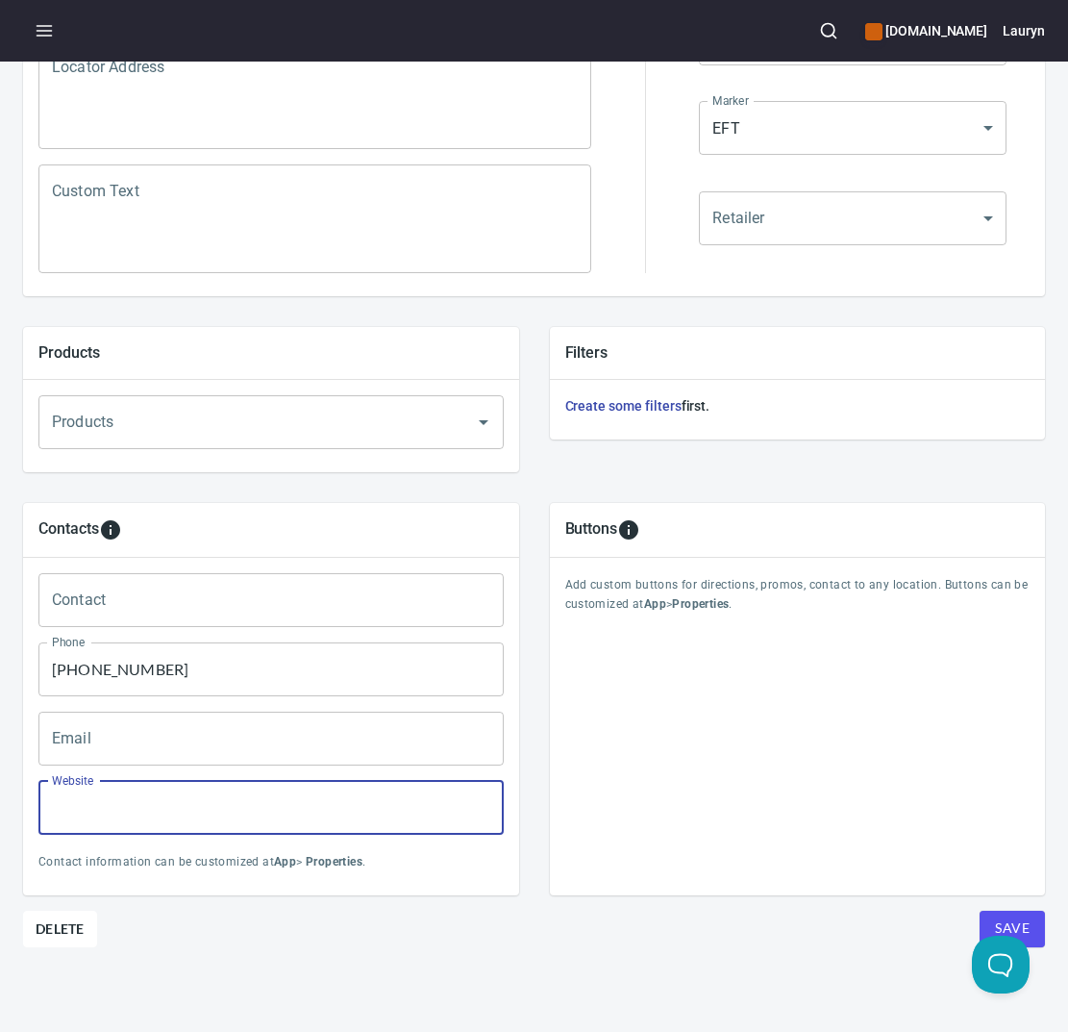
click at [284, 802] on input "Website" at bounding box center [270, 808] width 465 height 54
paste input "[URL][DOMAIN_NAME]"
type input "[URL][DOMAIN_NAME]"
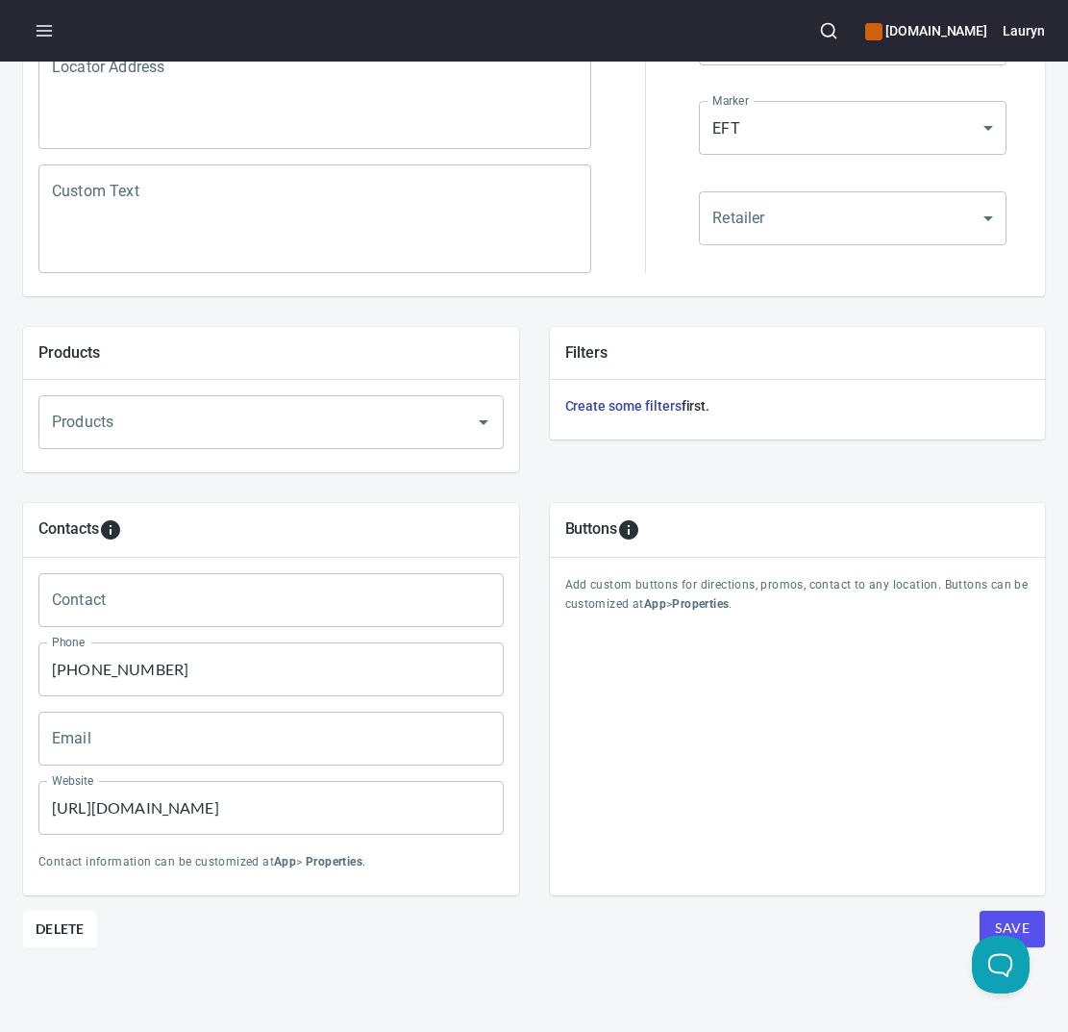
click at [916, 861] on div "Buttons Add custom buttons for directions, promos, contact to any location. But…" at bounding box center [798, 699] width 496 height 392
click at [995, 916] on span "Save" at bounding box center [1012, 928] width 35 height 24
click at [43, 23] on icon "button" at bounding box center [44, 30] width 19 height 19
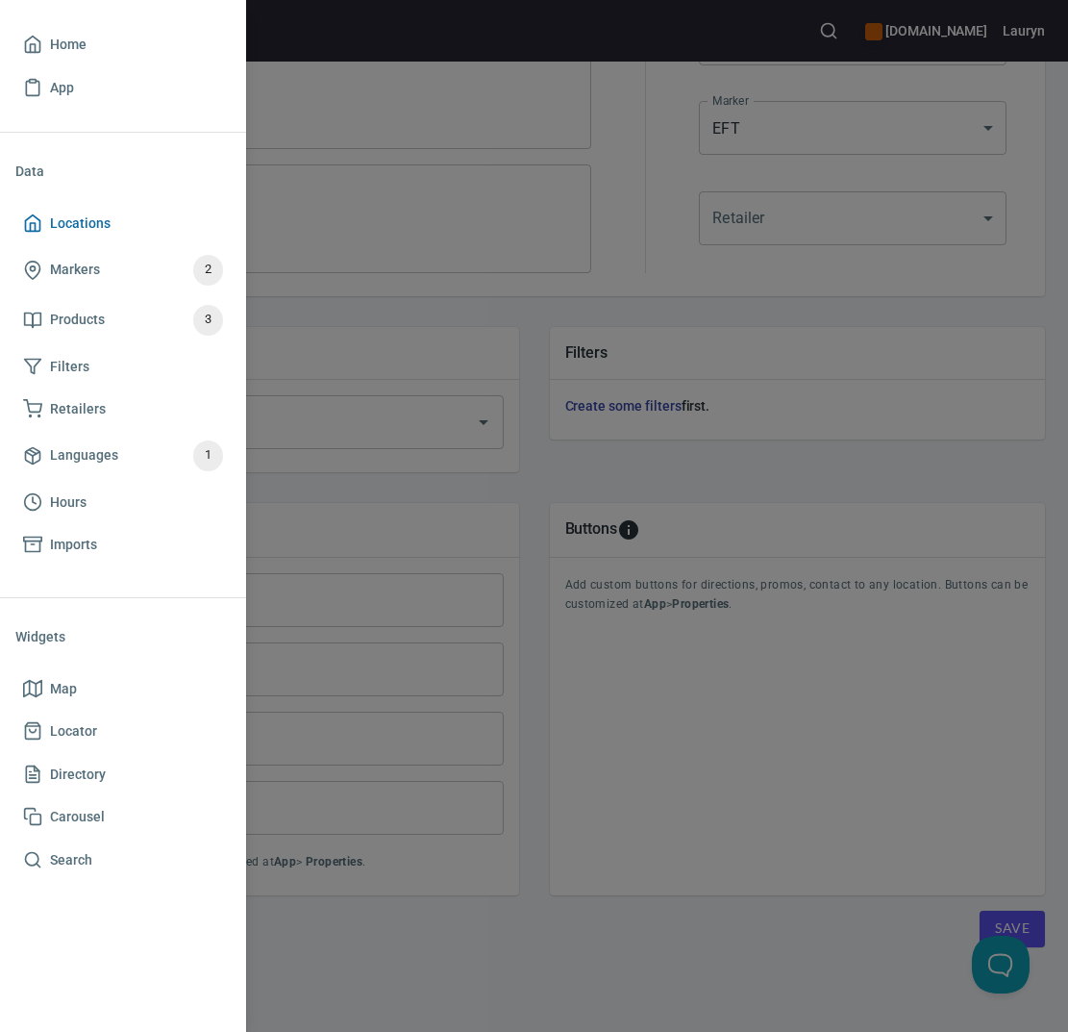
click at [90, 223] on span "Locations" at bounding box center [80, 223] width 61 height 24
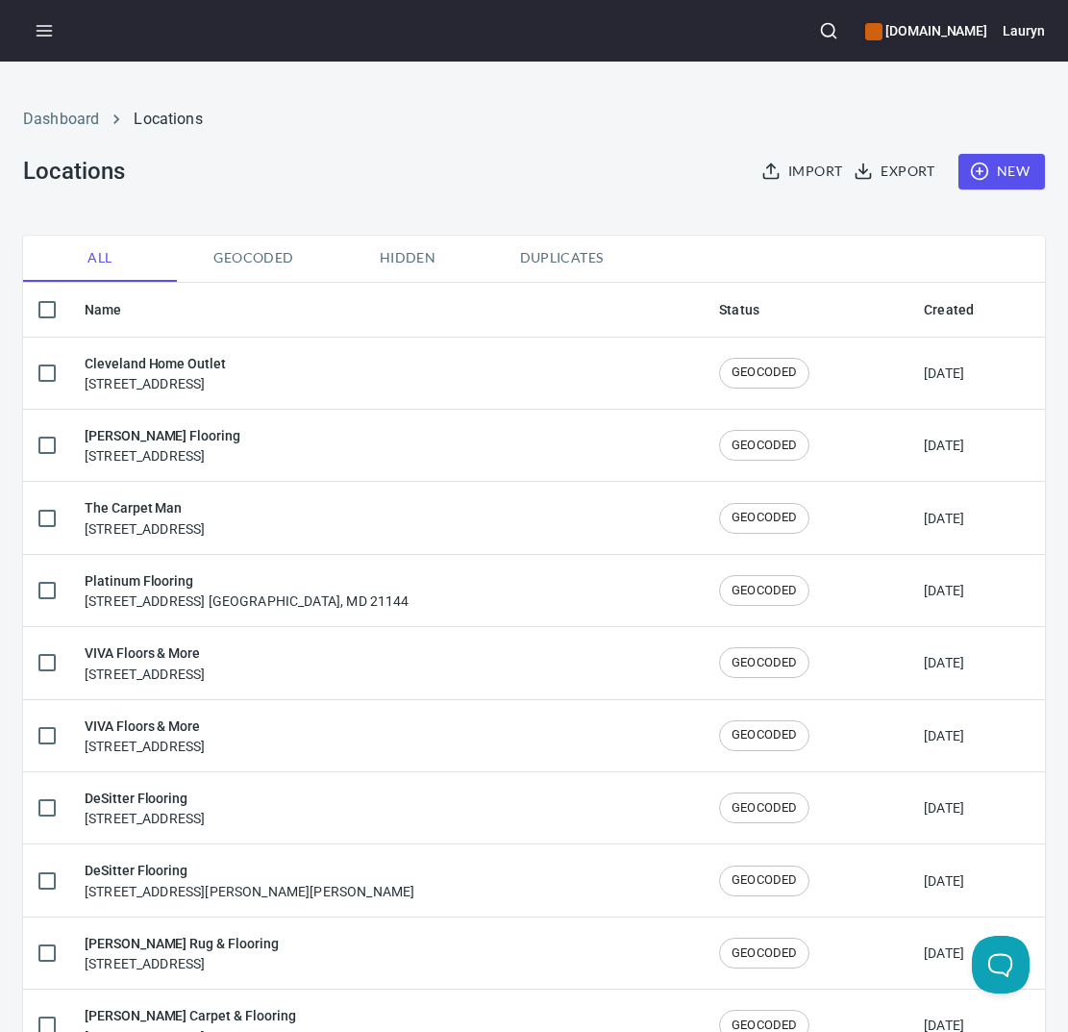
click at [808, 17] on button "button" at bounding box center [829, 31] width 42 height 42
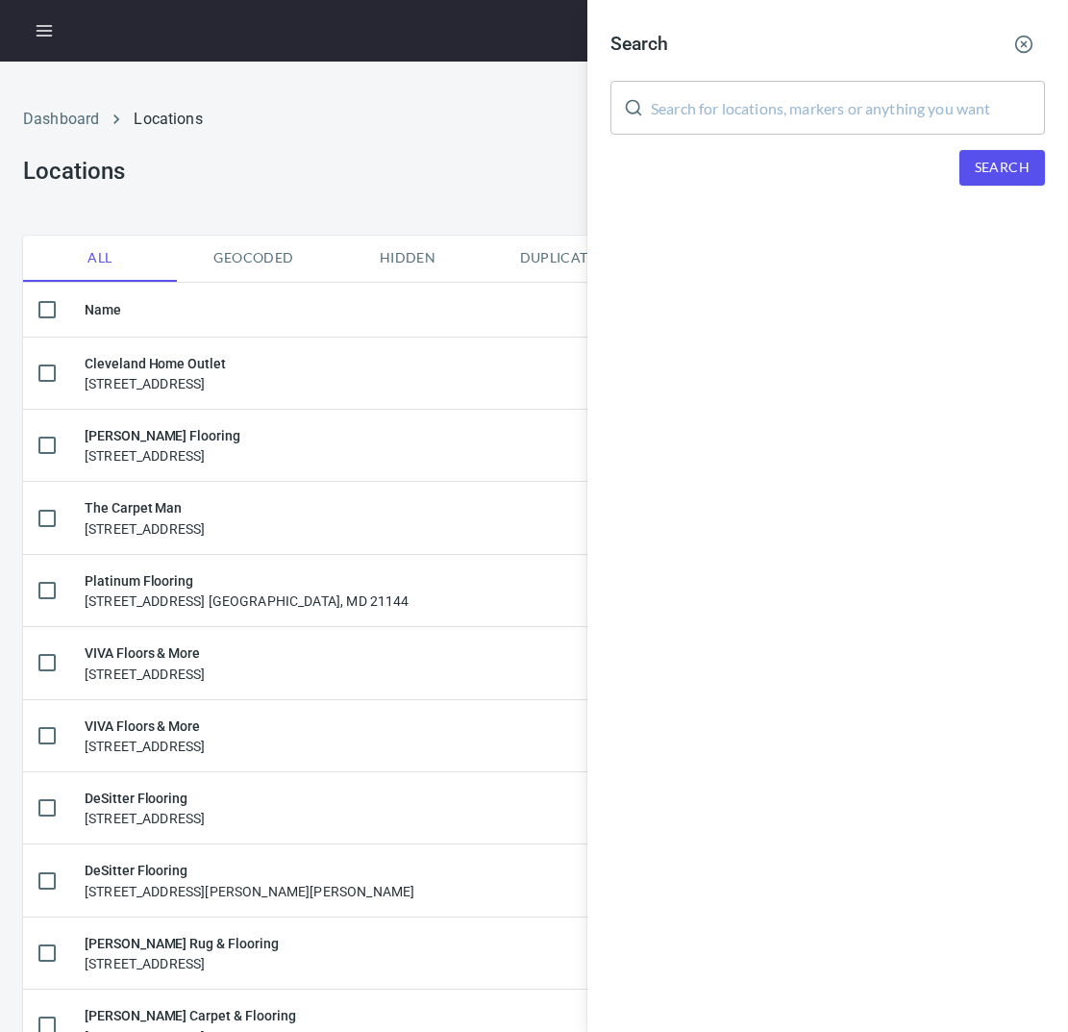
click at [776, 106] on input "text" at bounding box center [848, 108] width 394 height 54
paste input "83401"
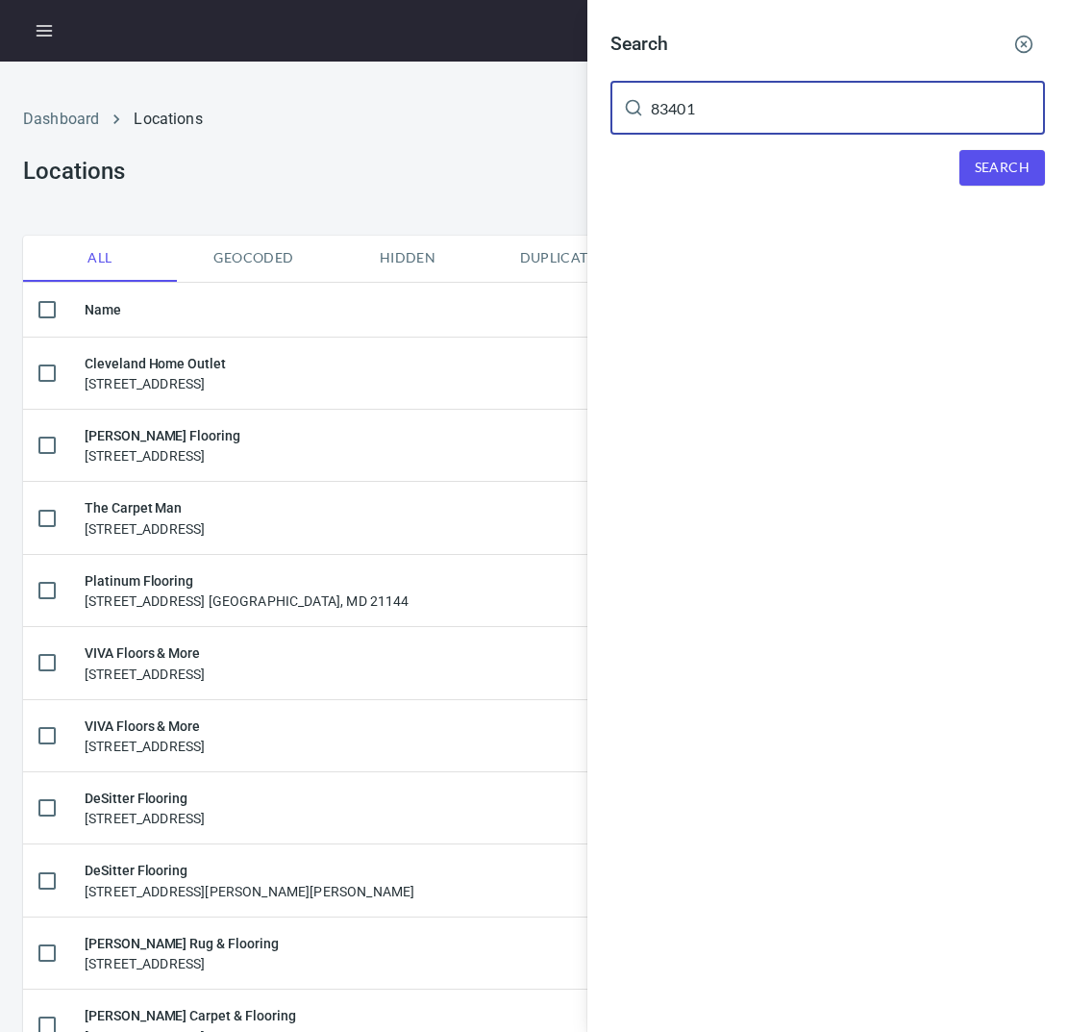
type input "83401"
click at [1041, 180] on button "Search" at bounding box center [1002, 168] width 86 height 36
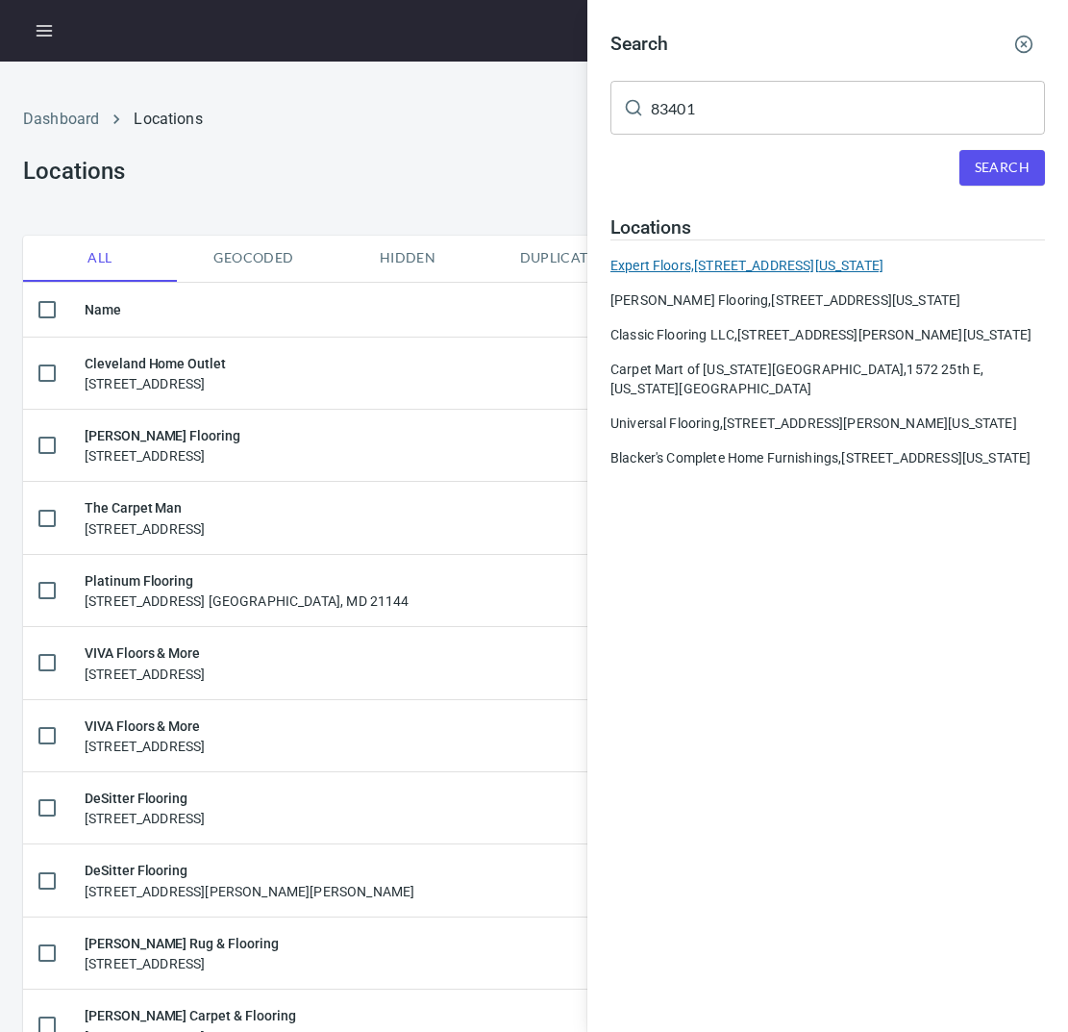
click at [752, 268] on div "Expert Floors, 1593 Hollipark Dr, Idaho Falls, ID 83401" at bounding box center [827, 265] width 435 height 19
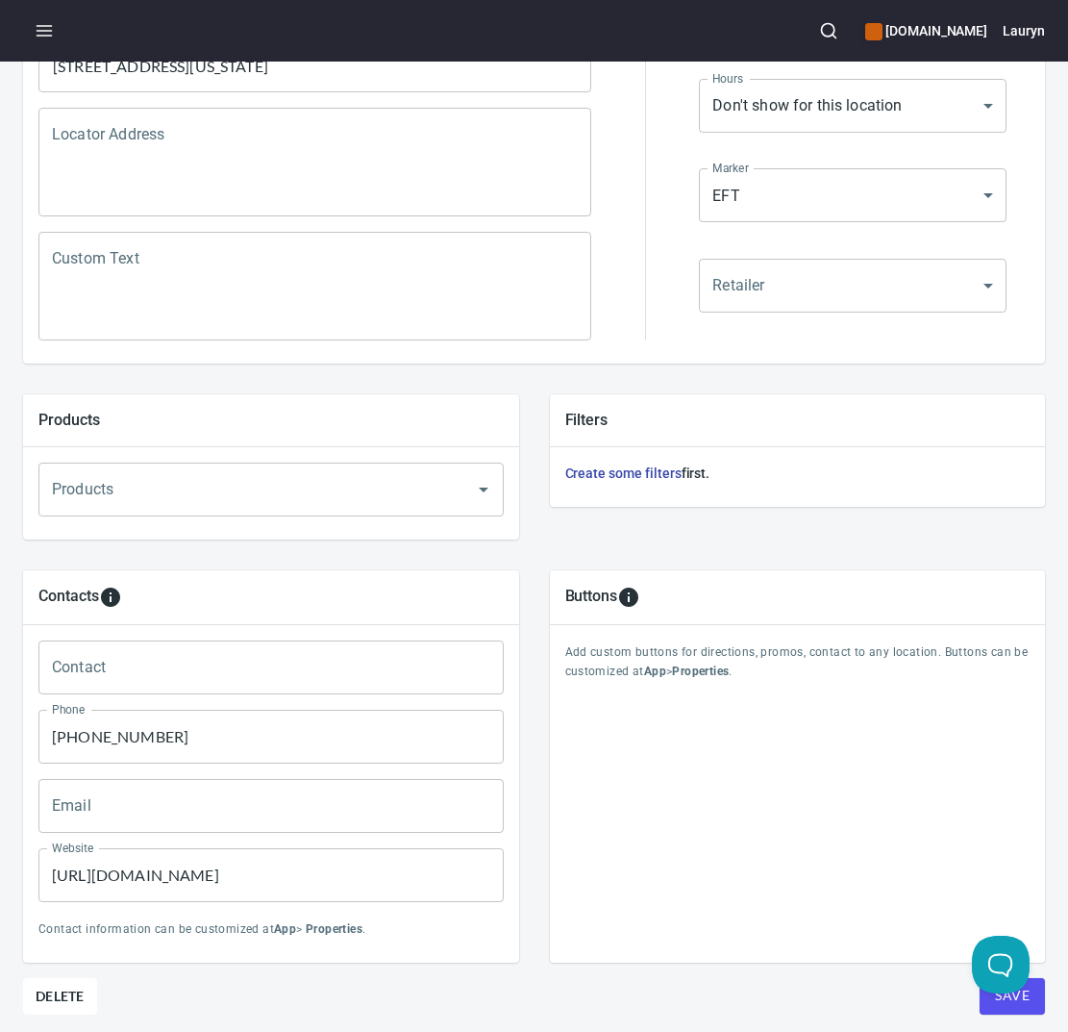
scroll to position [365, 0]
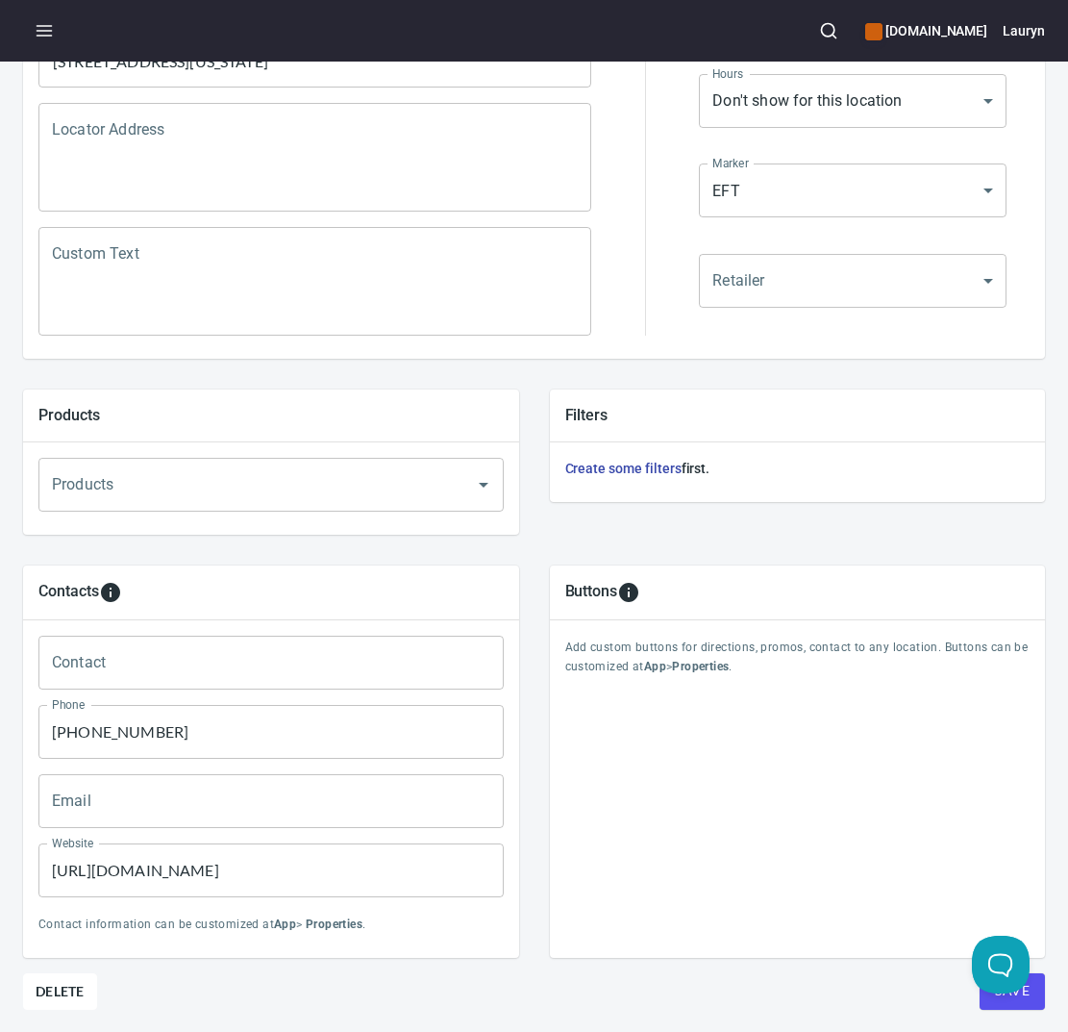
click at [170, 726] on input "(208) 203-1555" at bounding box center [270, 732] width 465 height 54
paste input "7319"
type input "(208) 203-7319"
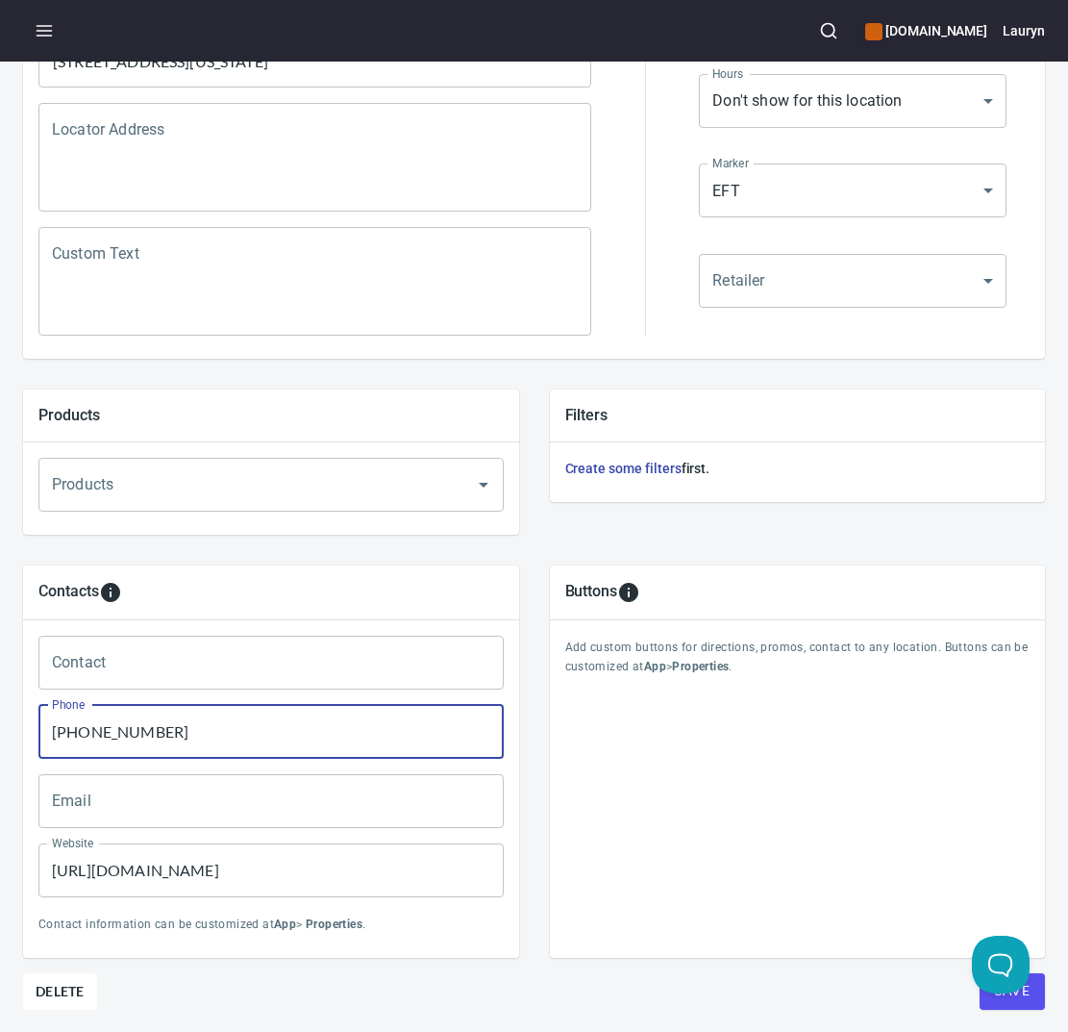
click at [176, 867] on input "https://www.idahoexpertfloors.com/" at bounding box center [270, 870] width 465 height 54
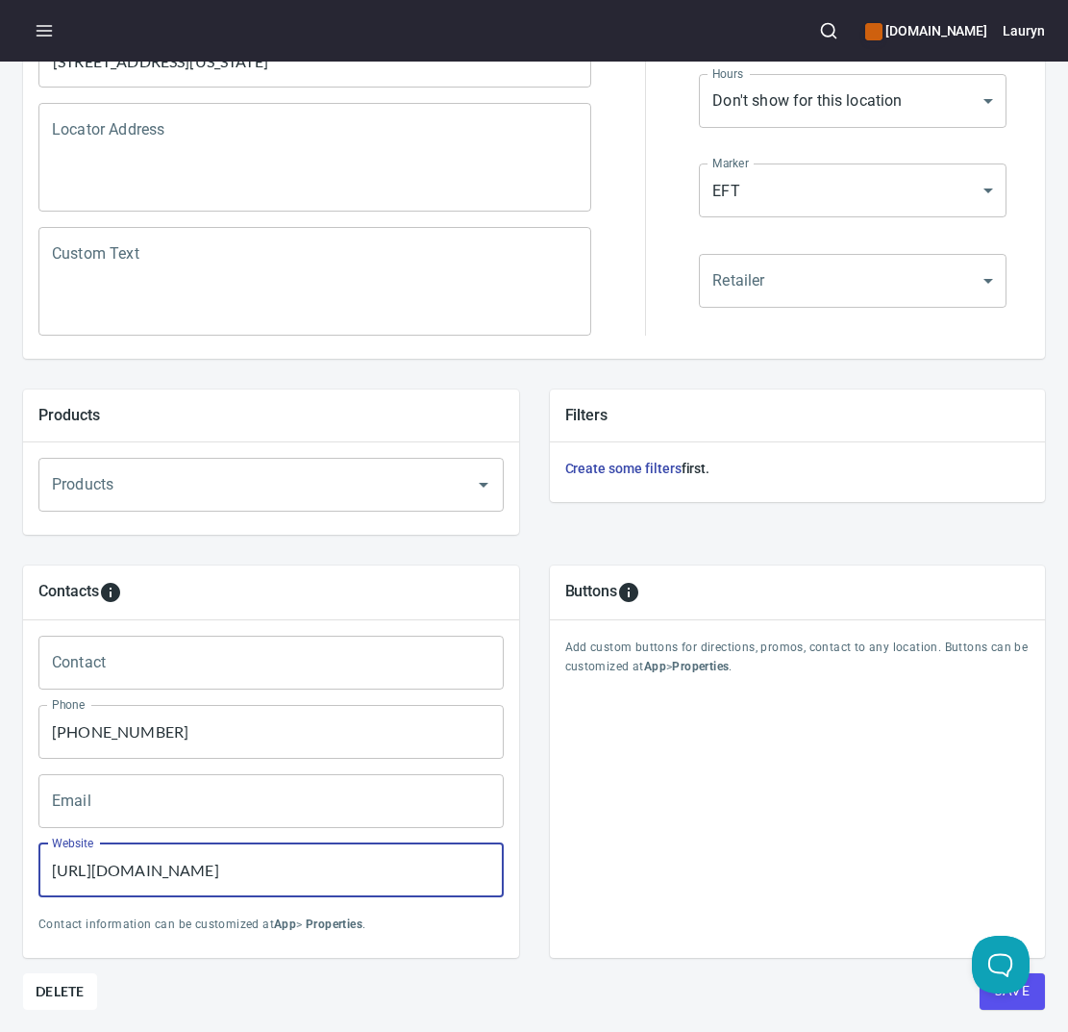
click at [176, 867] on input "https://www.idahoexpertfloors.com/" at bounding box center [270, 870] width 465 height 54
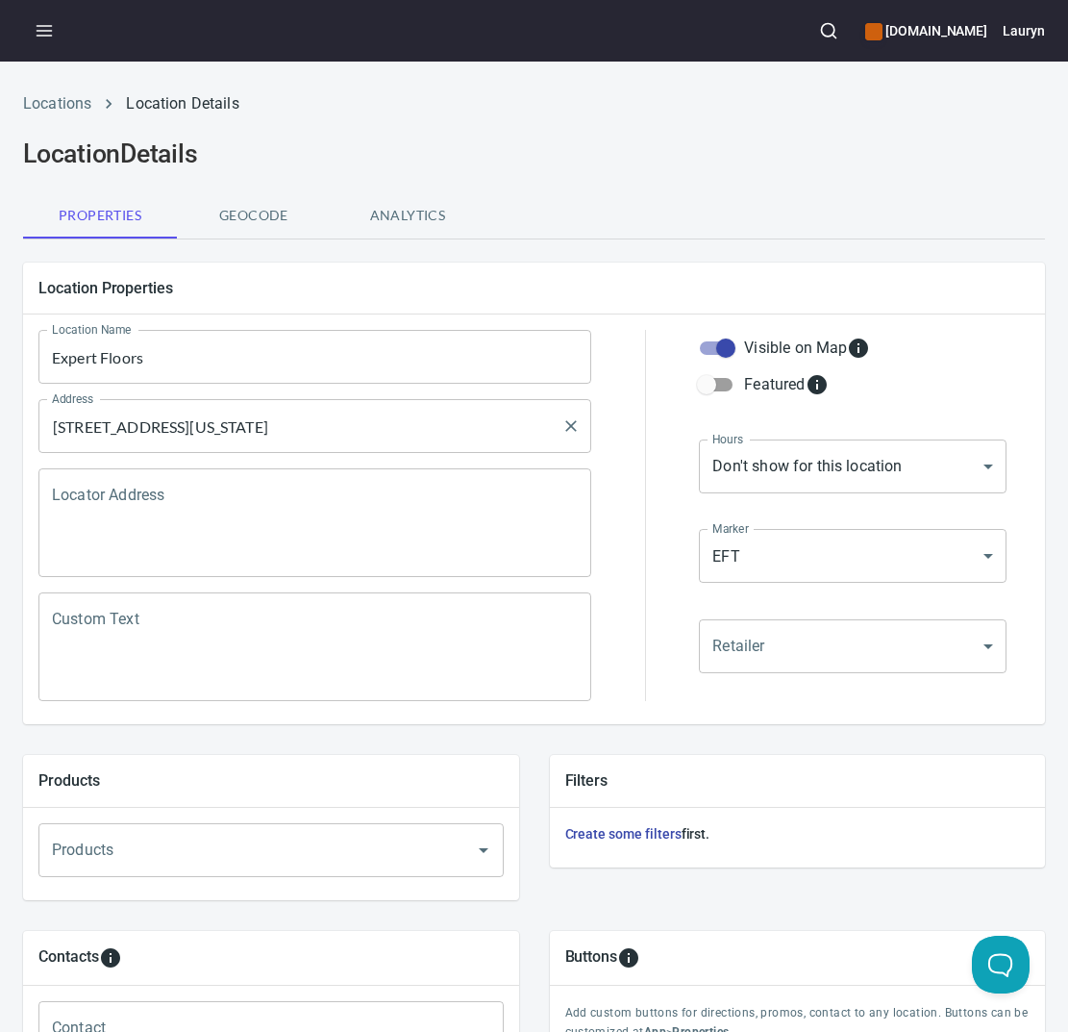
click at [298, 430] on input "1593 Hollipark Dr, Idaho Falls, ID 83401" at bounding box center [300, 426] width 507 height 37
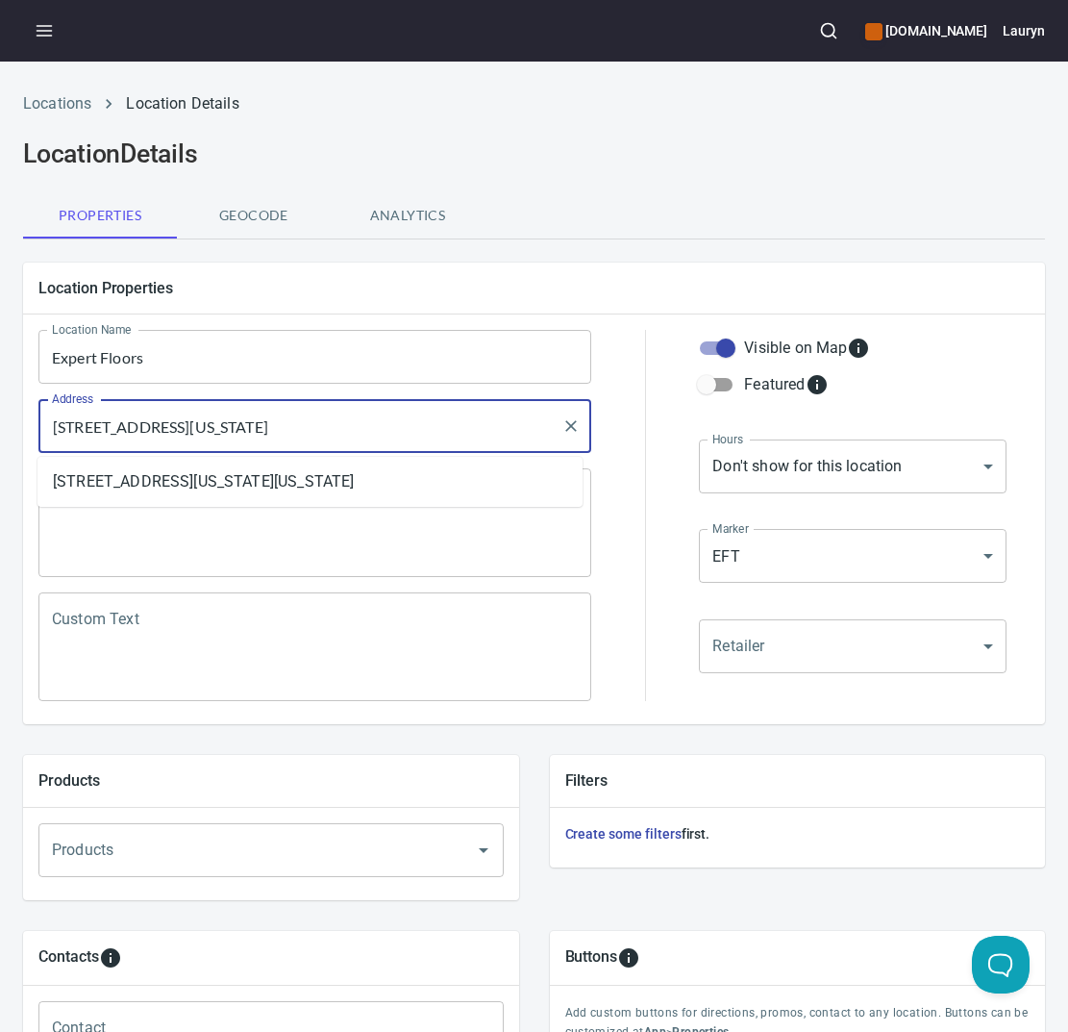
click at [298, 430] on input "1593 Hollipark Dr, Idaho Falls, ID 83401" at bounding box center [300, 426] width 507 height 37
paste input "2504 25th E"
type input "2504 25th E, Idaho Falls, ID 83401"
click at [692, 279] on h5 "Location Properties" at bounding box center [533, 288] width 991 height 20
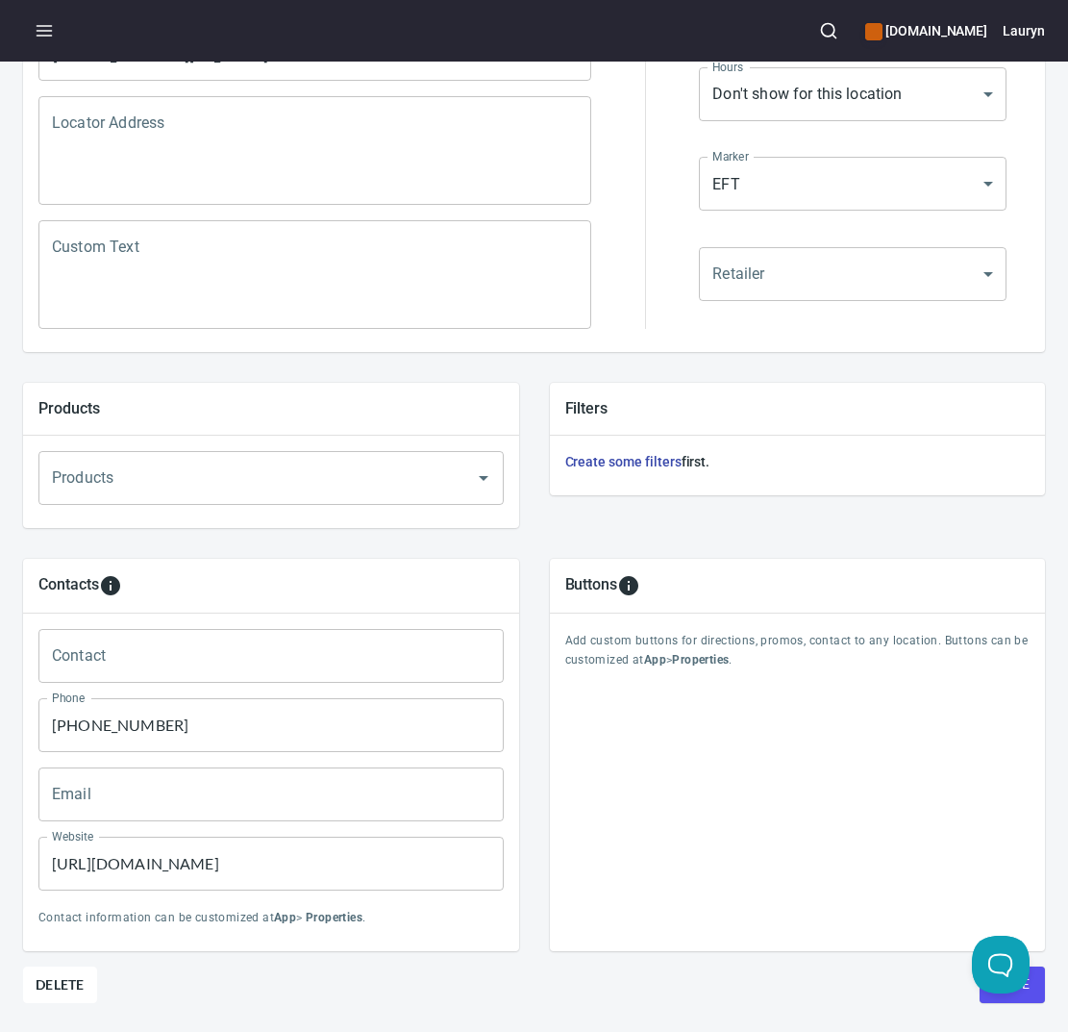
scroll to position [441, 0]
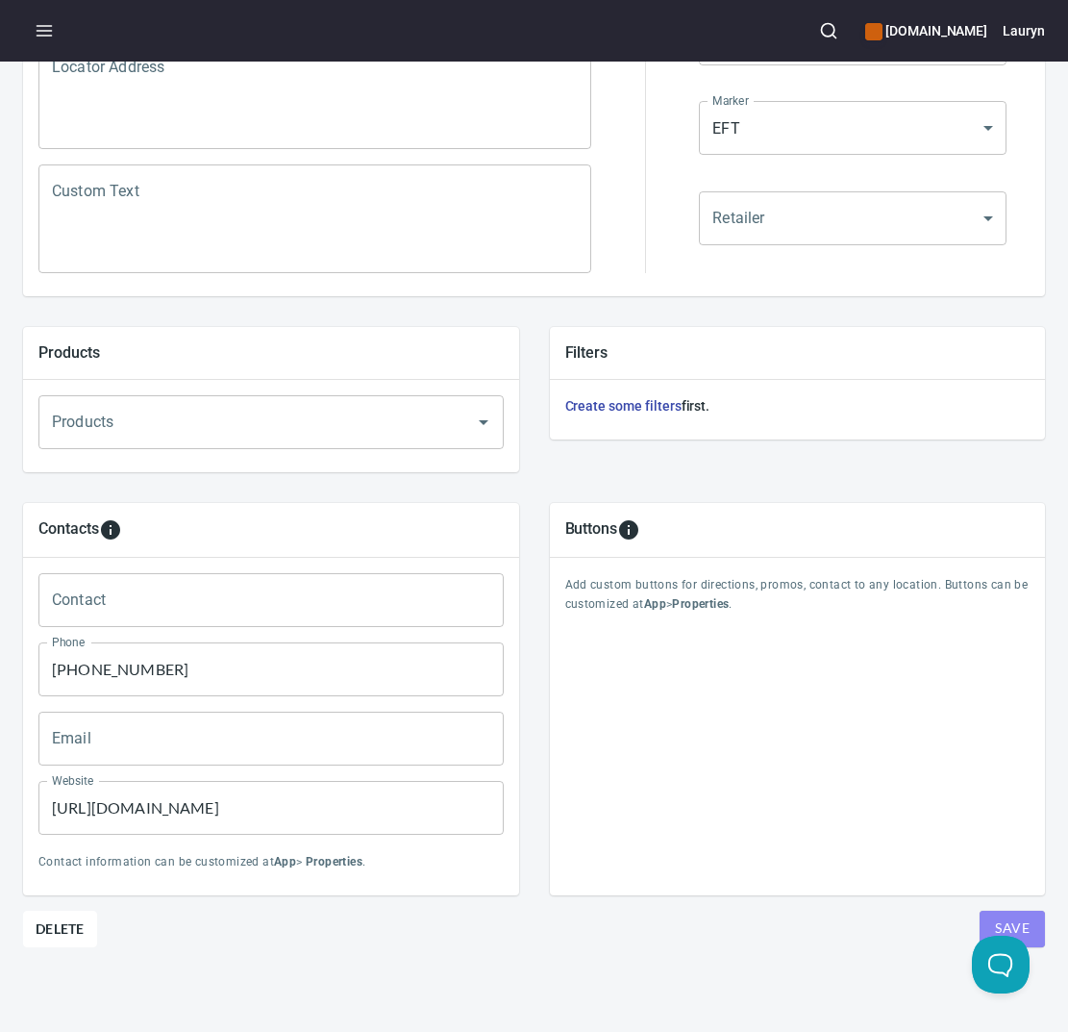
click at [995, 916] on span "Save" at bounding box center [1012, 928] width 35 height 24
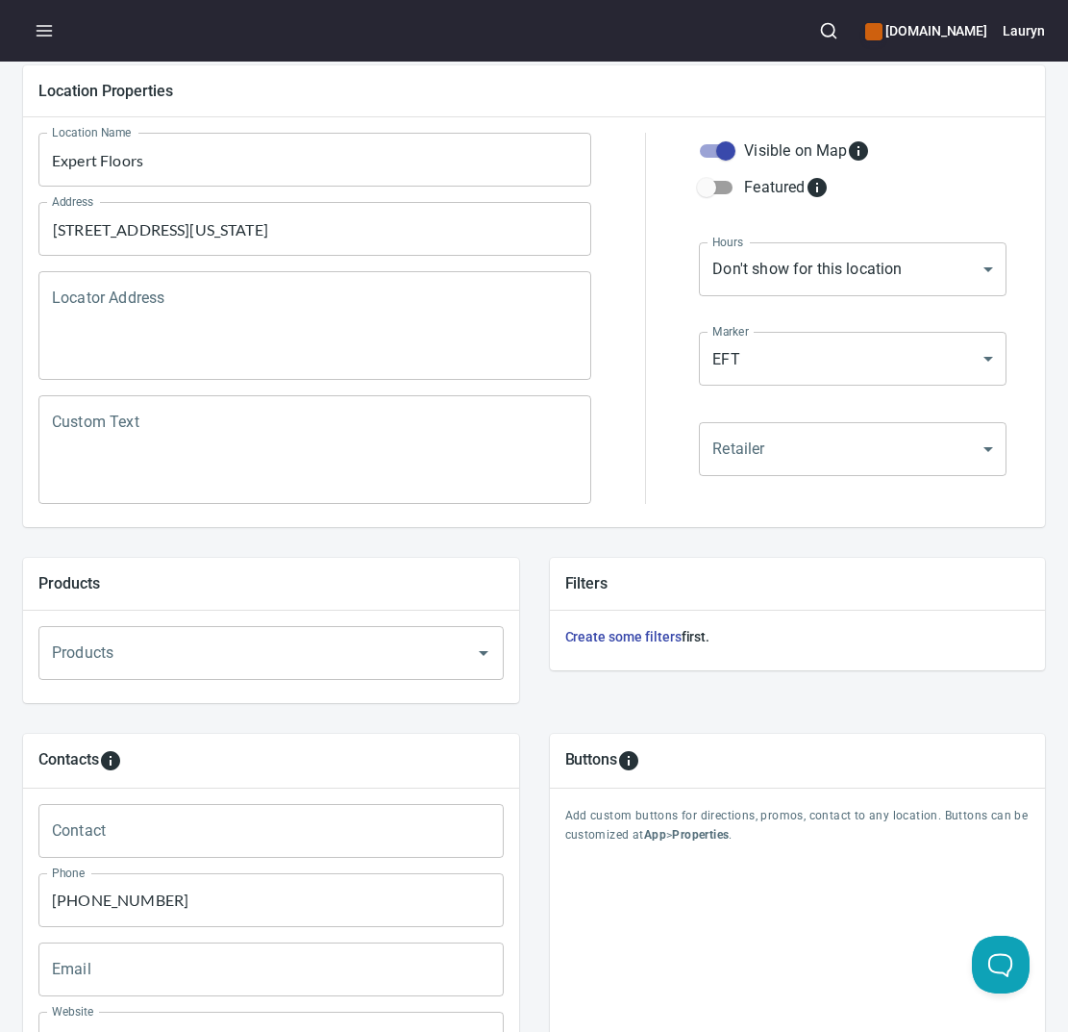
scroll to position [0, 0]
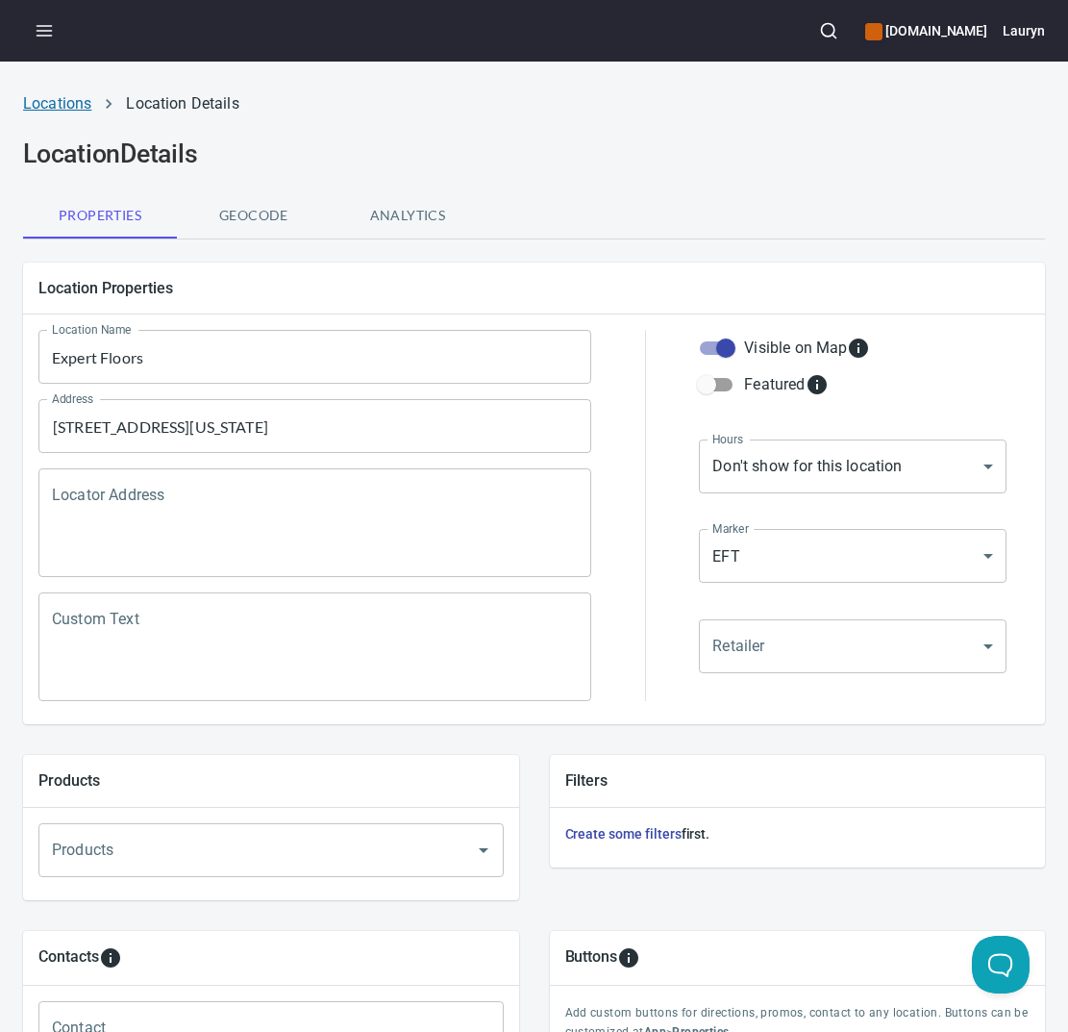
click at [68, 110] on link "Locations" at bounding box center [57, 103] width 68 height 18
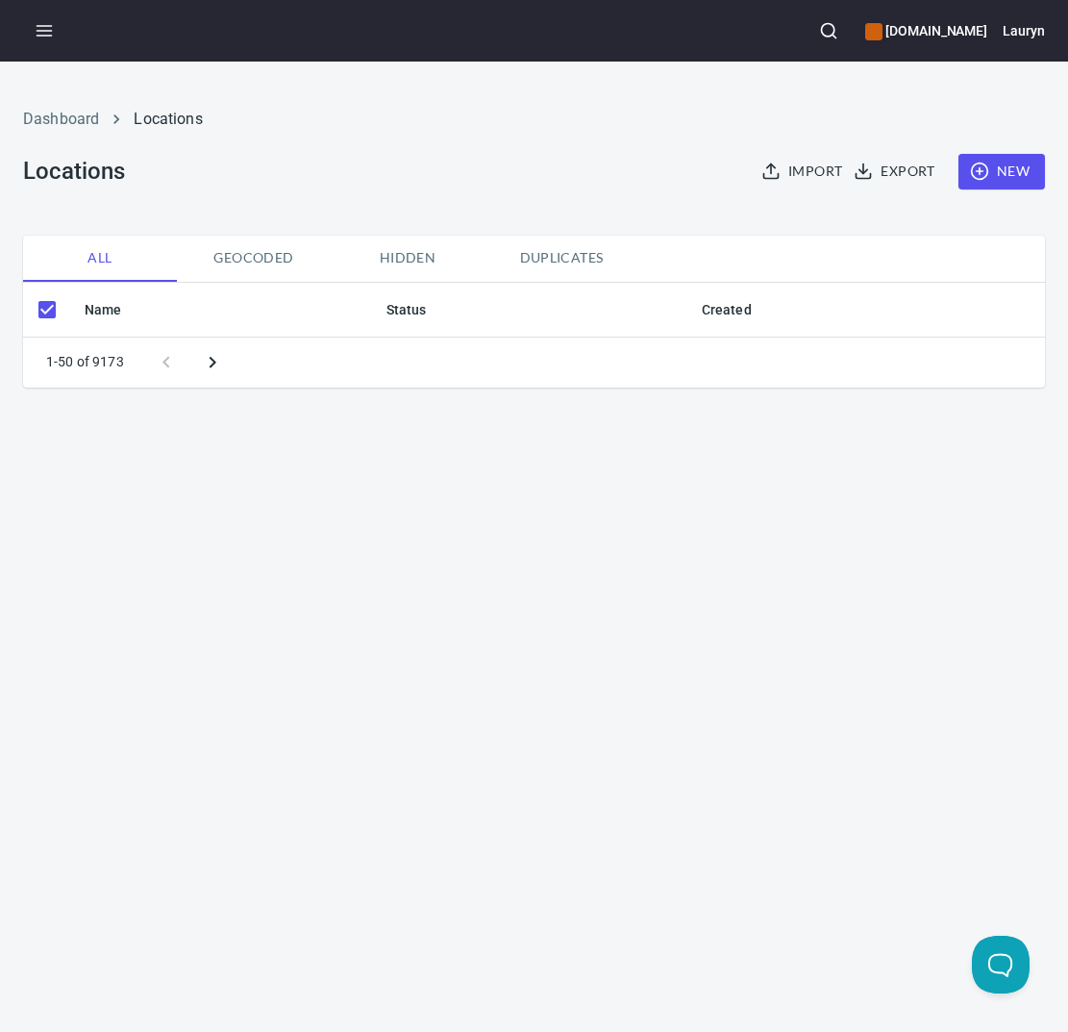
checkbox input "false"
